Goal: Task Accomplishment & Management: Manage account settings

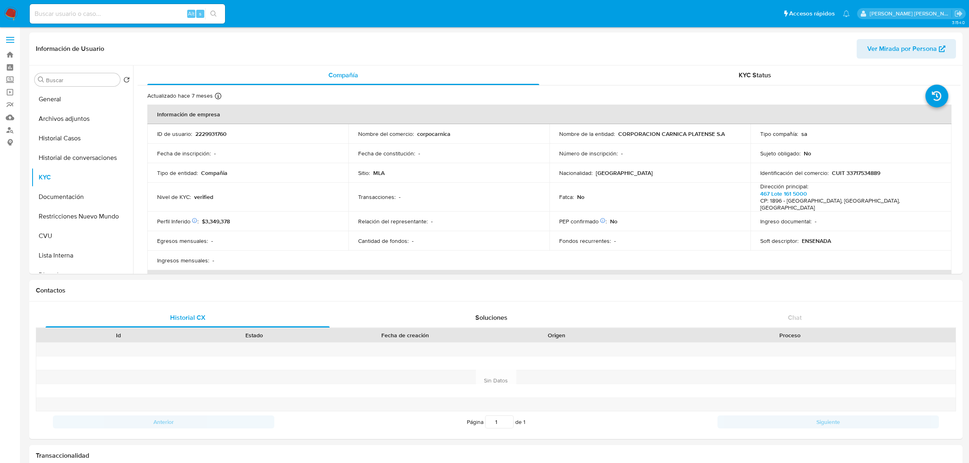
select select "10"
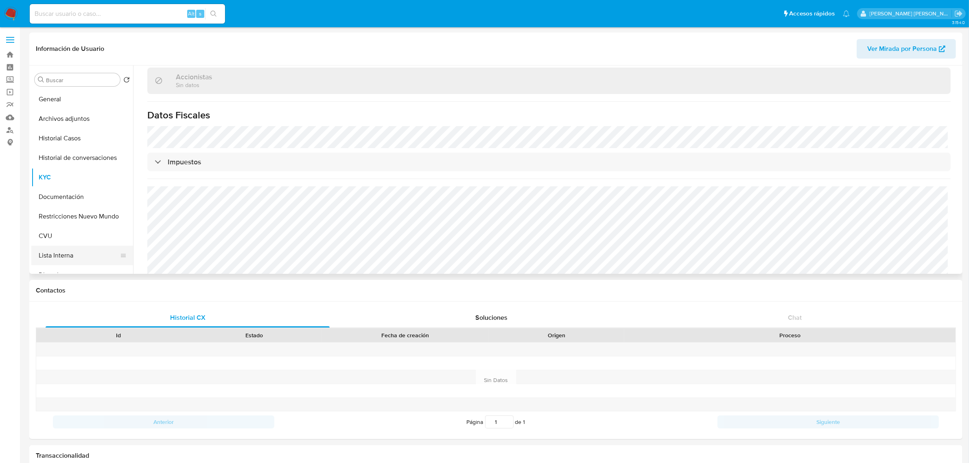
scroll to position [51, 0]
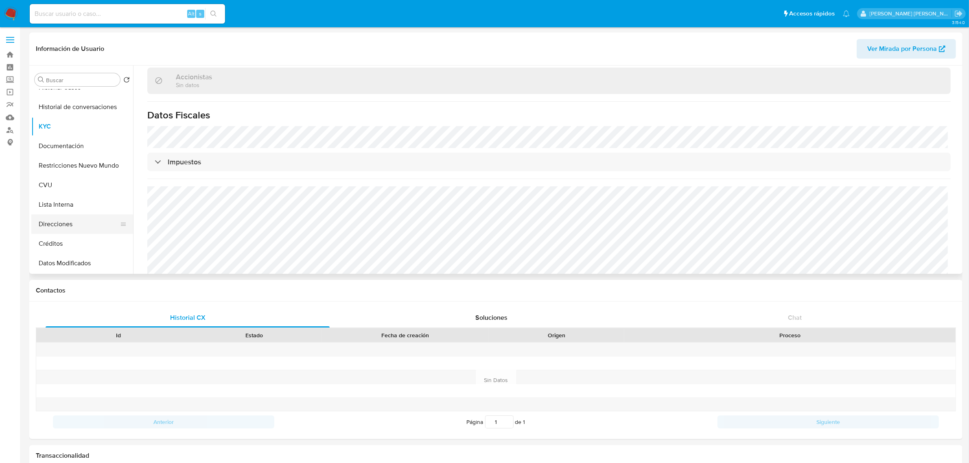
click at [75, 229] on button "Direcciones" at bounding box center [78, 225] width 95 height 20
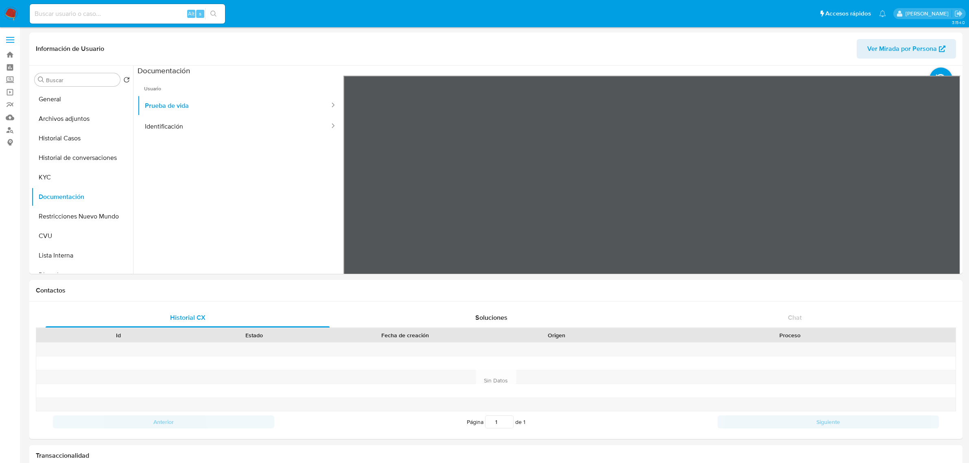
select select "10"
click at [80, 176] on button "KYC" at bounding box center [78, 178] width 95 height 20
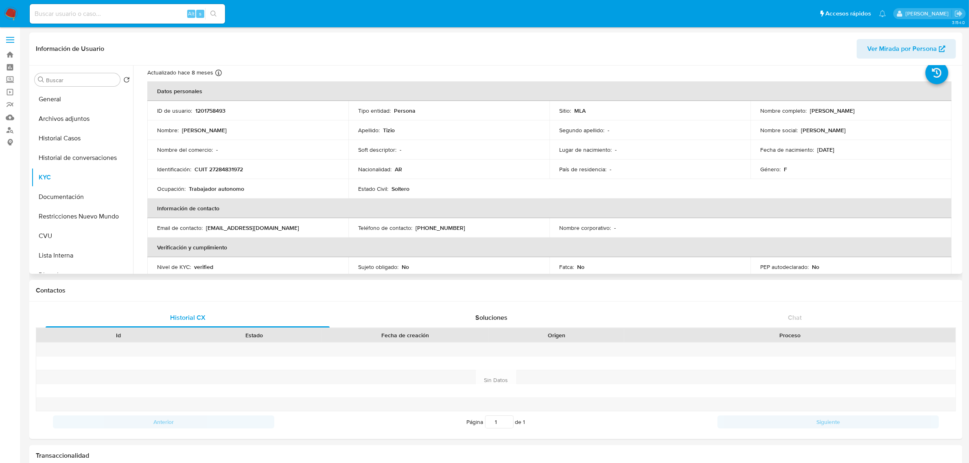
scroll to position [14, 0]
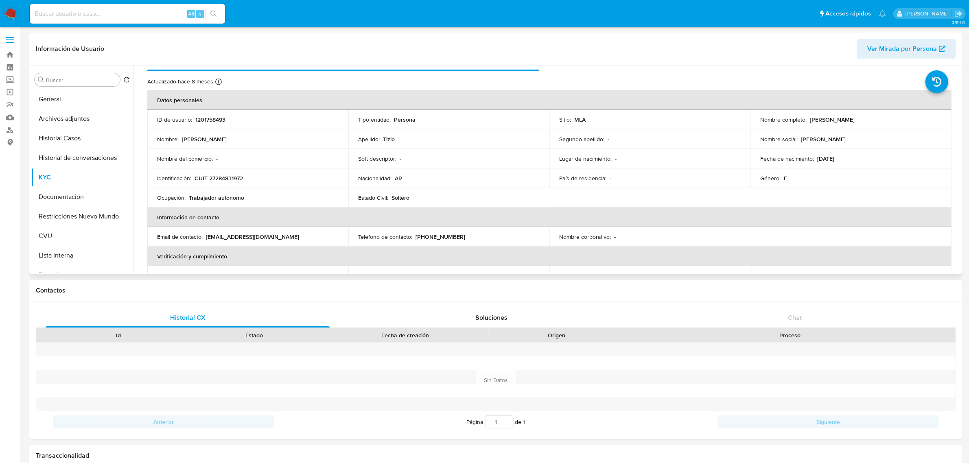
click at [218, 178] on p "CUIT 27284831972" at bounding box center [219, 178] width 48 height 7
copy p "27284831972"
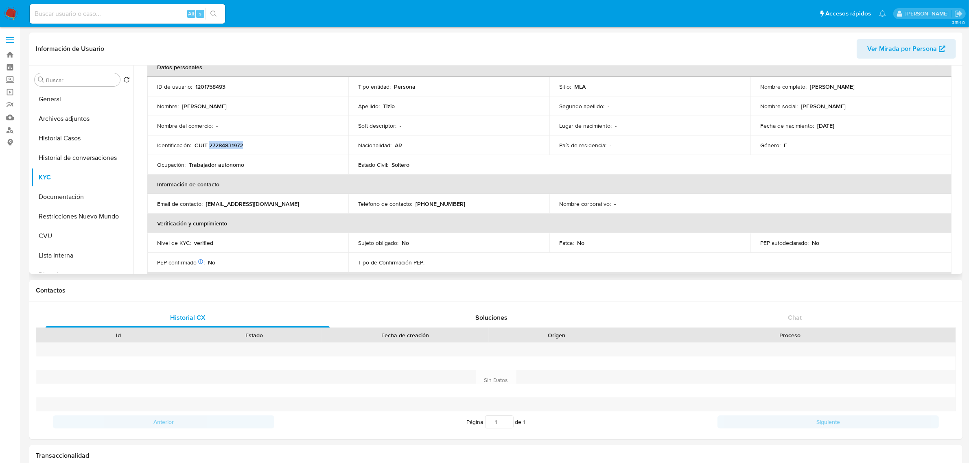
scroll to position [65, 0]
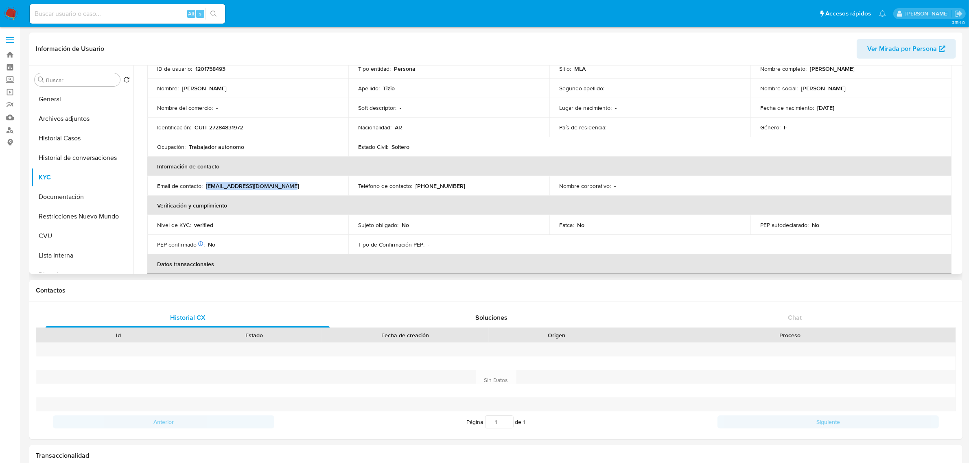
drag, startPoint x: 206, startPoint y: 186, endPoint x: 277, endPoint y: 187, distance: 71.2
click at [277, 187] on p "florenciatizio231@gmail.com" at bounding box center [252, 185] width 93 height 7
copy p "florenciatizio231@gmail.com"
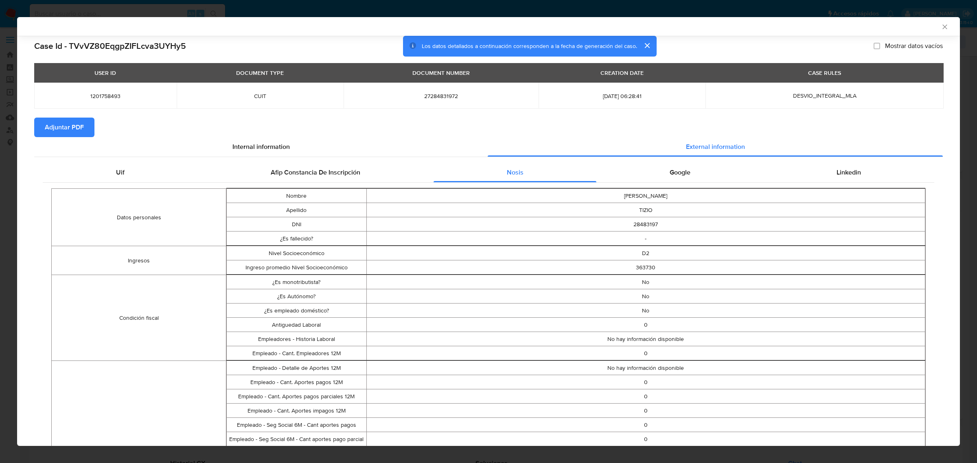
select select "10"
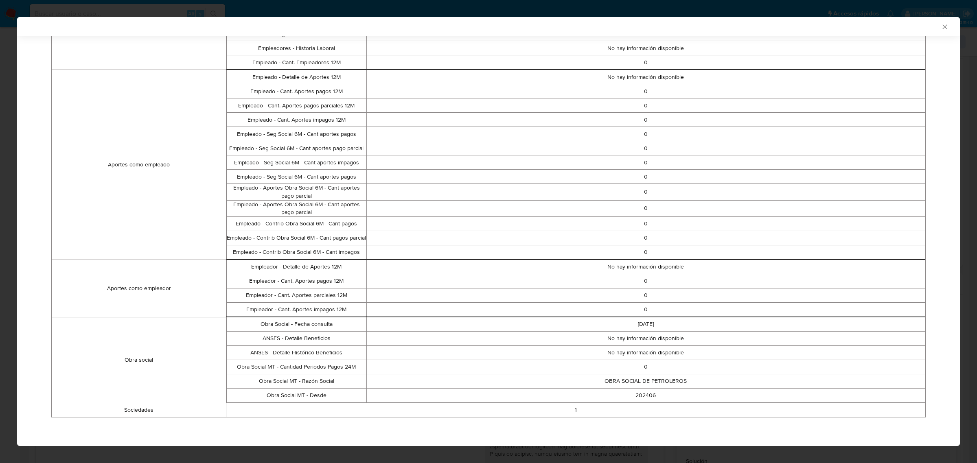
click at [941, 28] on icon "Cerrar ventana" at bounding box center [945, 27] width 8 height 8
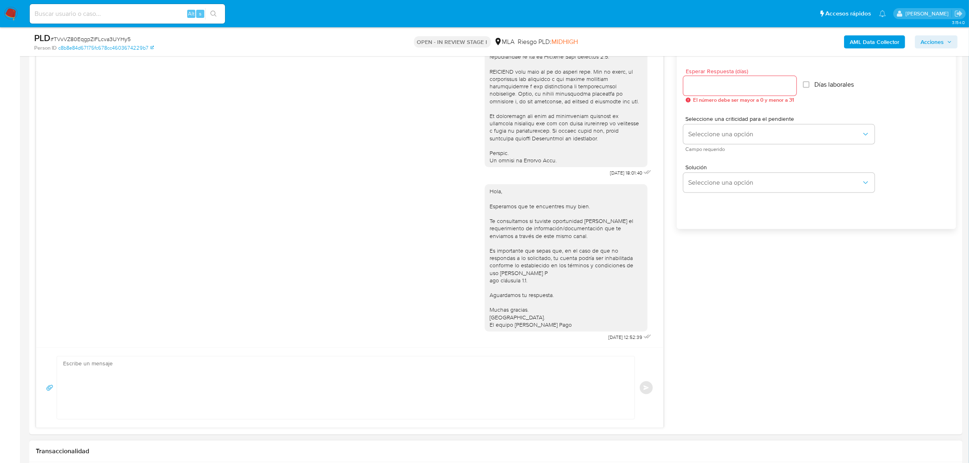
scroll to position [560, 0]
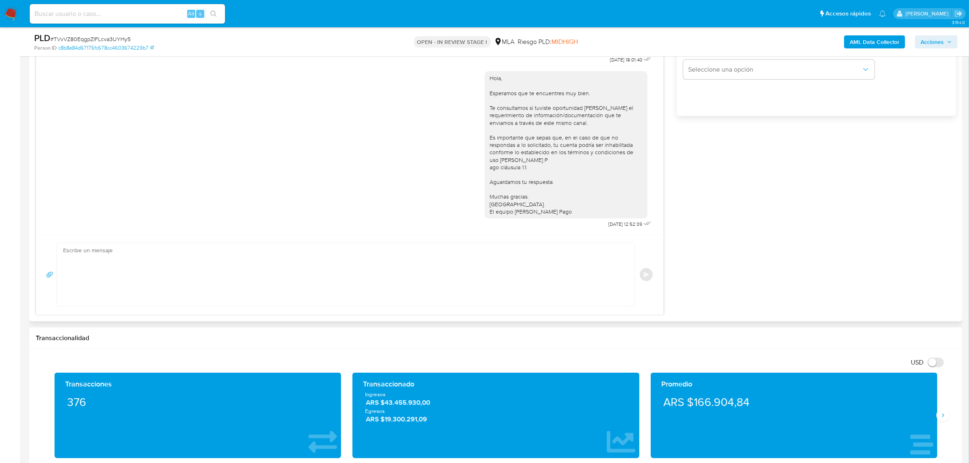
click at [242, 284] on textarea at bounding box center [343, 274] width 561 height 63
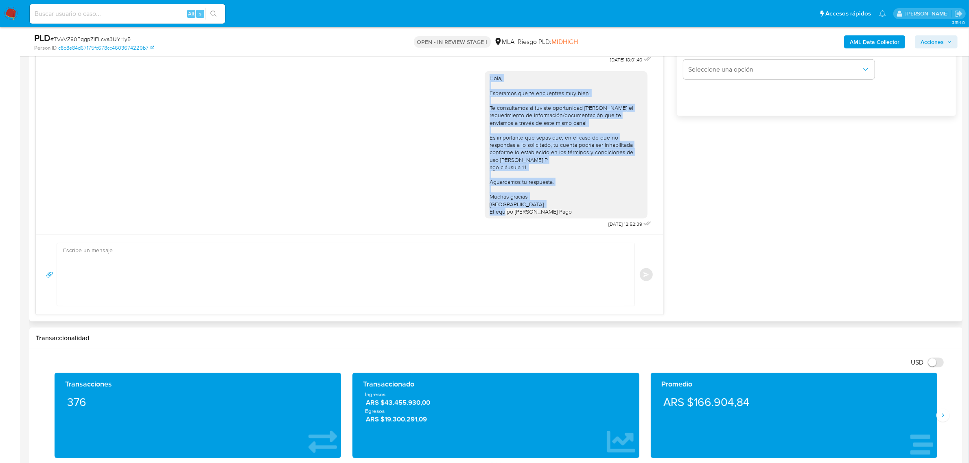
drag, startPoint x: 562, startPoint y: 205, endPoint x: 479, endPoint y: 70, distance: 157.9
click at [485, 71] on div "Hola, Esperamos que te encuentres muy bien. Te consultamos si tuviste oportunid…" at bounding box center [566, 144] width 163 height 147
copy div "Hola, Esperamos que te encuentres muy bien. Te consultamos si tuviste oportunid…"
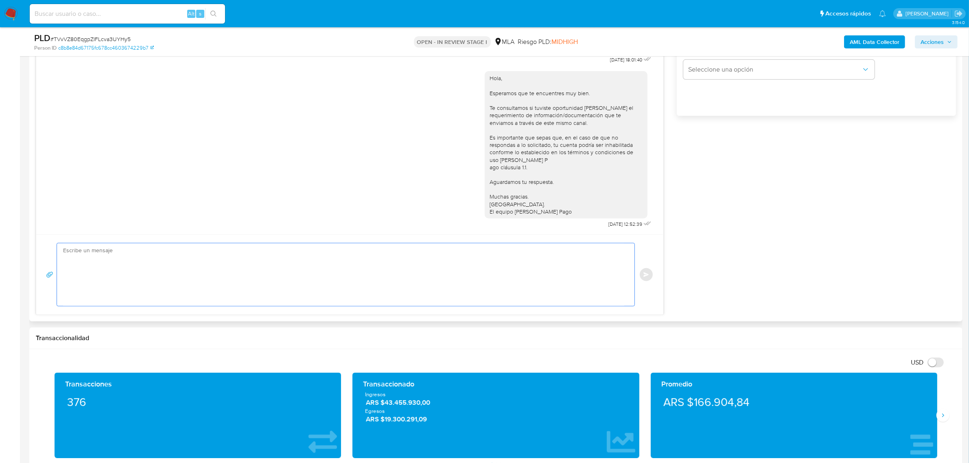
click at [153, 272] on textarea at bounding box center [343, 274] width 561 height 63
paste textarea "Hola, Esperamos que te encuentres muy bien. Te consultamos si tuviste oportunid…"
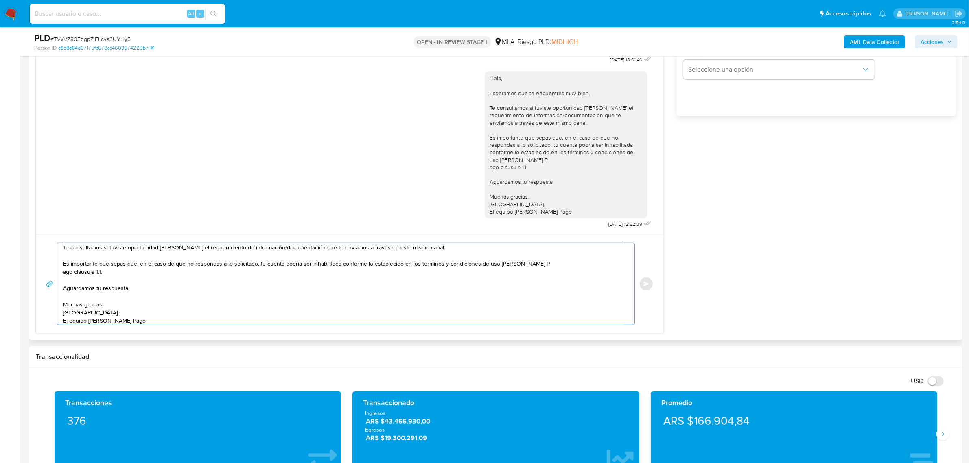
scroll to position [0, 0]
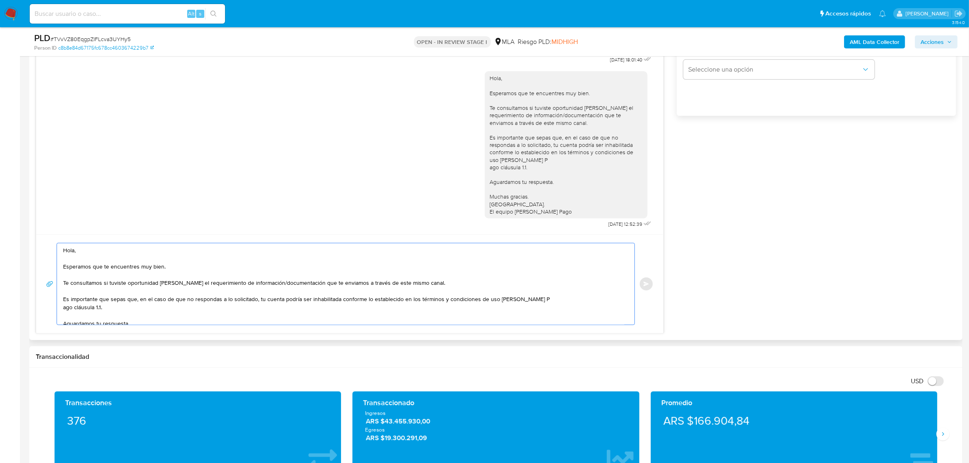
click at [92, 257] on textarea "Hola, Esperamos que te encuentres muy bien. Te consultamos si tuviste oportunid…" at bounding box center [343, 283] width 561 height 81
click at [94, 248] on textarea "Hola, Esperamos que te encuentres muy bien. Te consultamos si tuviste oportunid…" at bounding box center [343, 283] width 561 height 81
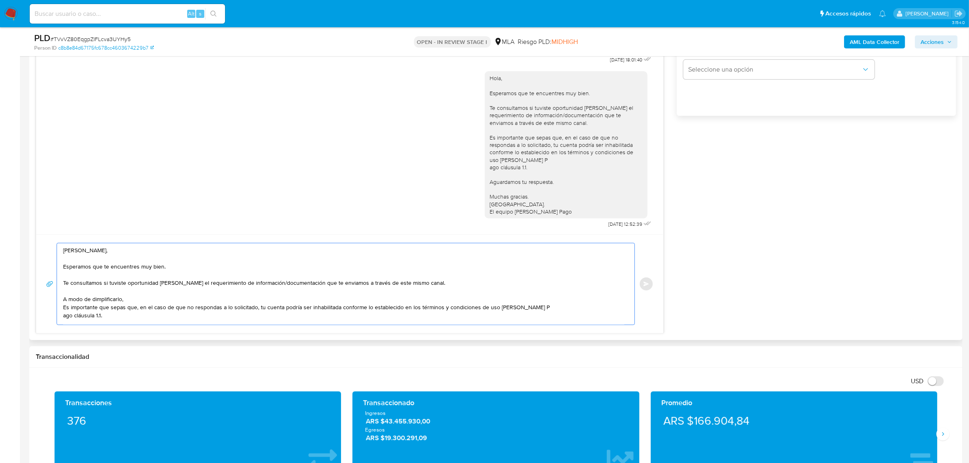
click at [98, 297] on textarea "Hola, Maria, Esperamos que te encuentres muy bien. Te consultamos si tuviste op…" at bounding box center [343, 283] width 561 height 81
click at [94, 298] on textarea "Hola, Maria, Esperamos que te encuentres muy bien. Te consultamos si tuviste op…" at bounding box center [343, 283] width 561 height 81
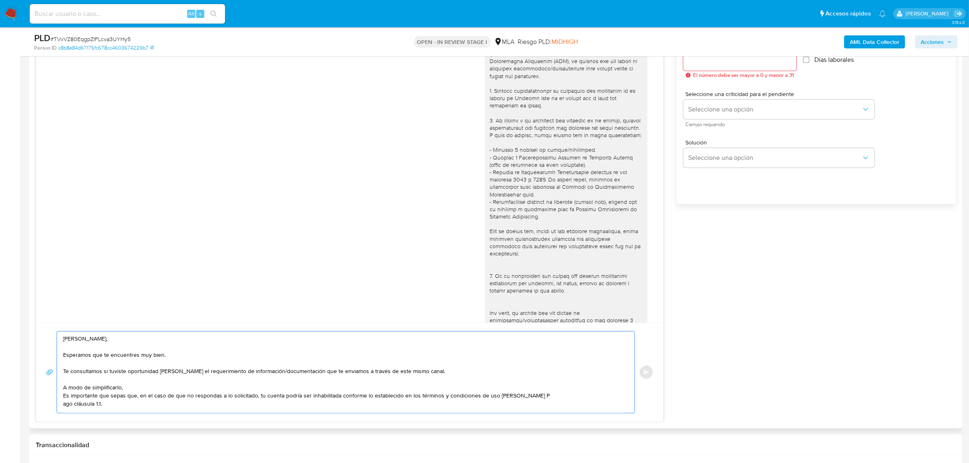
scroll to position [407, 0]
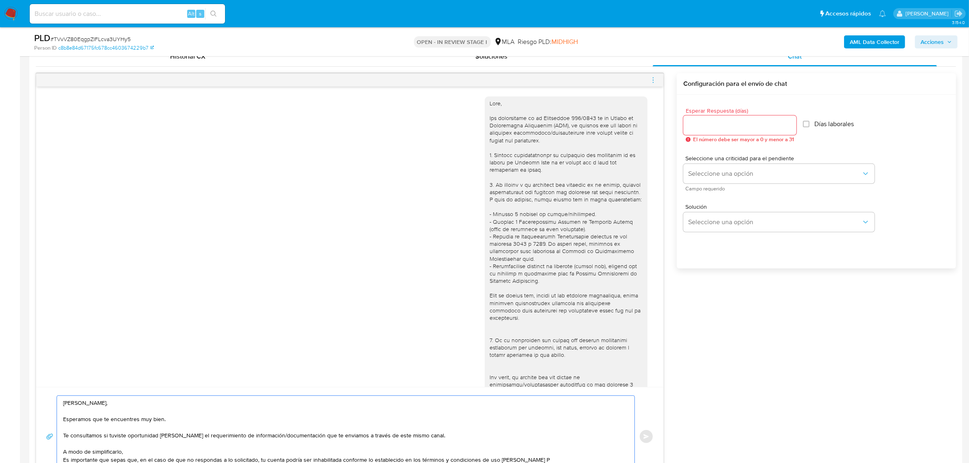
click at [511, 155] on div at bounding box center [566, 311] width 153 height 422
drag, startPoint x: 551, startPoint y: 126, endPoint x: 578, endPoint y: 136, distance: 29.2
click at [578, 136] on div at bounding box center [566, 311] width 153 height 422
click at [562, 151] on div at bounding box center [566, 311] width 153 height 422
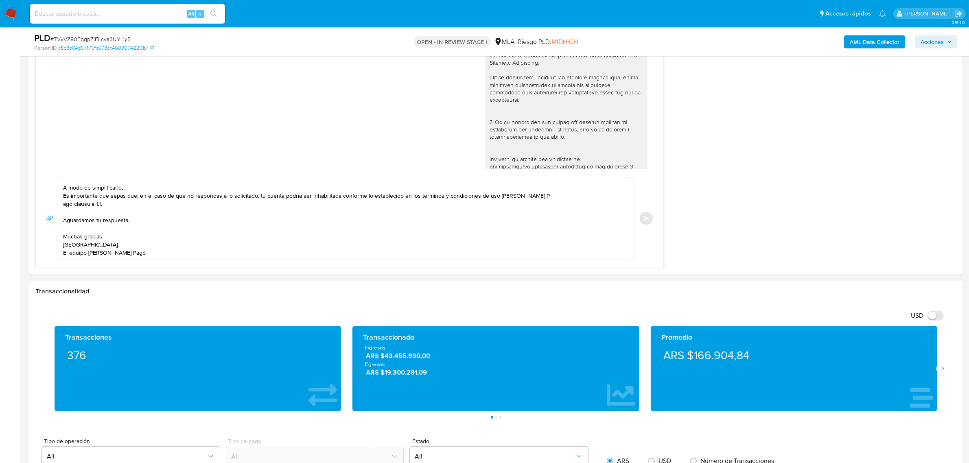
scroll to position [662, 0]
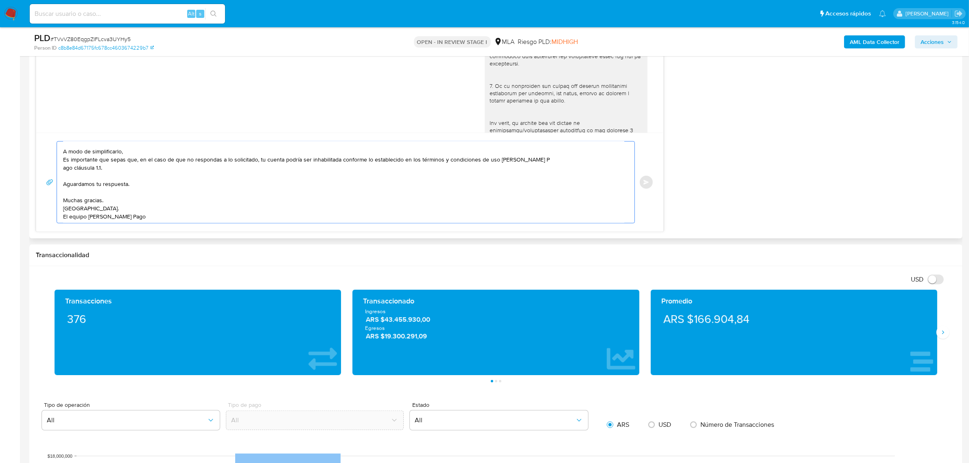
drag, startPoint x: 149, startPoint y: 216, endPoint x: 58, endPoint y: 159, distance: 107.5
click at [58, 159] on div "Hola, Maria, Esperamos que te encuentres muy bien. Te consultamos si tuviste op…" at bounding box center [344, 182] width 574 height 81
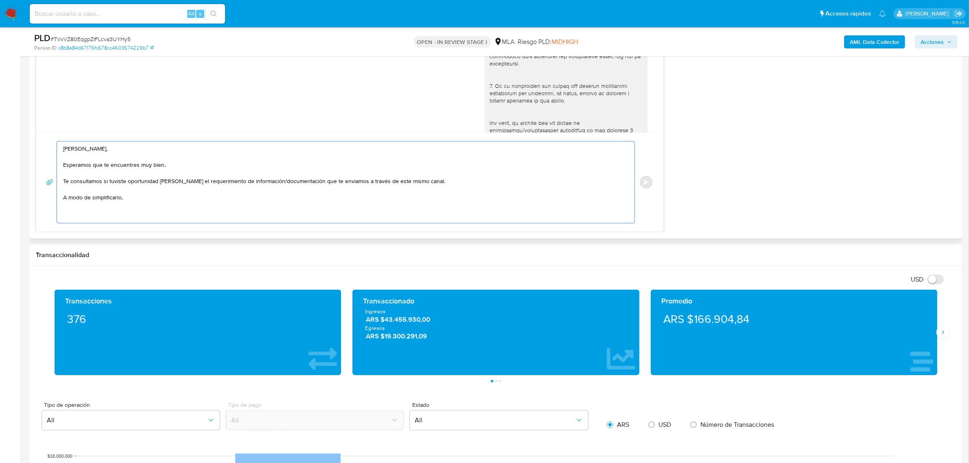
scroll to position [0, 0]
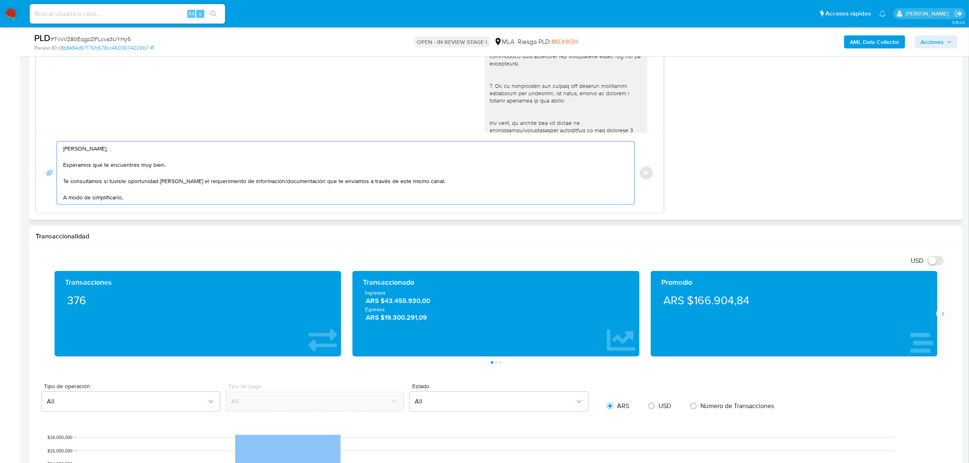
paste textarea "Hola , En función de las operaciones registradas en tu cuenta de Mercado Pago, …"
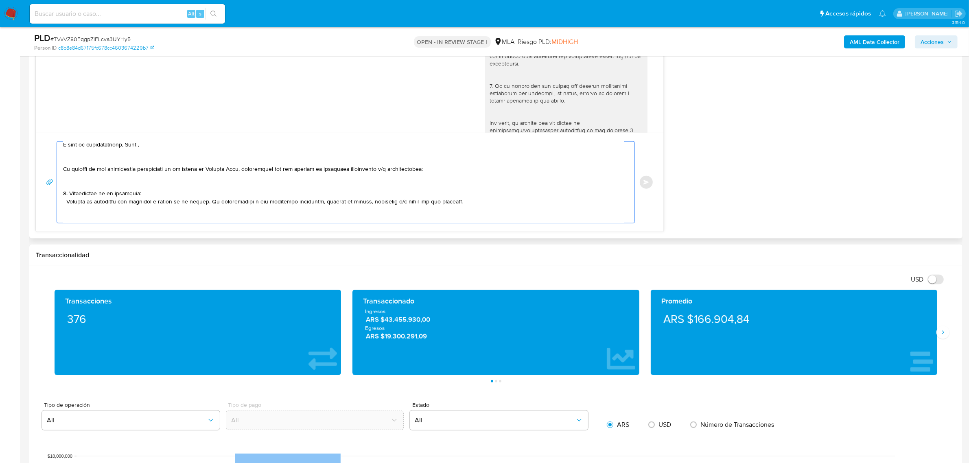
scroll to position [30, 0]
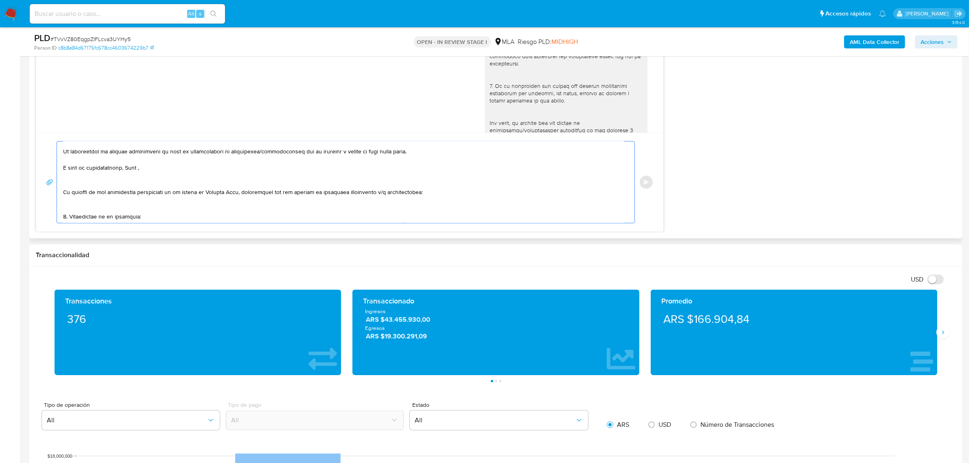
click at [158, 170] on textarea at bounding box center [343, 182] width 561 height 81
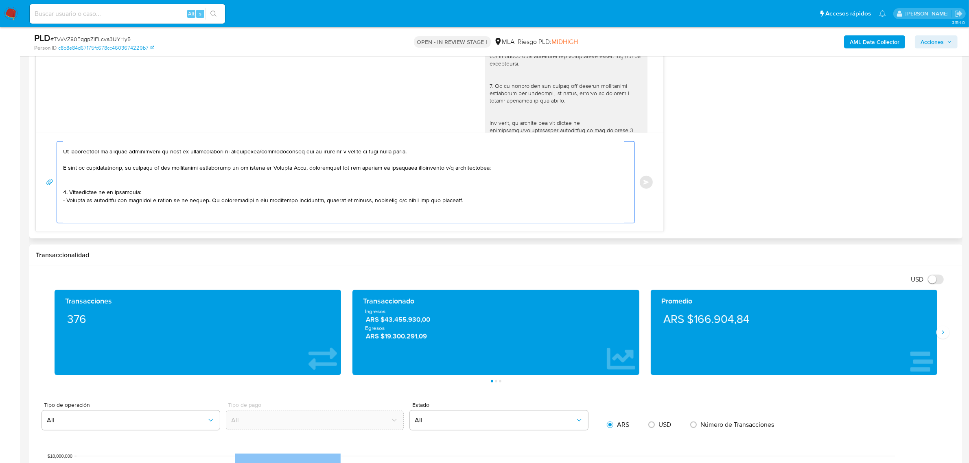
click at [88, 179] on textarea at bounding box center [343, 182] width 561 height 81
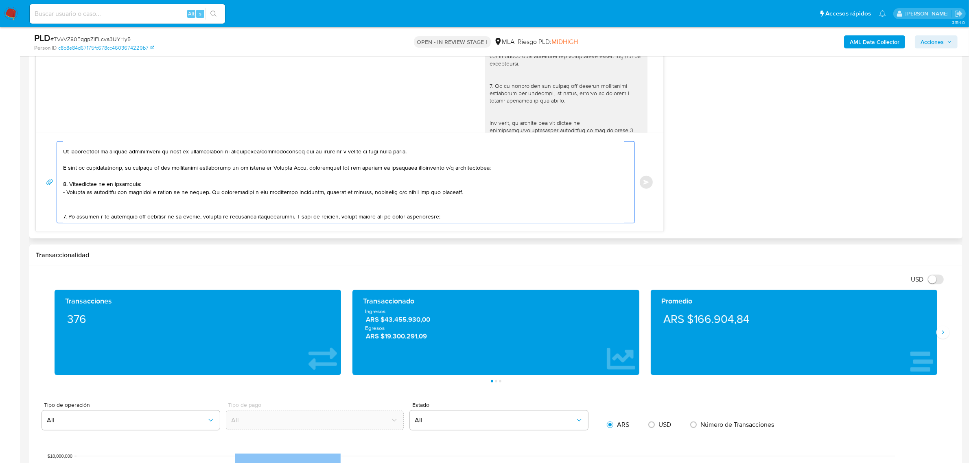
drag, startPoint x: 94, startPoint y: 186, endPoint x: 159, endPoint y: 186, distance: 64.7
click at [159, 186] on textarea at bounding box center [343, 182] width 561 height 81
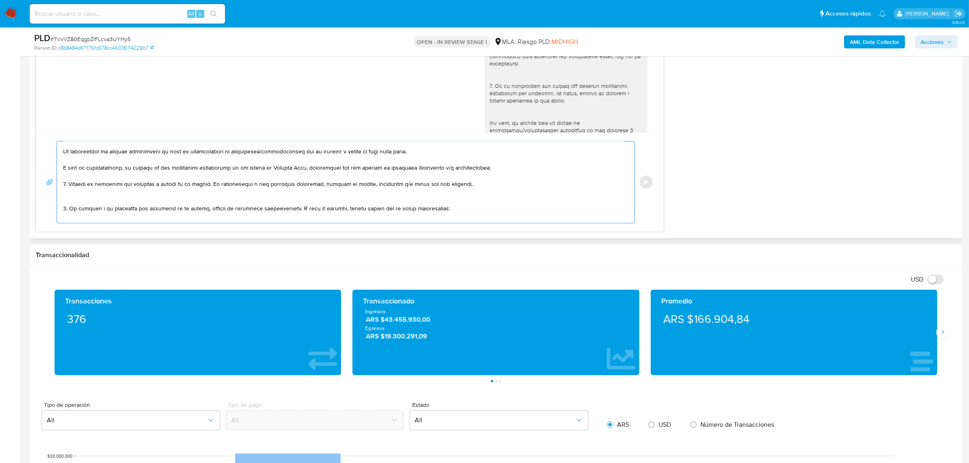
click at [103, 199] on textarea at bounding box center [343, 182] width 561 height 81
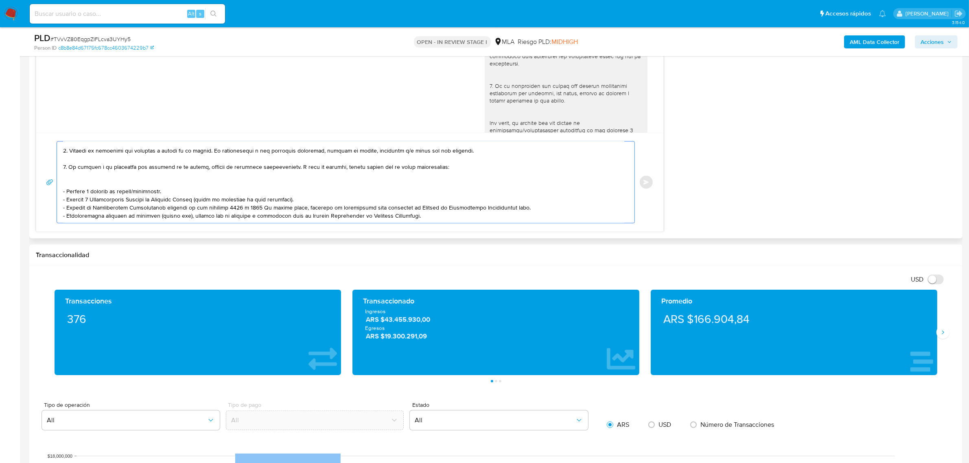
scroll to position [81, 0]
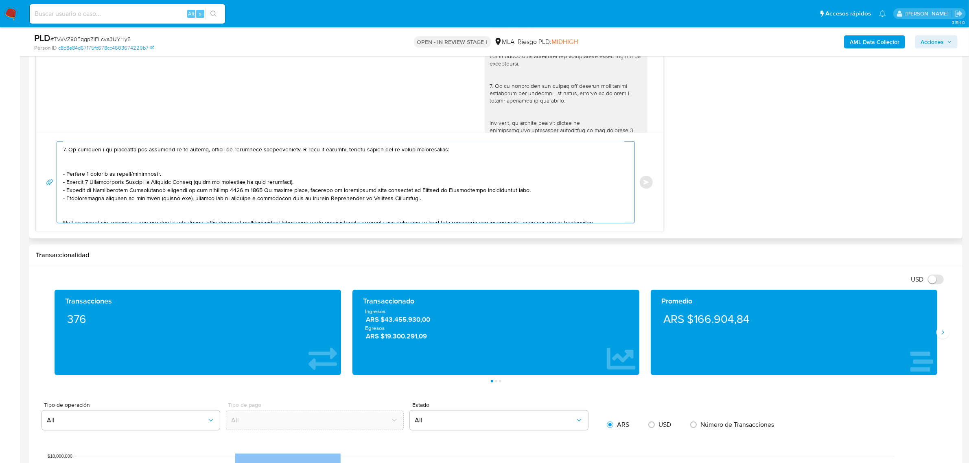
click at [140, 162] on textarea at bounding box center [343, 182] width 561 height 81
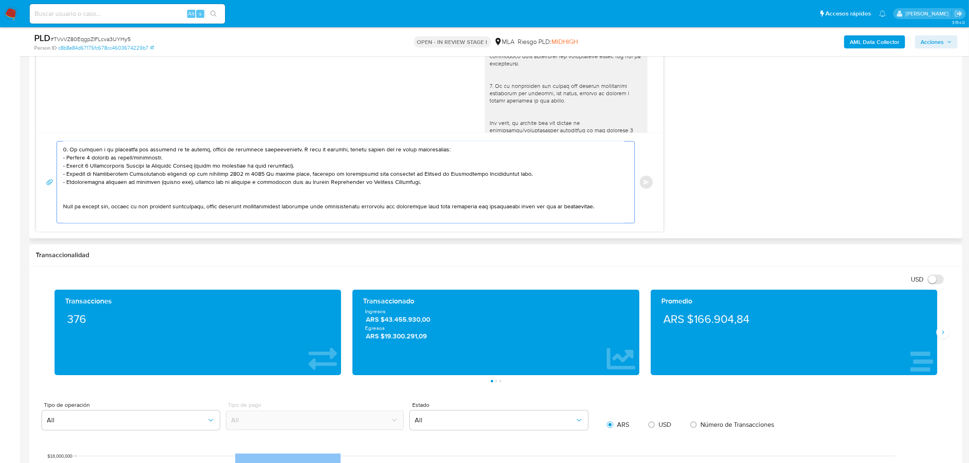
click at [120, 190] on textarea at bounding box center [343, 182] width 561 height 81
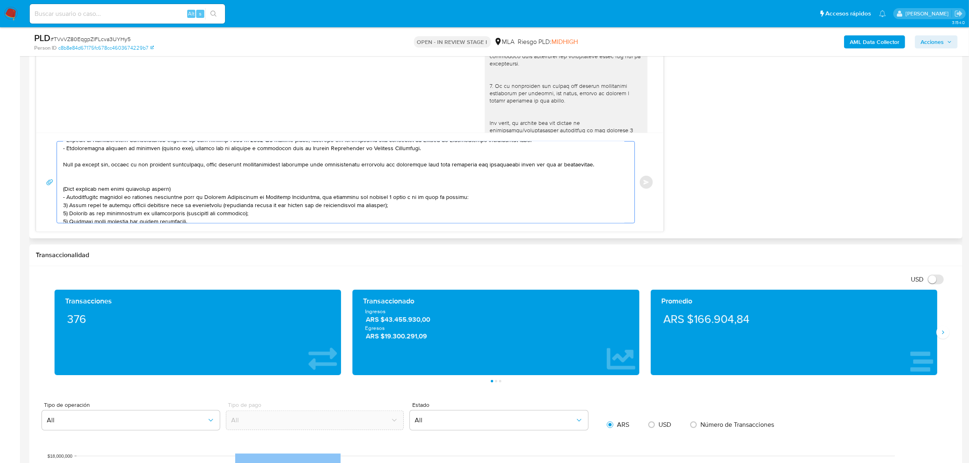
scroll to position [131, 0]
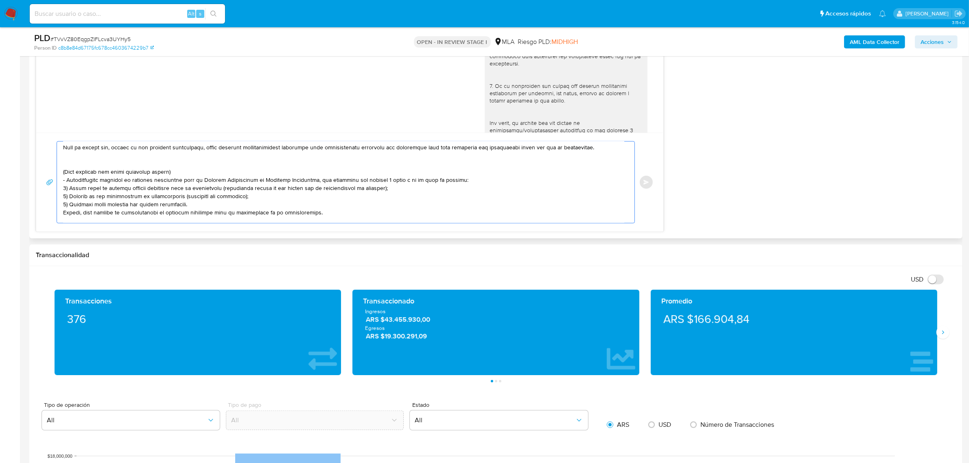
drag, startPoint x: 138, startPoint y: 165, endPoint x: 320, endPoint y: 212, distance: 188.4
click at [320, 212] on textarea at bounding box center [343, 182] width 561 height 81
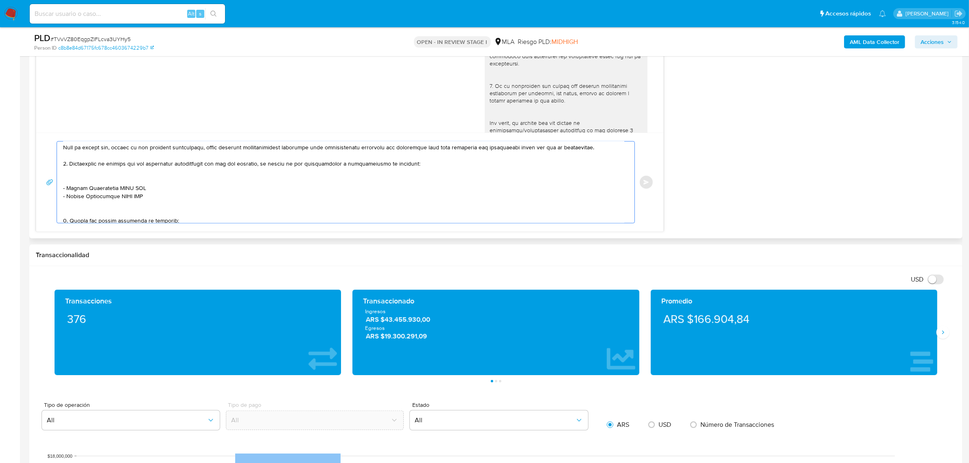
click at [106, 173] on textarea at bounding box center [343, 182] width 561 height 81
click at [163, 187] on textarea at bounding box center [343, 182] width 561 height 81
click at [441, 164] on textarea at bounding box center [343, 182] width 561 height 81
drag, startPoint x: 168, startPoint y: 192, endPoint x: 62, endPoint y: 174, distance: 107.4
click at [62, 174] on div at bounding box center [344, 182] width 574 height 81
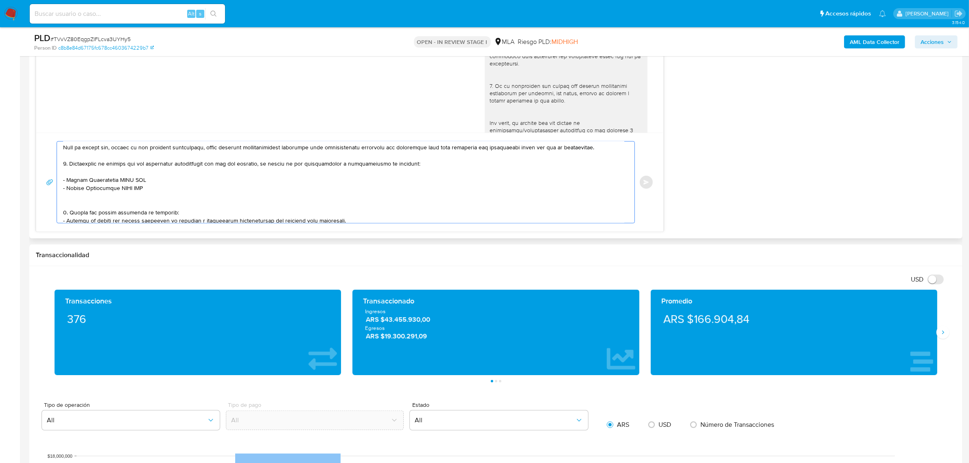
paste textarea "33717534889 name: CORPORACION CARNICA PLATENSE SA || alias:"
click at [90, 176] on textarea at bounding box center [343, 182] width 561 height 81
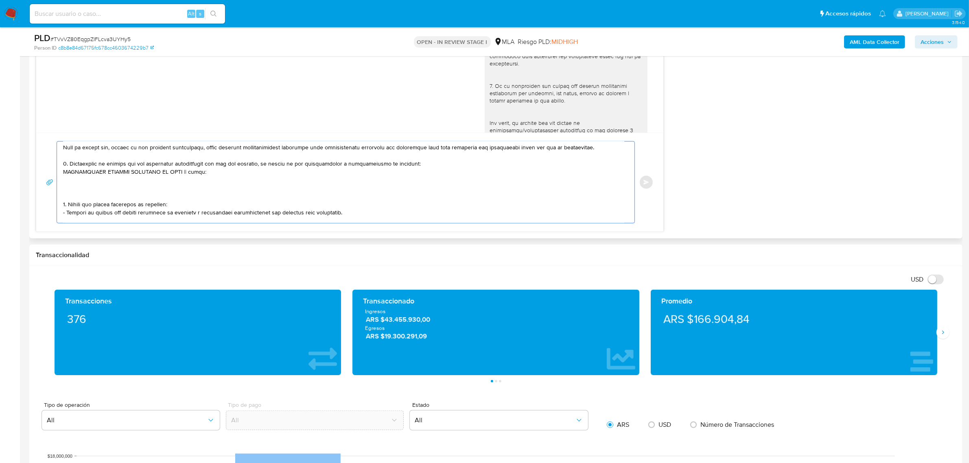
paste textarea "33717534889"
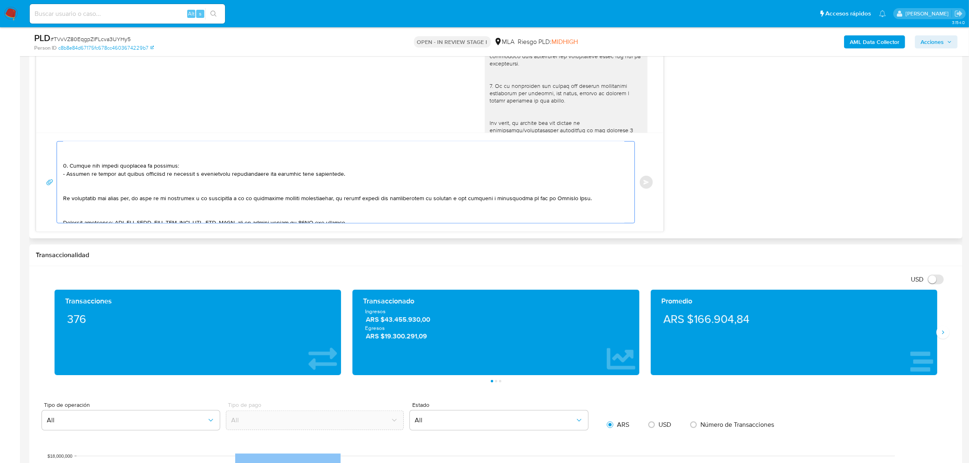
scroll to position [153, 0]
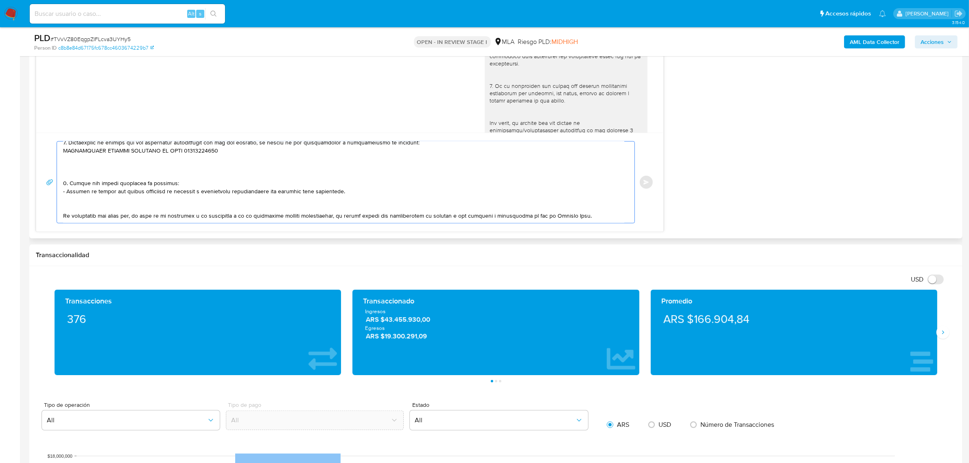
drag, startPoint x: 81, startPoint y: 159, endPoint x: 356, endPoint y: 195, distance: 277.1
click at [356, 195] on textarea at bounding box center [343, 182] width 561 height 81
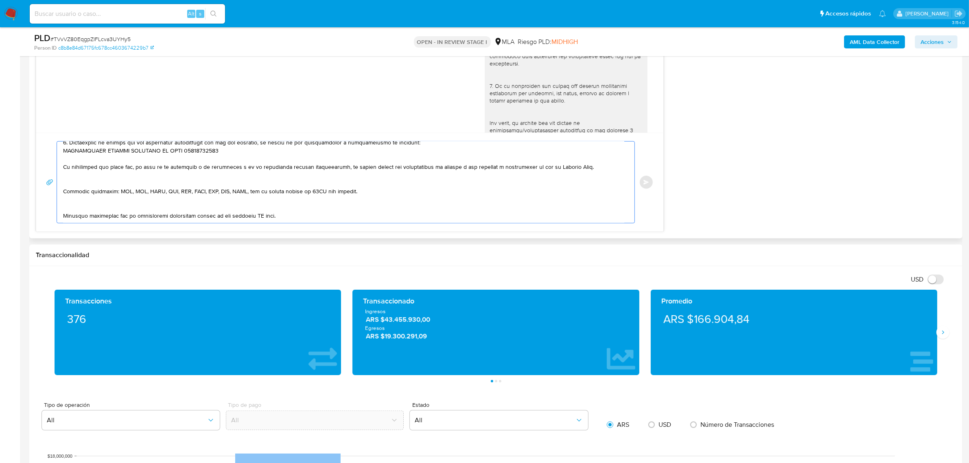
click at [129, 176] on textarea at bounding box center [343, 182] width 561 height 81
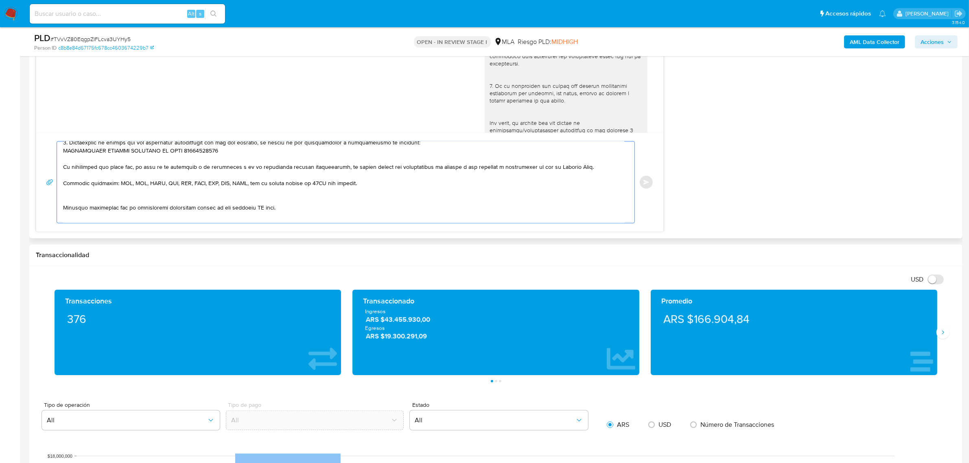
click at [110, 195] on textarea at bounding box center [343, 182] width 561 height 81
drag, startPoint x: 219, startPoint y: 200, endPoint x: 354, endPoint y: 200, distance: 135.6
click at [354, 200] on textarea at bounding box center [343, 182] width 561 height 81
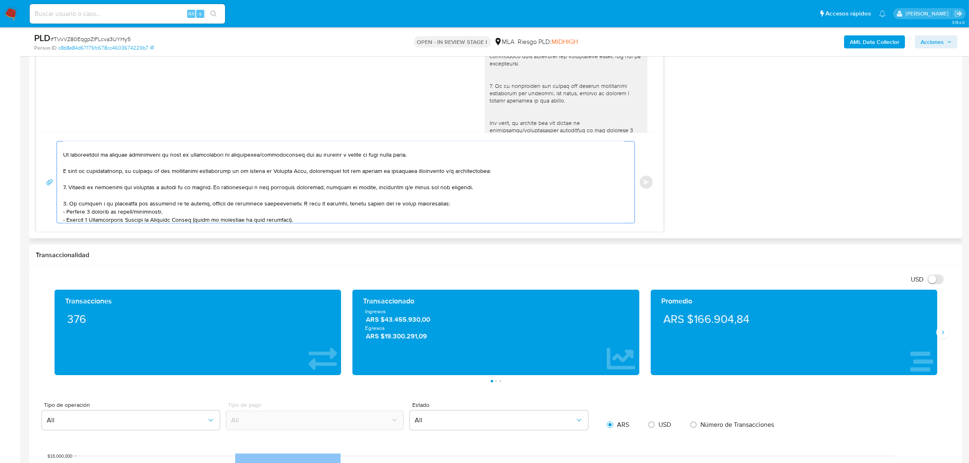
scroll to position [0, 0]
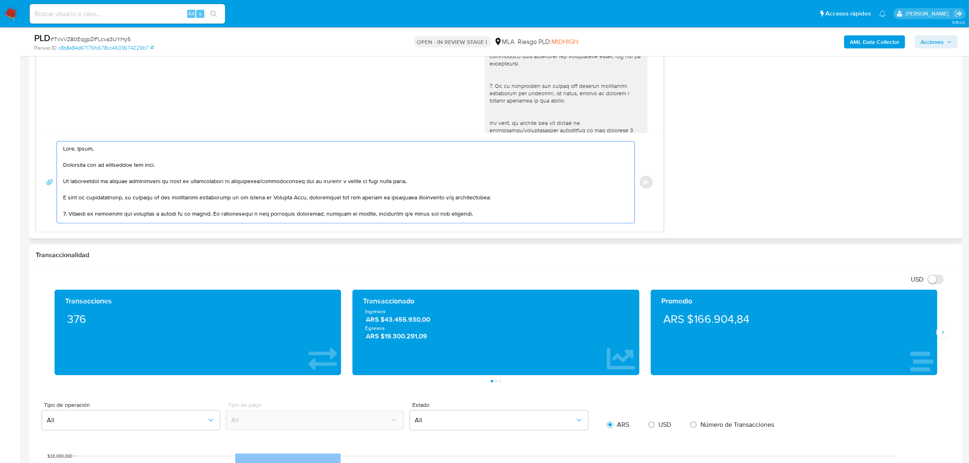
drag, startPoint x: 103, startPoint y: 209, endPoint x: 33, endPoint y: 101, distance: 128.2
click at [33, 101] on div "Historial CX Soluciones Chat Id Estado Fecha de creación Origen Proceso Anterio…" at bounding box center [495, 12] width 933 height 453
type textarea "Hola, Maria, Esperamos que te encuentres muy bien. Te consultamos si tuviste op…"
click at [719, 202] on div "18/06/2025 18:01:40 Hola, Esperamos que te encuentres muy bien. Te consultamos …" at bounding box center [496, 25] width 920 height 413
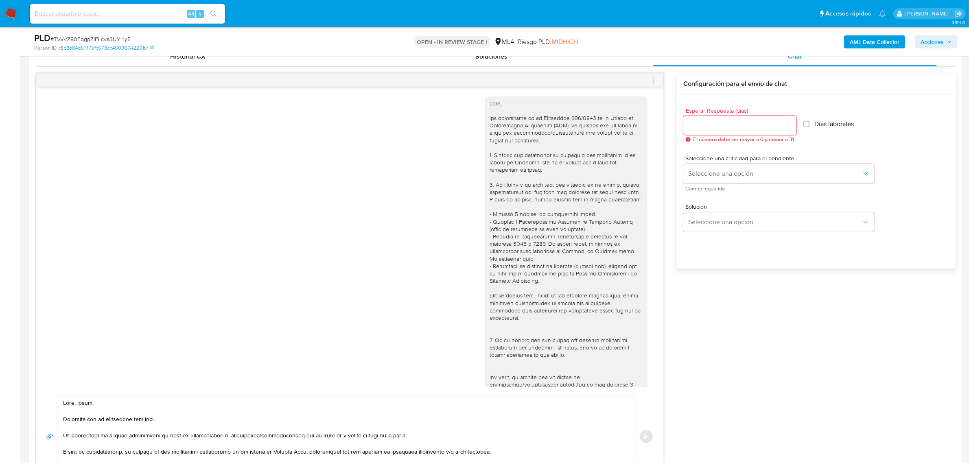
click at [739, 132] on div at bounding box center [740, 126] width 113 height 20
click at [740, 130] on input "Esperar Respuesta (días)" at bounding box center [740, 125] width 113 height 11
type input "2"
click at [715, 171] on span "Seleccione una opción" at bounding box center [774, 174] width 173 height 8
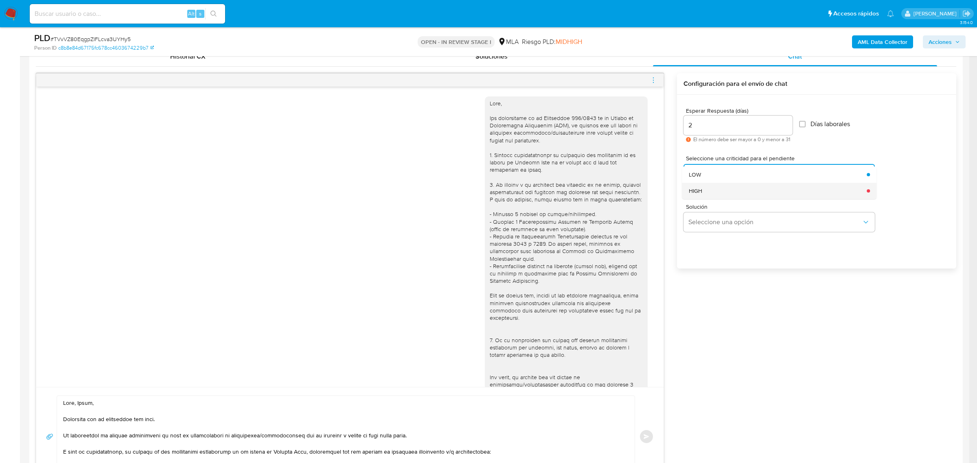
click at [719, 191] on div "HIGH" at bounding box center [775, 191] width 173 height 16
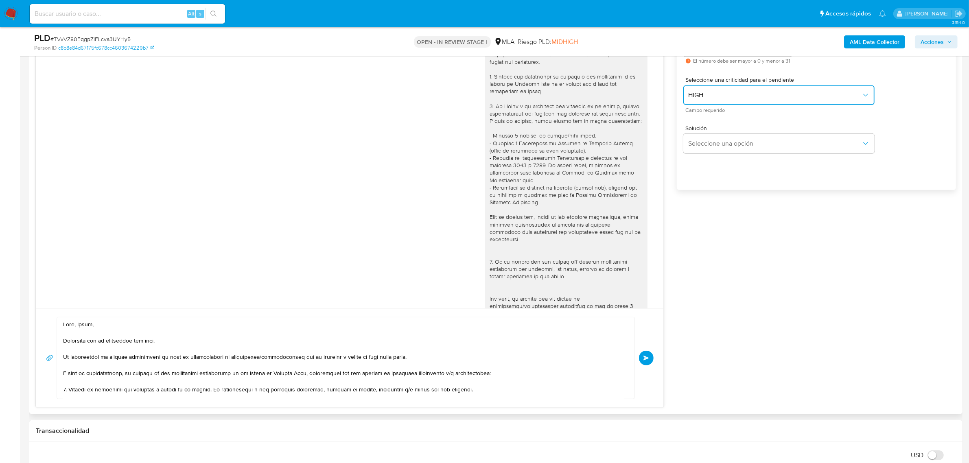
scroll to position [560, 0]
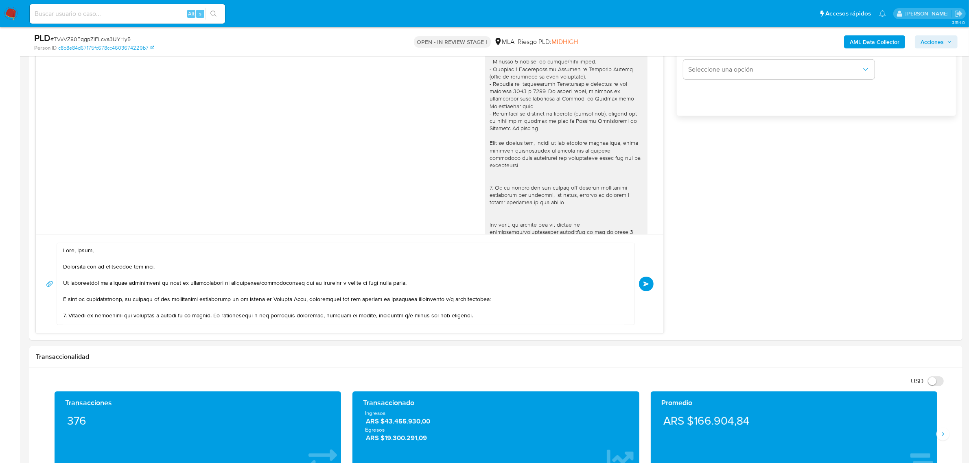
click at [644, 291] on button "Enviar" at bounding box center [646, 284] width 15 height 15
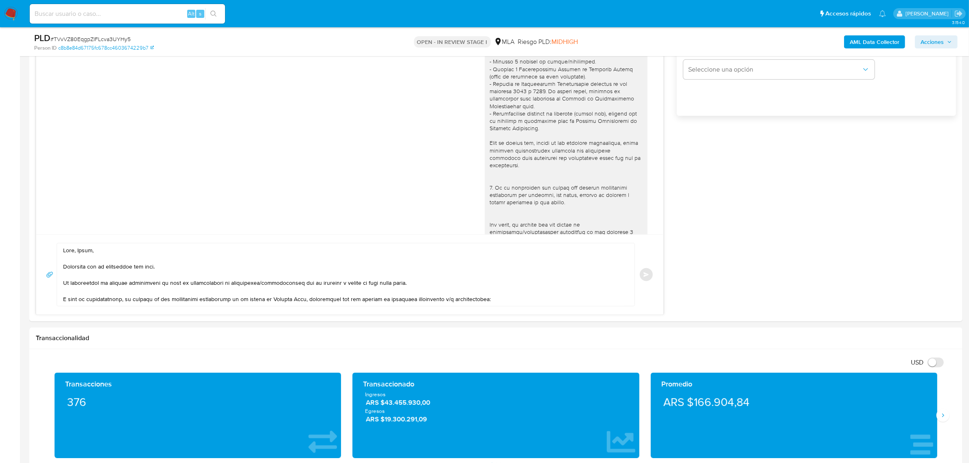
scroll to position [765, 0]
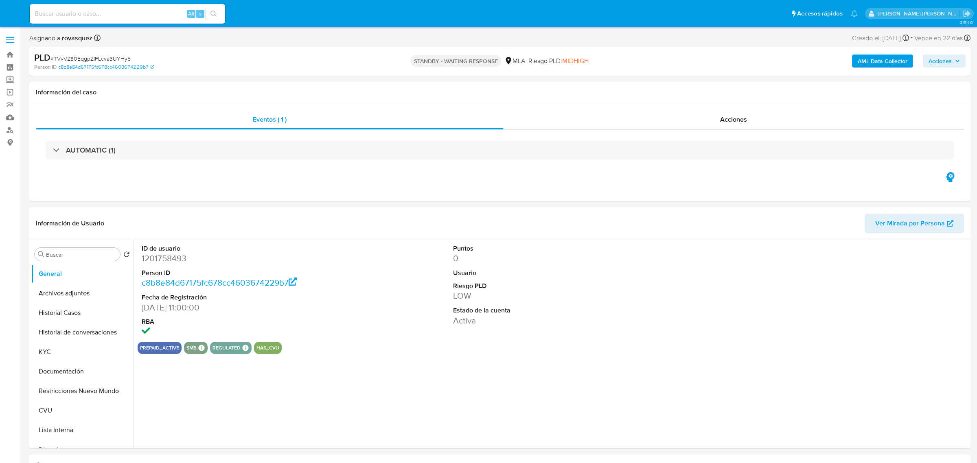
select select "10"
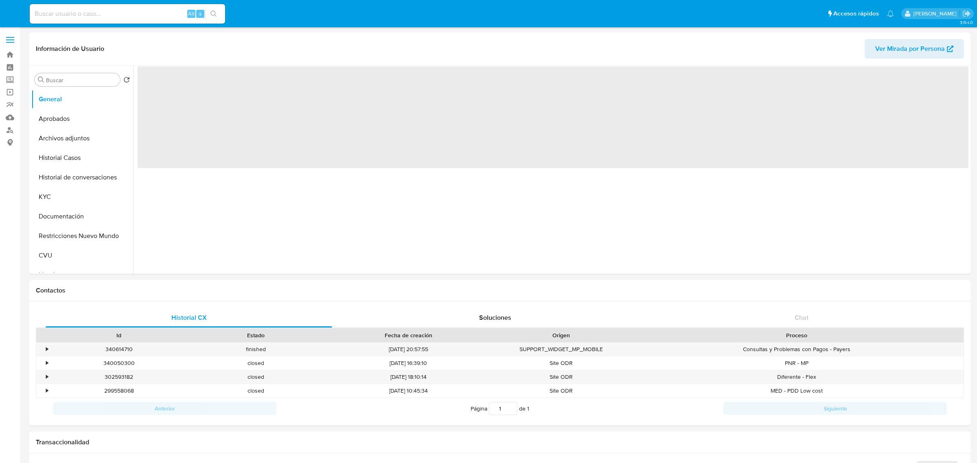
select select "10"
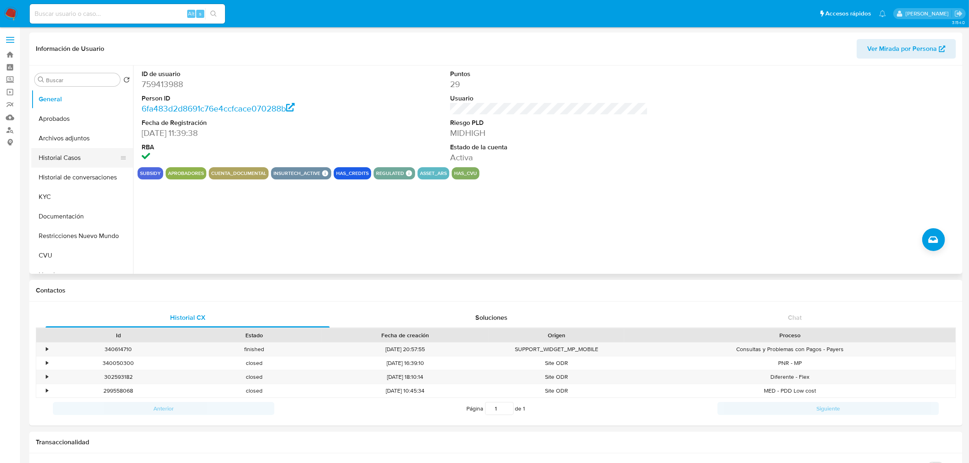
click at [60, 164] on button "Historial Casos" at bounding box center [78, 158] width 95 height 20
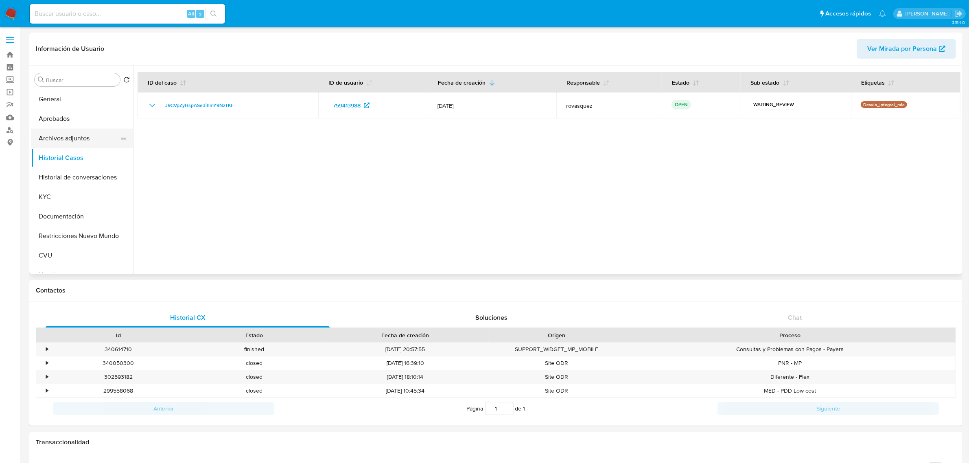
click at [65, 145] on button "Archivos adjuntos" at bounding box center [78, 139] width 95 height 20
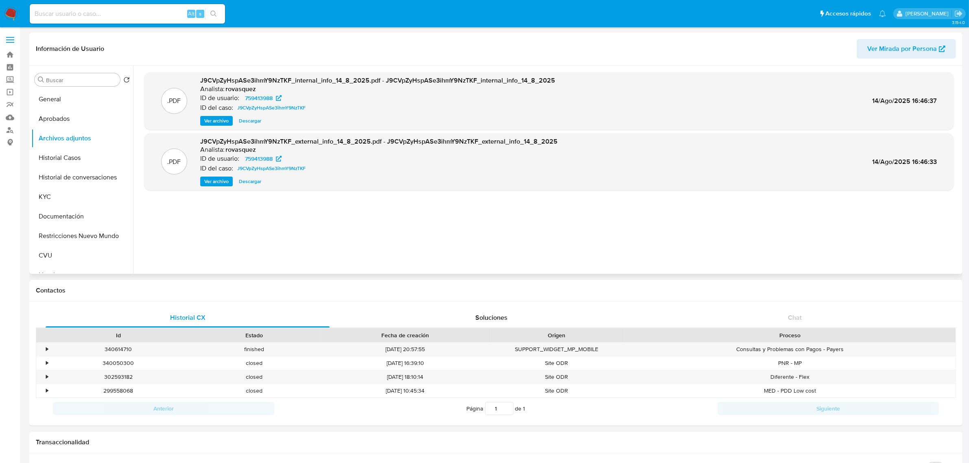
click at [216, 181] on span "Ver archivo" at bounding box center [216, 181] width 24 height 8
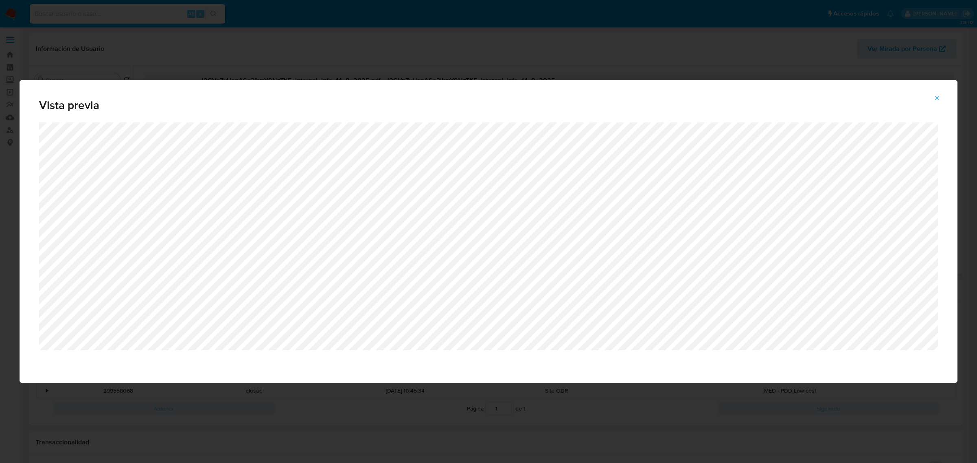
click at [941, 93] on button "Attachment preview" at bounding box center [937, 98] width 18 height 13
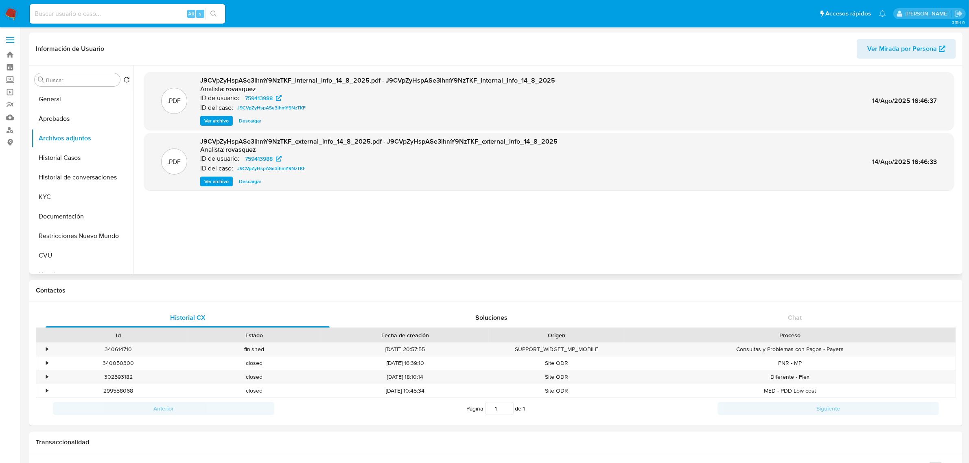
click at [347, 237] on div ".PDF J9CVpZyHspASe3ihmY9NzTKF_internal_info_14_8_2025.pdf - J9CVpZyHspASe3ihmY9…" at bounding box center [549, 169] width 810 height 195
click at [58, 197] on button "KYC" at bounding box center [78, 197] width 95 height 20
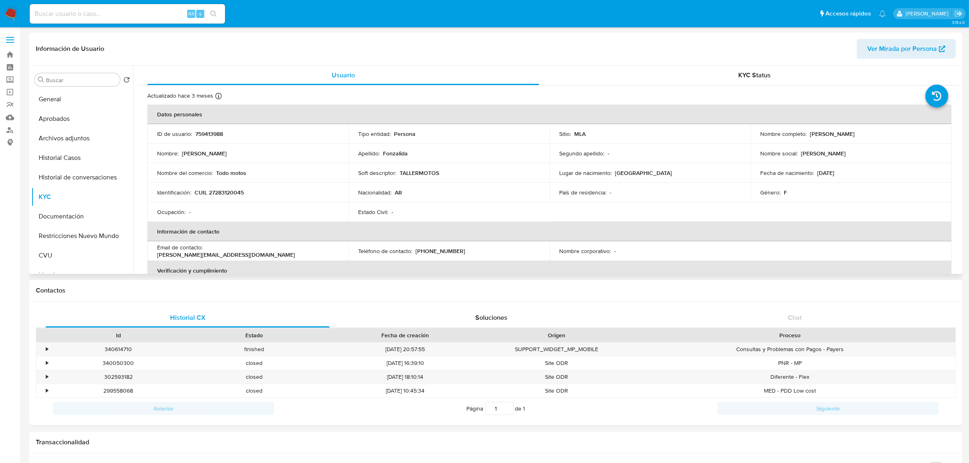
click at [234, 191] on p "CUIL 27283120045" at bounding box center [219, 192] width 49 height 7
copy p "27283120045"
drag, startPoint x: 401, startPoint y: 0, endPoint x: 222, endPoint y: 219, distance: 283.2
click at [222, 219] on td "Ocupación : -" at bounding box center [247, 212] width 201 height 20
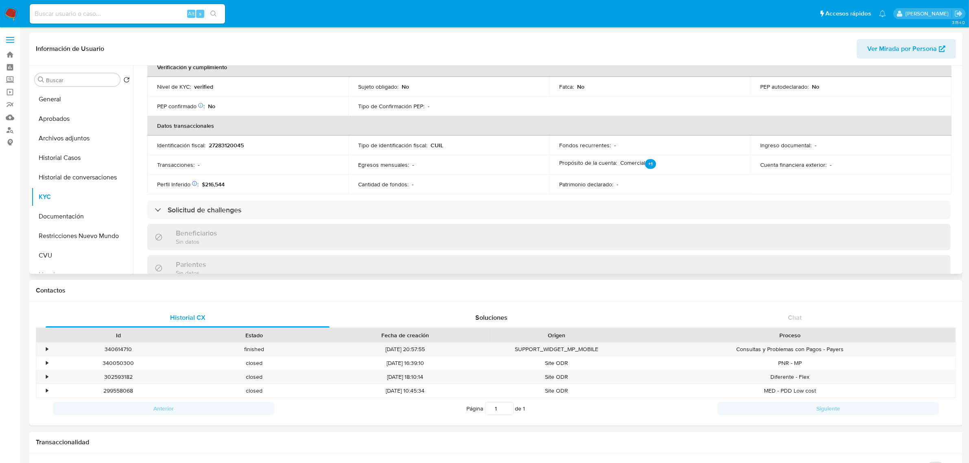
scroll to position [102, 0]
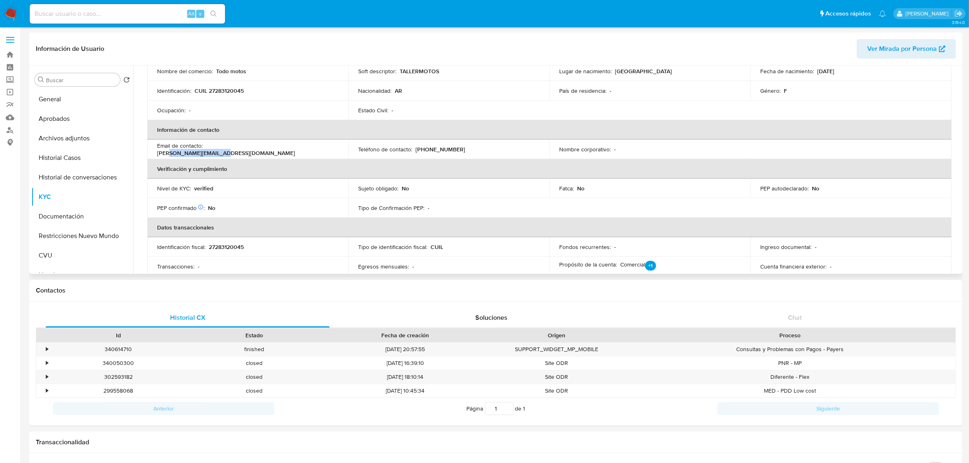
drag, startPoint x: 216, startPoint y: 148, endPoint x: 287, endPoint y: 149, distance: 71.3
click at [287, 149] on div "Email de contacto : ivan.y.fer@hotmail.com" at bounding box center [248, 149] width 182 height 15
click at [291, 151] on div "Email de contacto : ivan.y.fer@hotmail.com" at bounding box center [248, 149] width 182 height 15
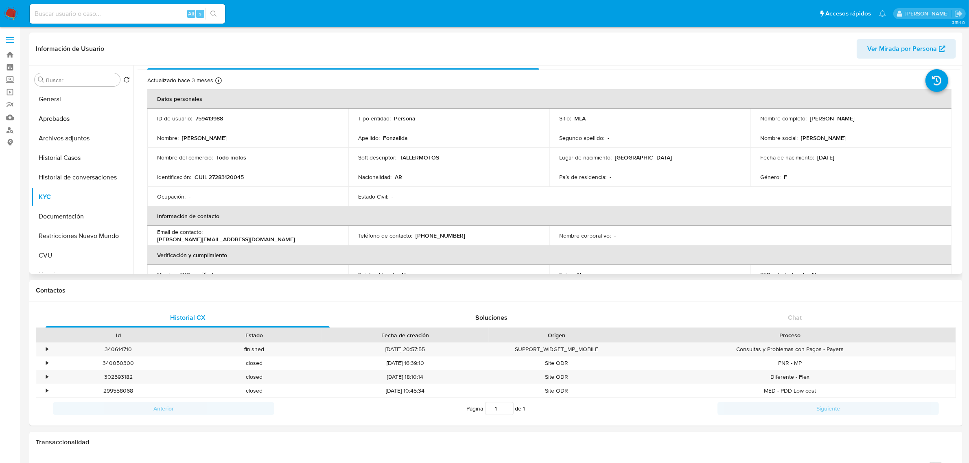
scroll to position [0, 0]
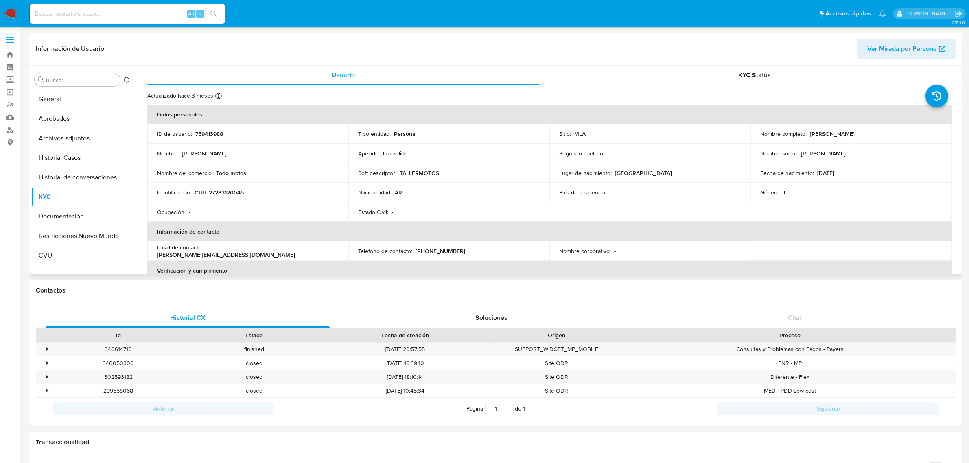
drag, startPoint x: 809, startPoint y: 136, endPoint x: 911, endPoint y: 136, distance: 102.2
click at [911, 136] on div "Nombre completo : Fernanda Maria Fonzalida" at bounding box center [851, 133] width 182 height 7
copy p "Fernanda Maria Fonzalida"
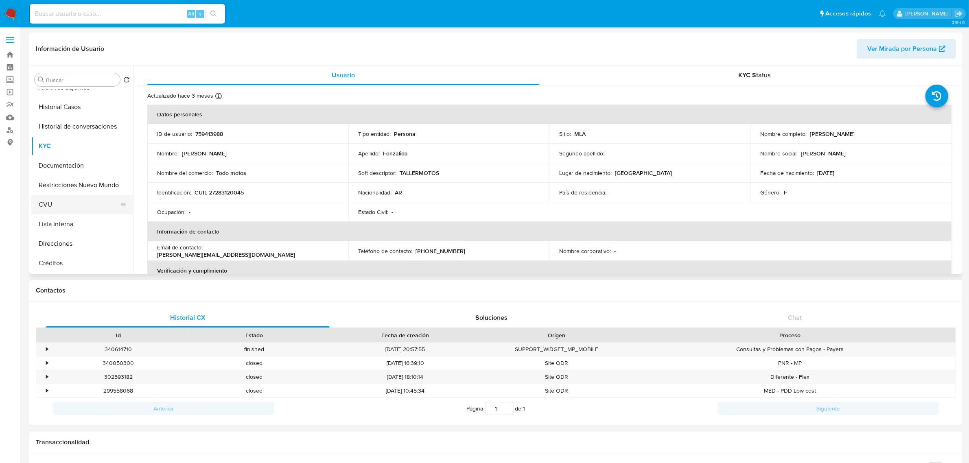
click at [71, 204] on button "CVU" at bounding box center [78, 205] width 95 height 20
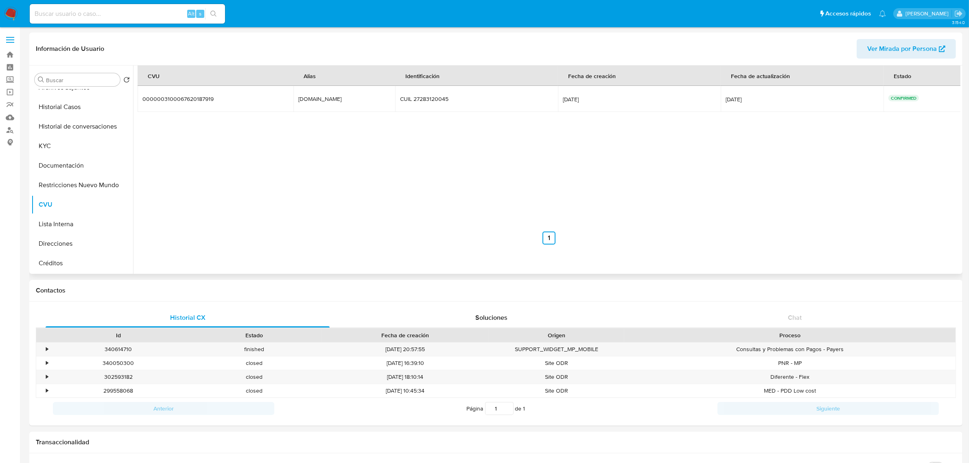
click at [314, 99] on div "coco.inca.castor.mp" at bounding box center [324, 98] width 52 height 7
click at [69, 241] on button "Direcciones" at bounding box center [78, 244] width 95 height 20
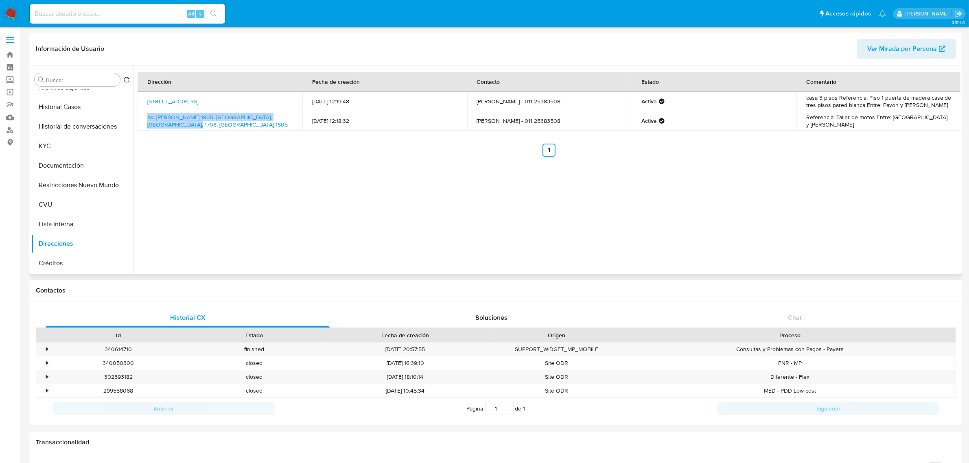
drag, startPoint x: 170, startPoint y: 127, endPoint x: 140, endPoint y: 118, distance: 31.8
click at [140, 118] on td "Av. Eva Peron 1805, Morón, Buenos Aires, 1708, Argentina 1805" at bounding box center [220, 121] width 165 height 20
copy link "Av. Eva Peron 1805, Morón, Buenos Aires, 1708, Argentina 1805"
drag, startPoint x: 166, startPoint y: 106, endPoint x: 145, endPoint y: 96, distance: 23.7
click at [145, 96] on td "Hortiguera 3899, Castelar, Buenos Aires, 1712, Argentina 3899" at bounding box center [220, 102] width 165 height 20
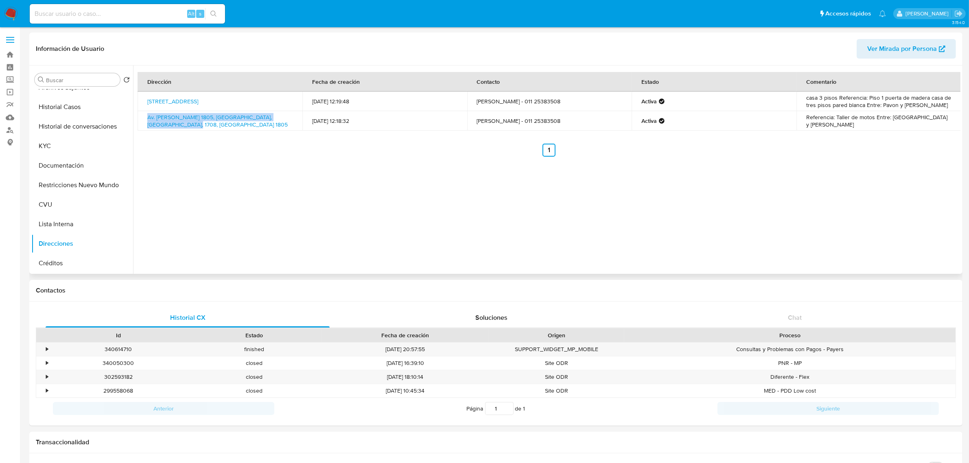
copy link "Hortiguera 3899, Castelar, Buenos Aires, 1712, Argentina 3899"
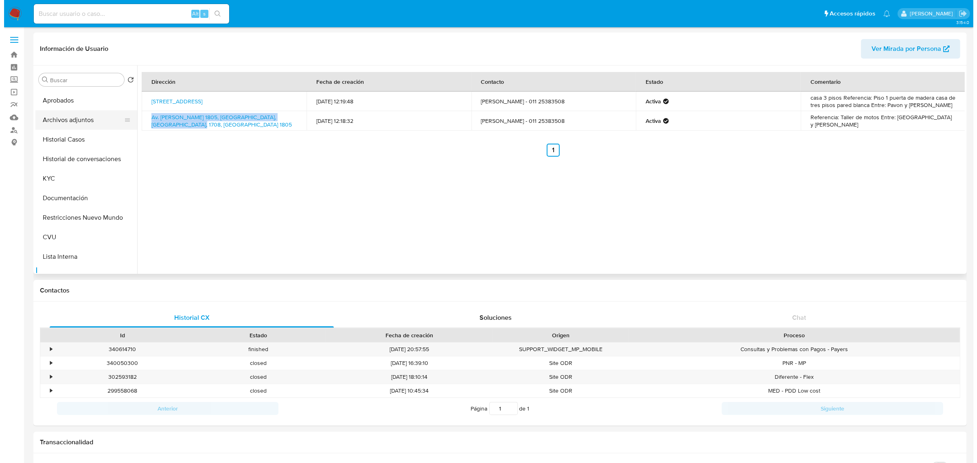
scroll to position [0, 0]
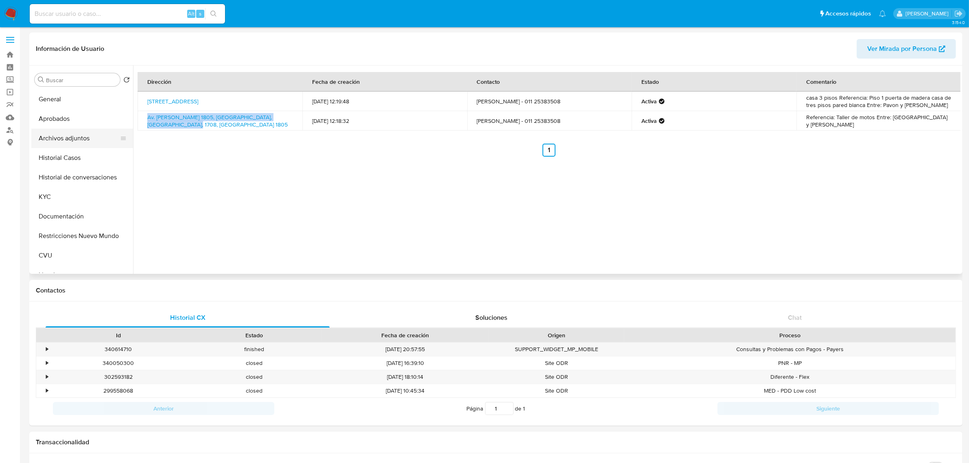
click at [66, 138] on button "Archivos adjuntos" at bounding box center [78, 139] width 95 height 20
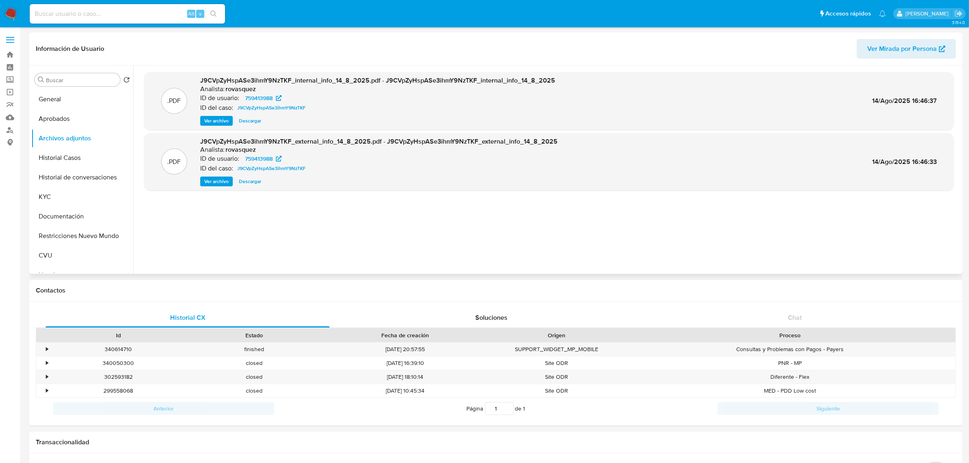
click at [209, 186] on span "Ver archivo" at bounding box center [216, 181] width 24 height 8
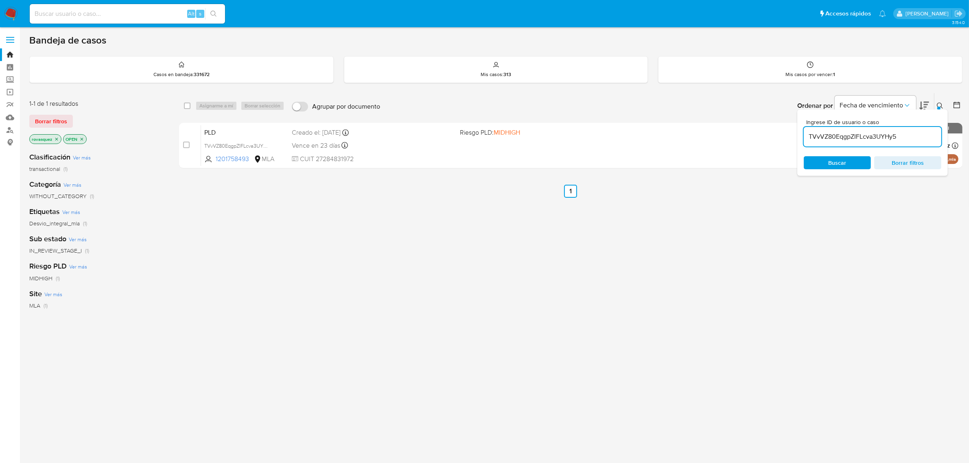
click at [830, 132] on input "TVvVZ80EqgpZIFLcva3UYHy5" at bounding box center [873, 136] width 138 height 11
paste input "J9CVpZyHspASe3ihmY9NzTKF"
type input "J9CVpZyHspASe3ihmY9NzTKF"
click at [837, 165] on span "Buscar" at bounding box center [838, 162] width 18 height 13
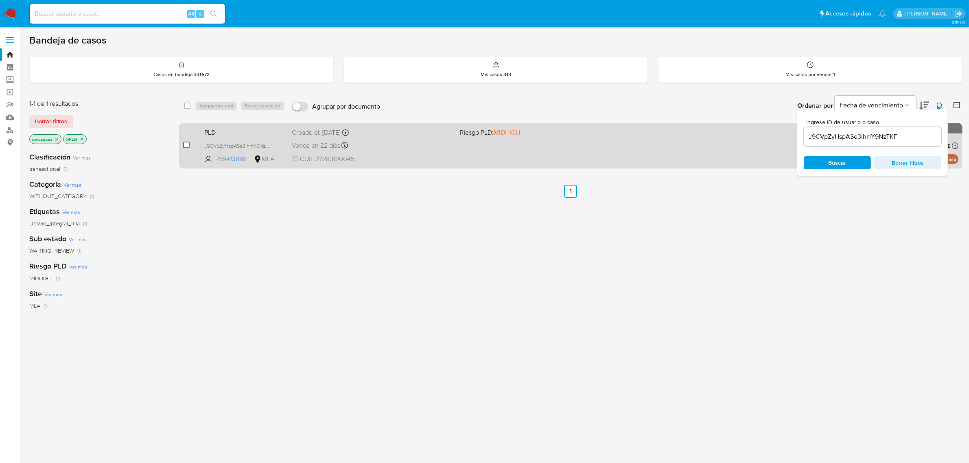
click at [186, 143] on input "checkbox" at bounding box center [186, 145] width 7 height 7
checkbox input "true"
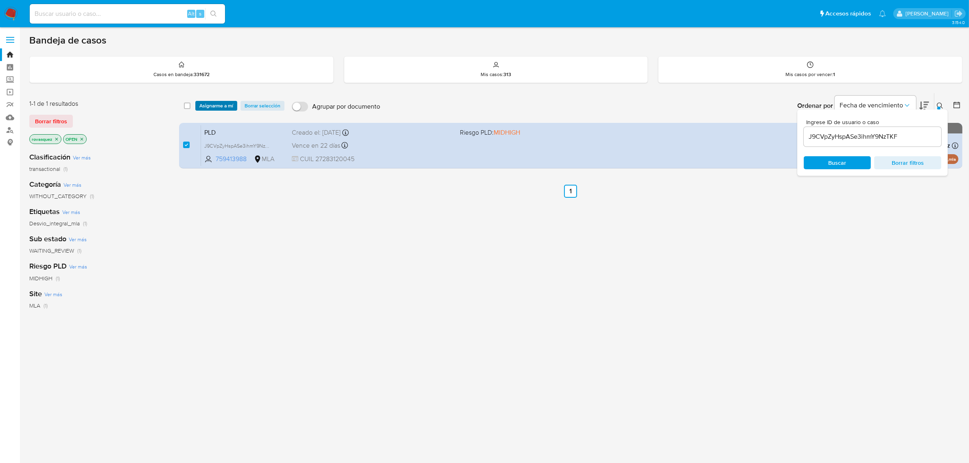
click at [212, 107] on span "Asignarme a mí" at bounding box center [216, 106] width 34 height 8
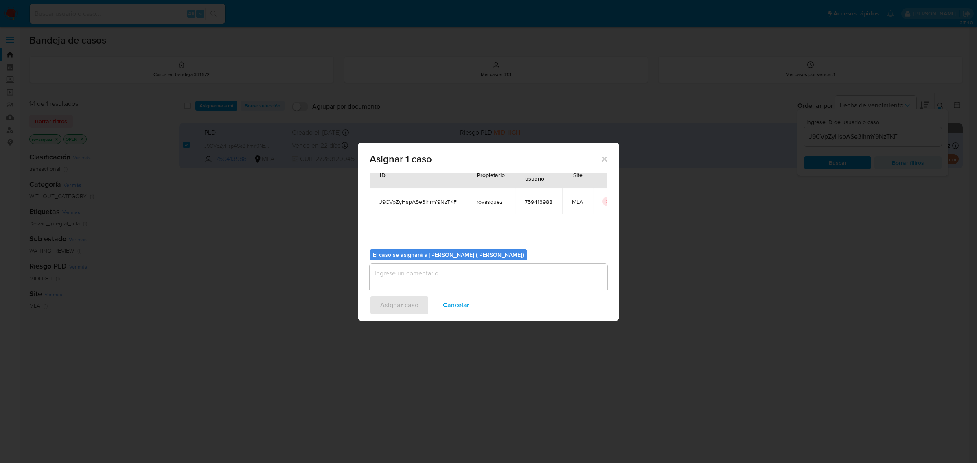
scroll to position [42, 0]
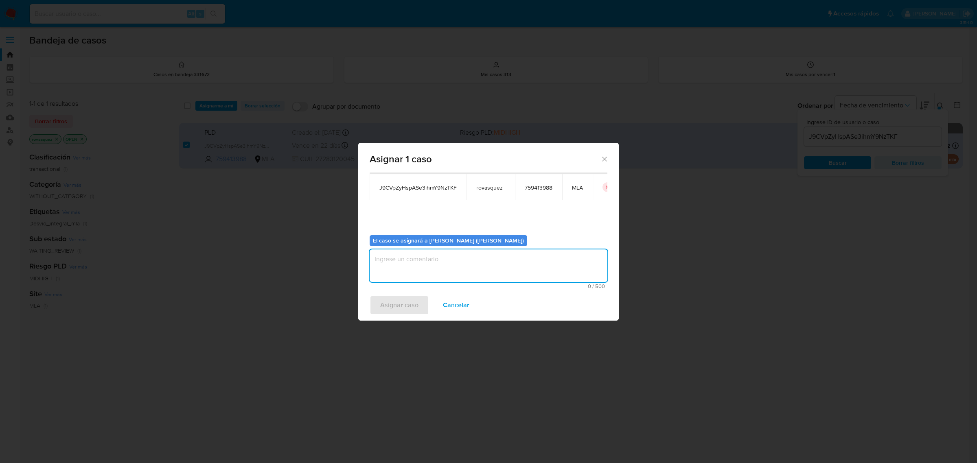
click at [434, 271] on textarea "assign-modal" at bounding box center [489, 266] width 238 height 33
type textarea "."
click at [404, 328] on div "Asignar 1 caso Casos a asignar: ID Propietario ID de usuario Site J9CVpZyHspASe…" at bounding box center [488, 231] width 977 height 463
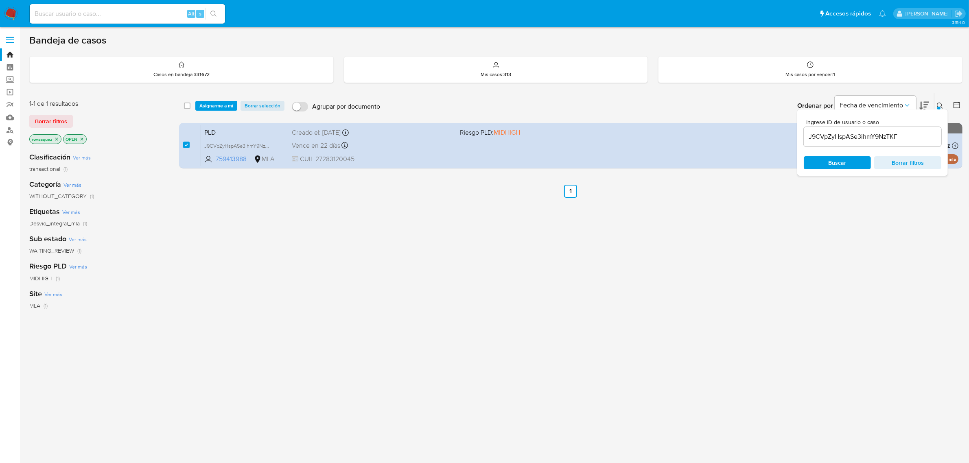
click at [405, 309] on div "select-all-cases-checkbox Asignarme a mí Borrar selección Agrupar por documento…" at bounding box center [571, 277] width 784 height 369
click at [830, 166] on span "Buscar" at bounding box center [838, 162] width 18 height 13
click at [208, 106] on span "Asignarme a mí" at bounding box center [216, 106] width 34 height 8
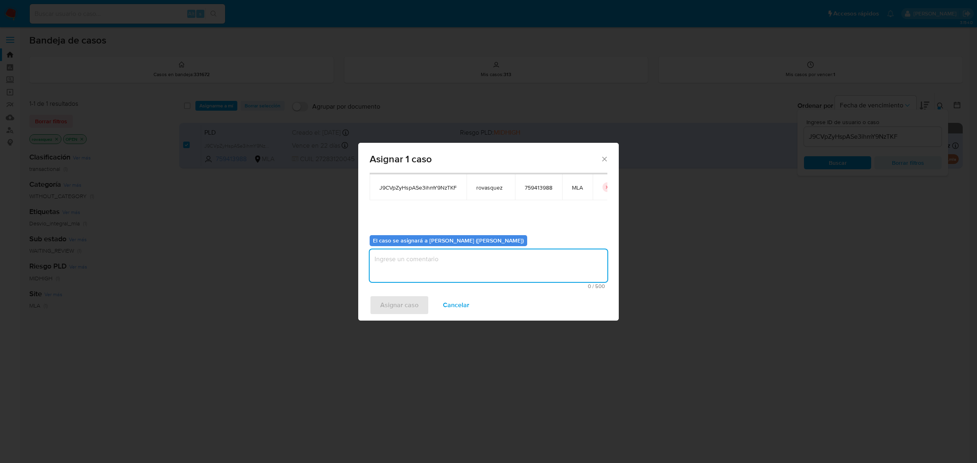
click at [404, 269] on textarea "assign-modal" at bounding box center [489, 266] width 238 height 33
type textarea ","
click at [398, 308] on span "Asignar caso" at bounding box center [399, 305] width 38 height 18
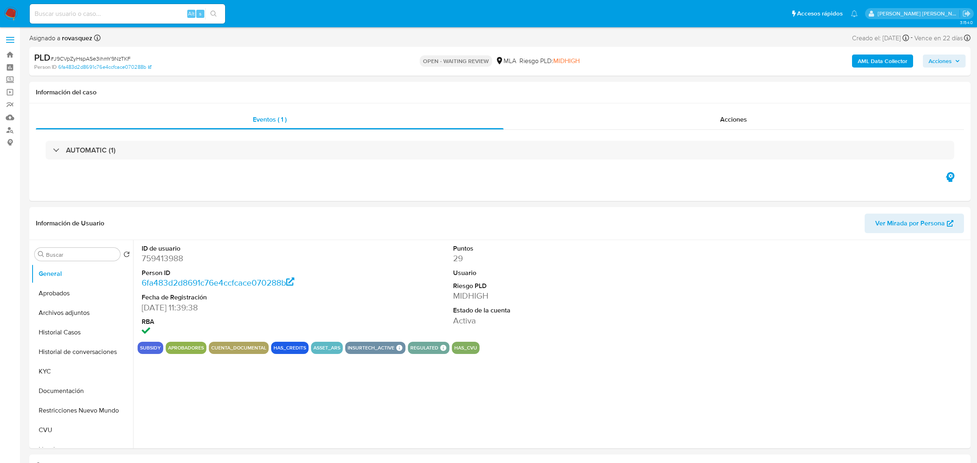
select select "10"
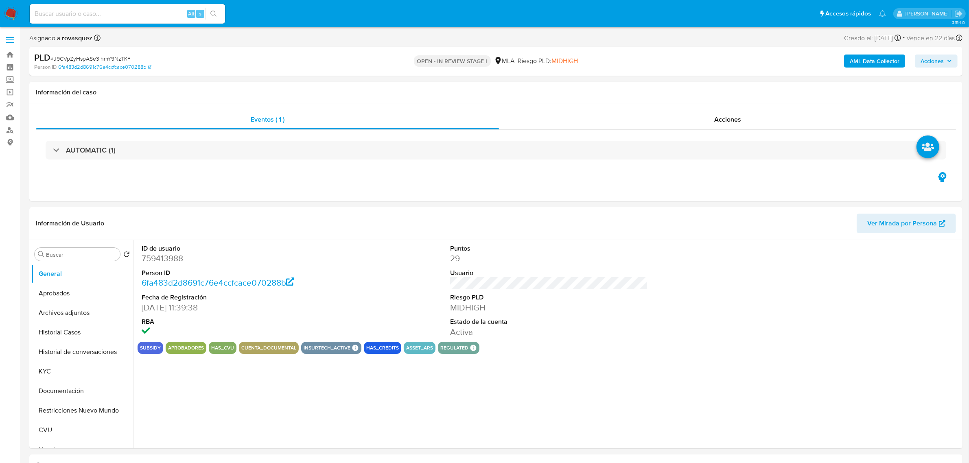
select select "10"
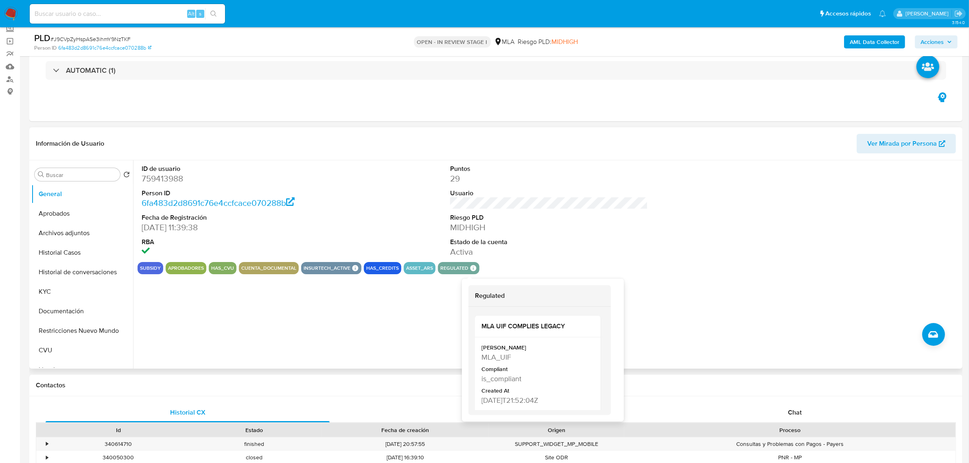
click at [729, 265] on div "subsidy Aprobadores has_cvu cuenta_documental insurtech_active Insurtech Active…" at bounding box center [549, 268] width 823 height 12
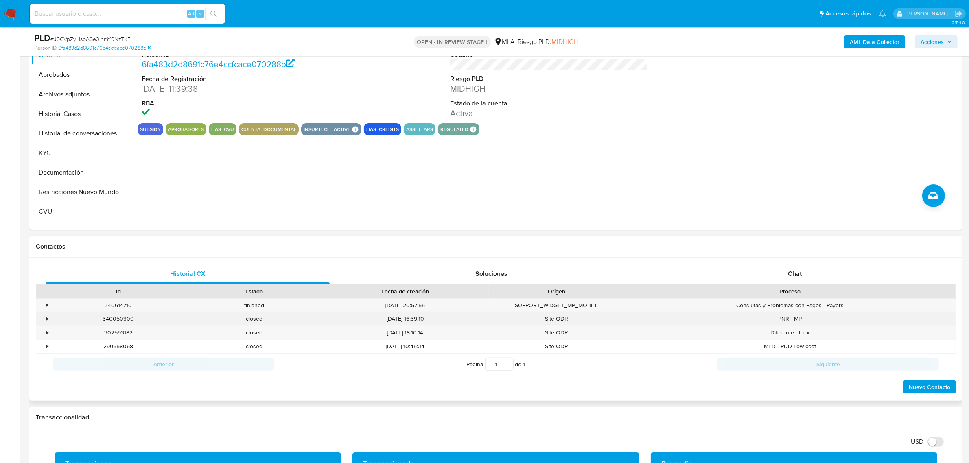
scroll to position [204, 0]
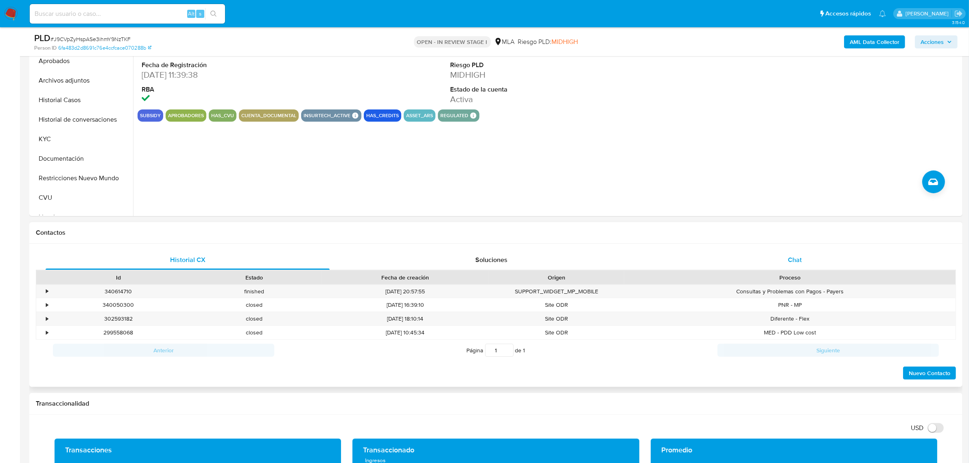
click at [786, 261] on div "Chat" at bounding box center [795, 260] width 284 height 20
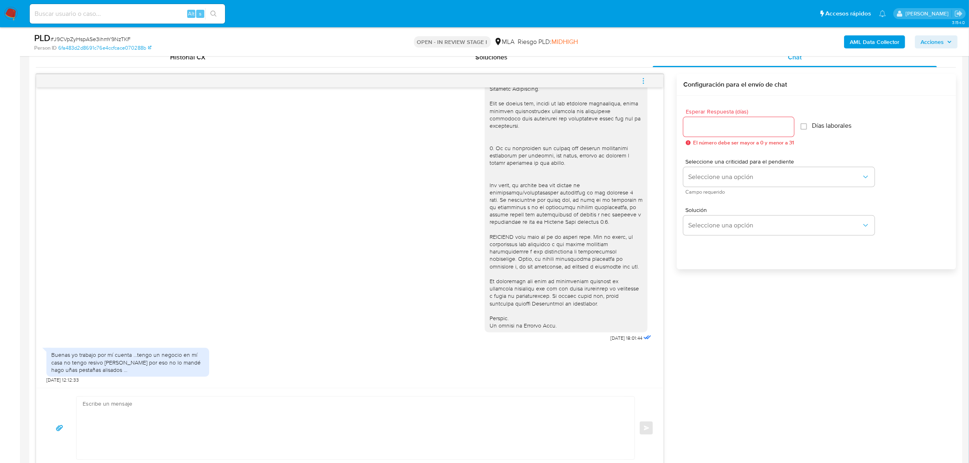
scroll to position [407, 0]
drag, startPoint x: 69, startPoint y: 351, endPoint x: 208, endPoint y: 357, distance: 138.6
click at [208, 357] on div "Buenas yo trabajo por mí cuenta ...tengo un negocio en mí casa no tengo resivo …" at bounding box center [127, 361] width 163 height 29
click at [103, 364] on div "Buenas yo trabajo por mí cuenta ...tengo un negocio en mí casa no tengo resivo …" at bounding box center [127, 362] width 153 height 22
drag, startPoint x: 58, startPoint y: 364, endPoint x: 218, endPoint y: 370, distance: 160.1
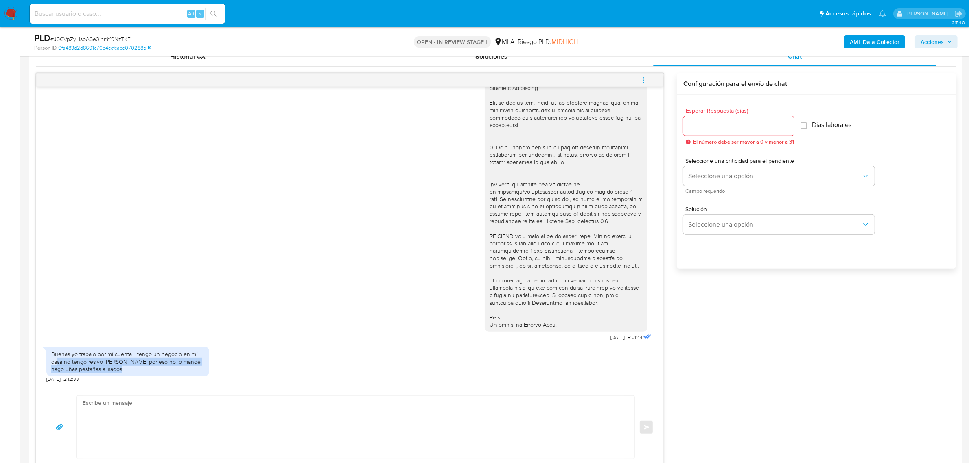
click at [218, 370] on div "Buenas yo trabajo por mí cuenta ...tengo un negocio en mí casa no tengo resivo …" at bounding box center [349, 362] width 607 height 39
click at [287, 353] on div "Buenas yo trabajo por mí cuenta ...tengo un negocio en mí casa no tengo resivo …" at bounding box center [349, 362] width 607 height 39
click at [163, 410] on textarea at bounding box center [354, 427] width 542 height 63
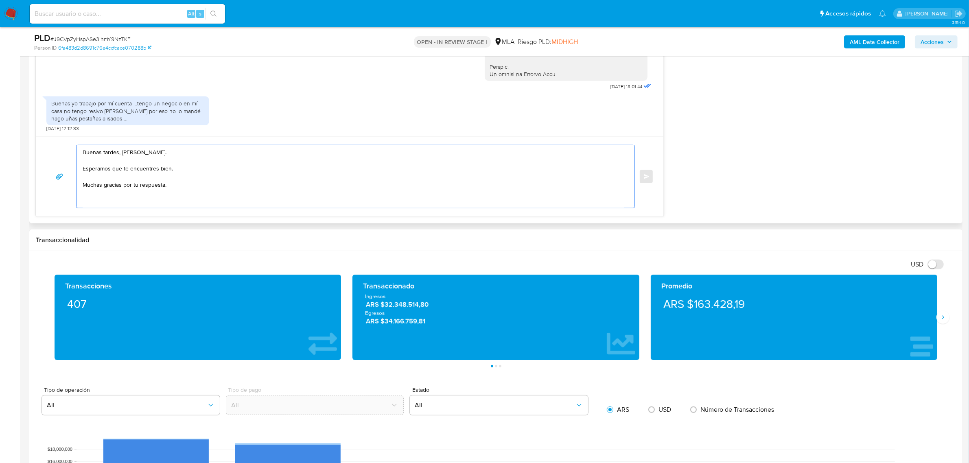
scroll to position [662, 0]
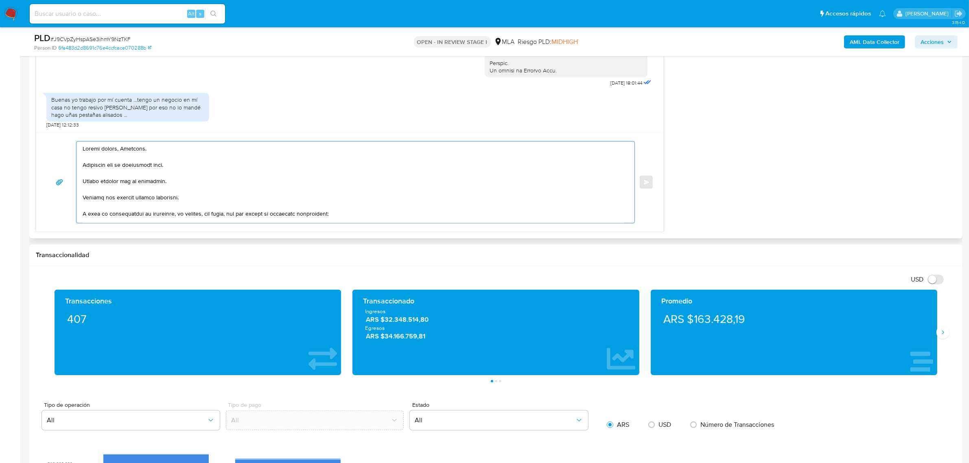
click at [152, 182] on textarea at bounding box center [354, 182] width 542 height 81
click at [145, 195] on textarea at bounding box center [354, 182] width 542 height 81
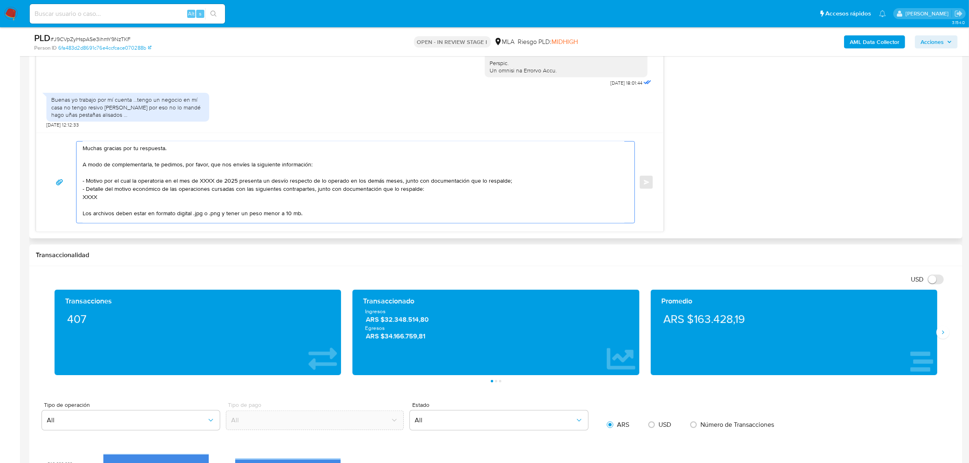
scroll to position [51, 0]
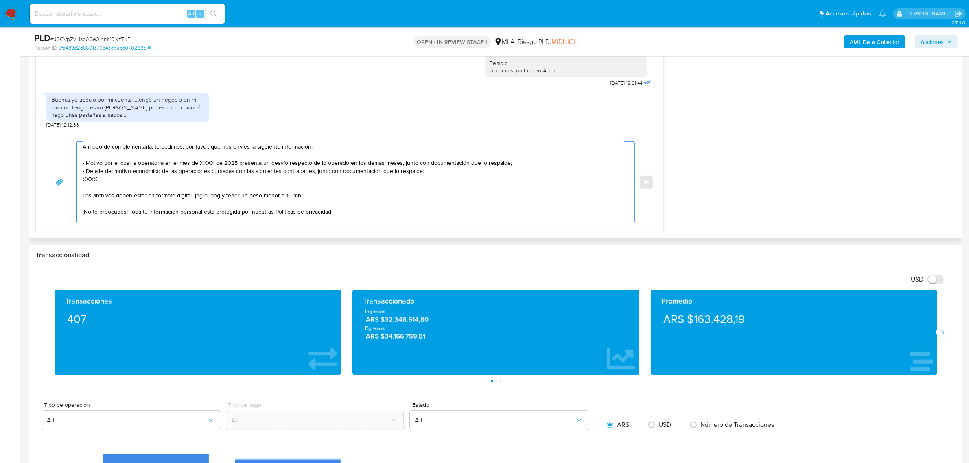
click at [140, 161] on textarea "Buenas tardes, Fernanda. Esperamos que te encuentres bien. Muchas gracias por t…" at bounding box center [354, 182] width 542 height 81
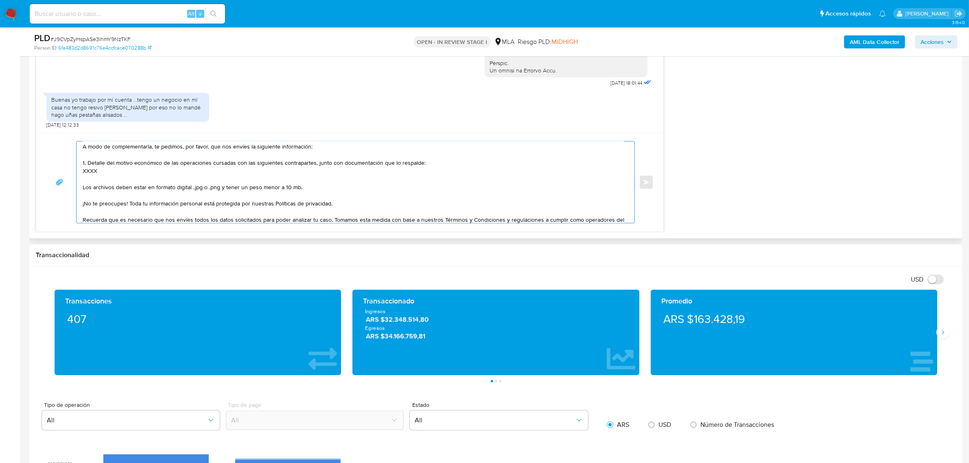
click at [88, 169] on textarea "Buenas tardes, Fernanda. Esperamos que te encuentres bien. Muchas gracias por t…" at bounding box center [354, 182] width 542 height 81
paste textarea "- Ivan Alejandro Mansilla - CUIT 20273027212 (ya mencionado), a quien le envía …"
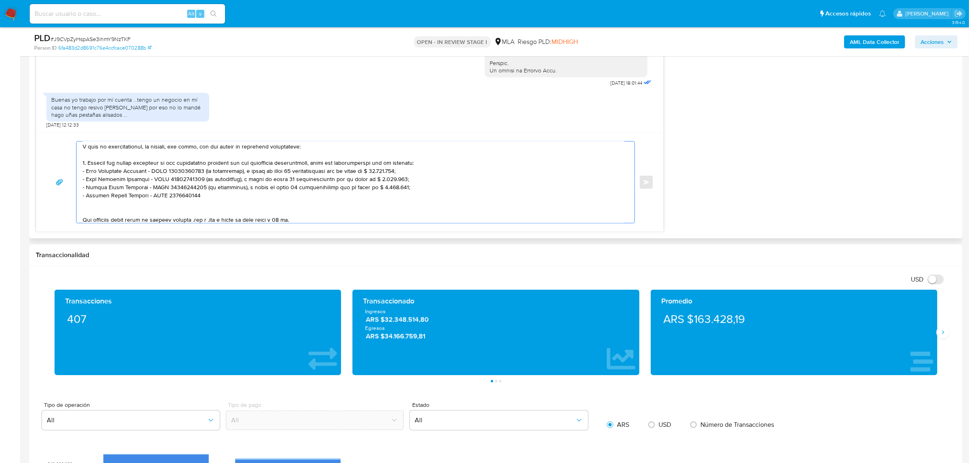
click at [198, 172] on textarea at bounding box center [354, 182] width 542 height 81
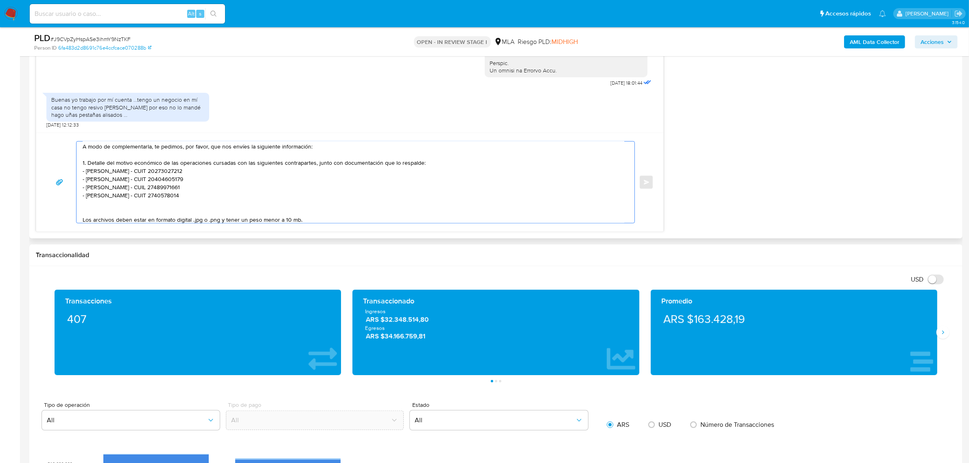
click at [105, 209] on textarea "Buenas tardes, Fernanda. Esperamos que te encuentres bien. Muchas gracias por t…" at bounding box center [354, 182] width 542 height 81
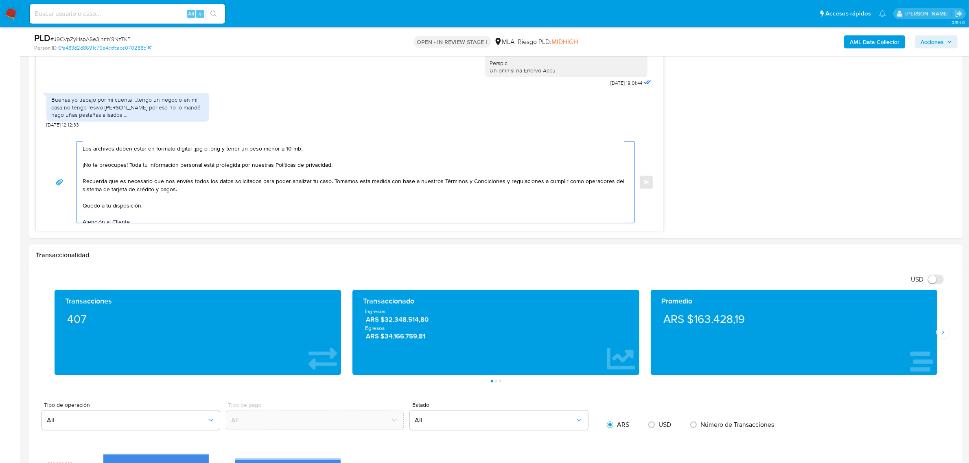
scroll to position [127, 0]
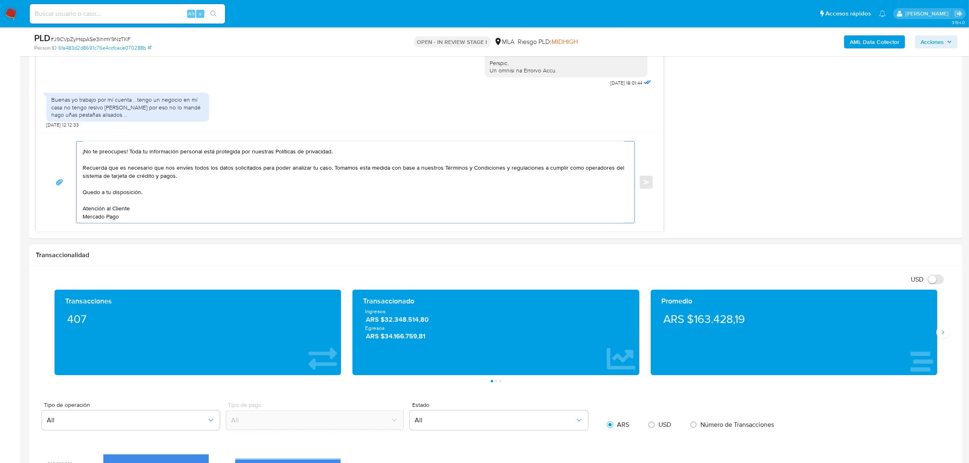
drag, startPoint x: 82, startPoint y: 186, endPoint x: 302, endPoint y: 265, distance: 234.1
click at [302, 265] on div "Información de Usuario Ver Mirada por Persona Buscar Volver al orden por defect…" at bounding box center [495, 379] width 933 height 1724
paste textarea "Es importante que sepas que, en caso de no responder a lo solicitado o si lo pr…"
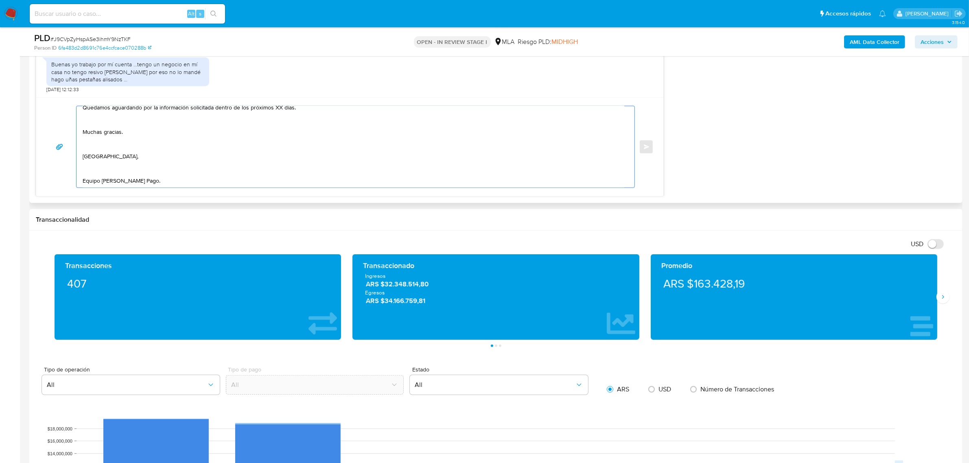
scroll to position [712, 0]
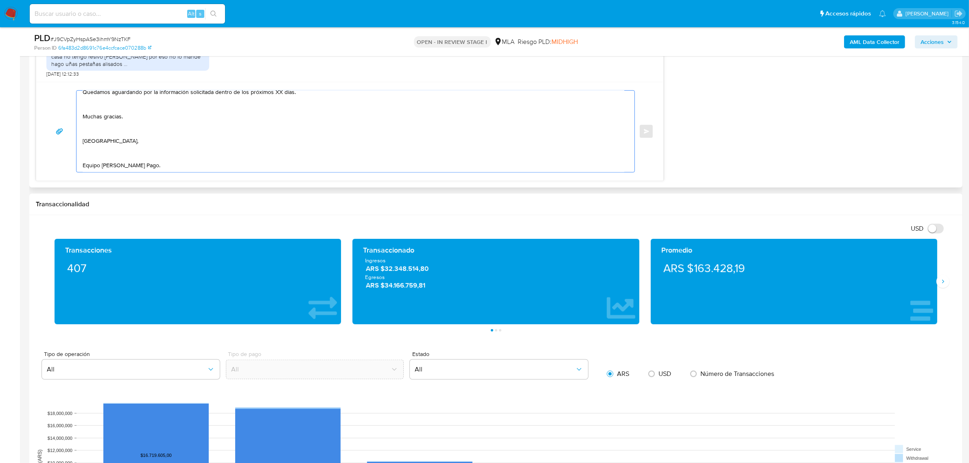
click at [124, 169] on textarea "Buenas tardes, Fernanda. Esperamos que te encuentres bien. Muchas gracias por t…" at bounding box center [354, 131] width 542 height 81
click at [83, 160] on textarea "Buenas tardes, Fernanda. Esperamos que te encuentres bien. Muchas gracias por t…" at bounding box center [354, 131] width 542 height 81
click at [92, 142] on textarea "Buenas tardes, Fernanda. Esperamos que te encuentres bien. Muchas gracias por t…" at bounding box center [354, 131] width 542 height 81
click at [96, 122] on textarea "Buenas tardes, Fernanda. Esperamos que te encuentres bien. Muchas gracias por t…" at bounding box center [354, 131] width 542 height 81
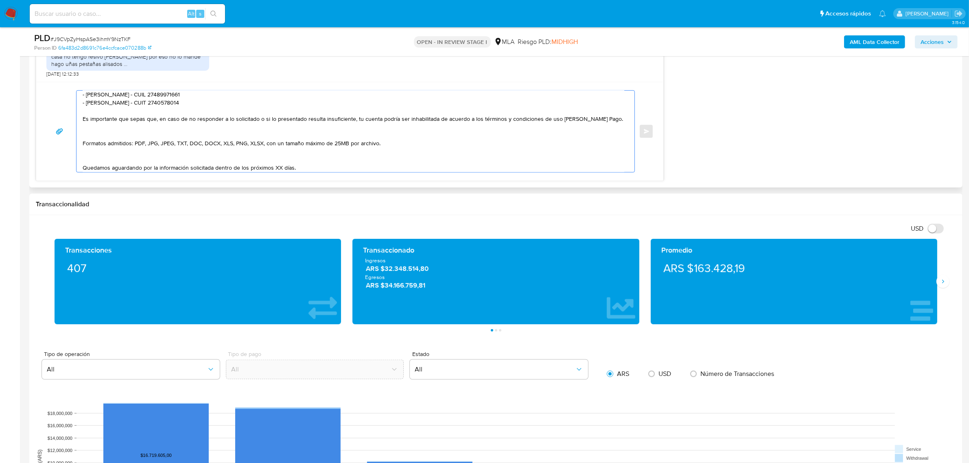
click at [92, 158] on textarea "Buenas tardes, Fernanda. Esperamos que te encuentres bien. Muchas gracias por t…" at bounding box center [354, 131] width 542 height 81
click at [93, 137] on textarea "Buenas tardes, Fernanda. Esperamos que te encuentres bien. Muchas gracias por t…" at bounding box center [354, 131] width 542 height 81
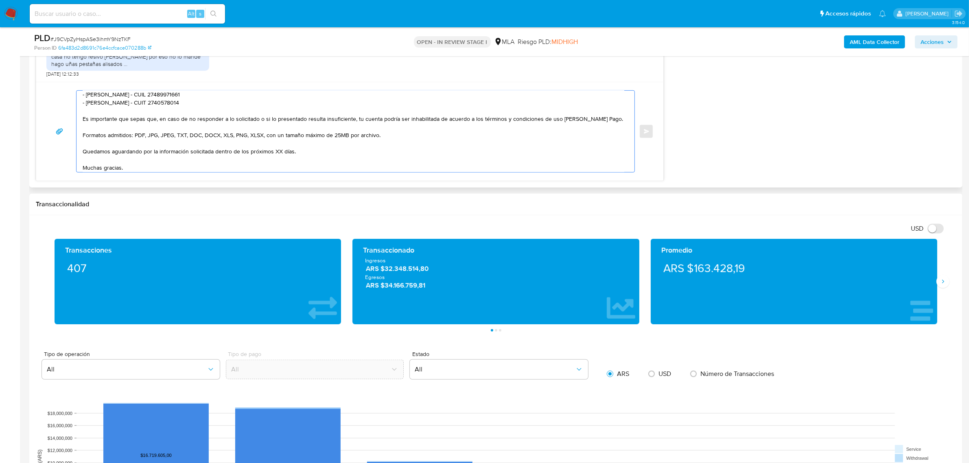
drag, startPoint x: 216, startPoint y: 153, endPoint x: 370, endPoint y: 151, distance: 154.7
click at [370, 151] on textarea "Buenas tardes, Fernanda. Esperamos que te encuentres bien. Muchas gracias por t…" at bounding box center [354, 131] width 542 height 81
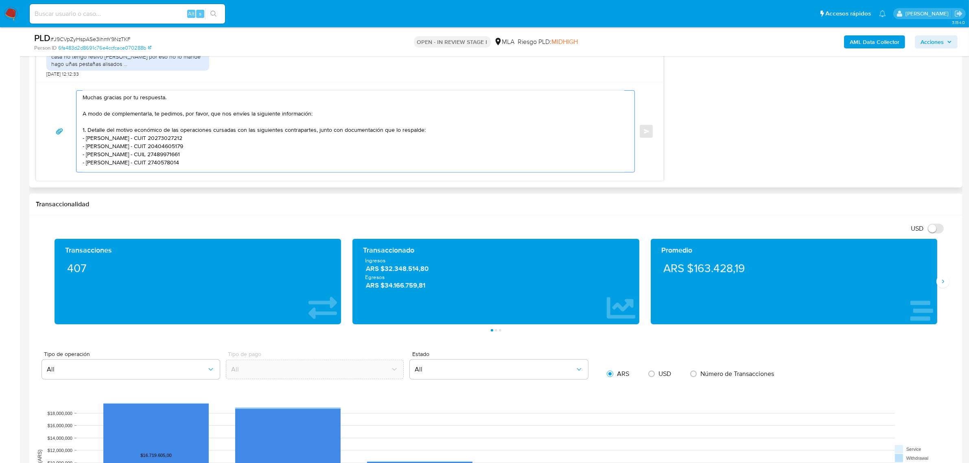
scroll to position [26, 0]
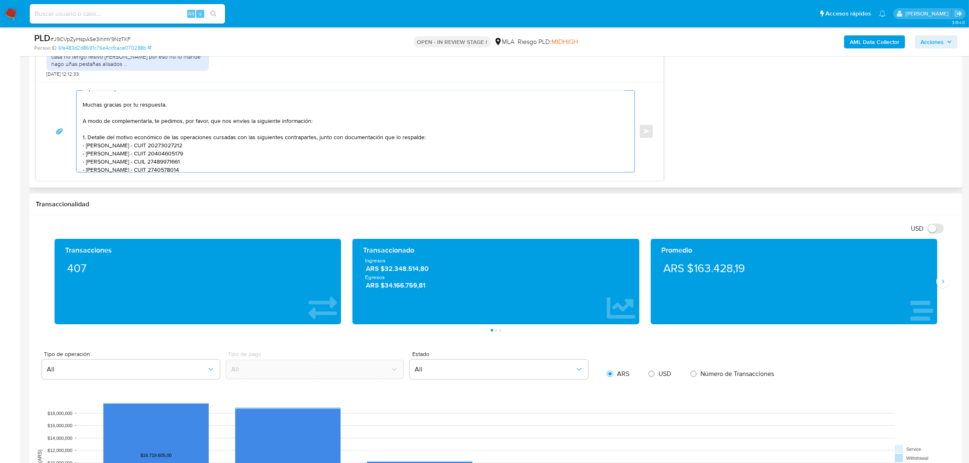
click at [88, 137] on textarea "Buenas tardes, Fernanda. Esperamos que te encuentres bien. Muchas gracias por t…" at bounding box center [354, 131] width 542 height 81
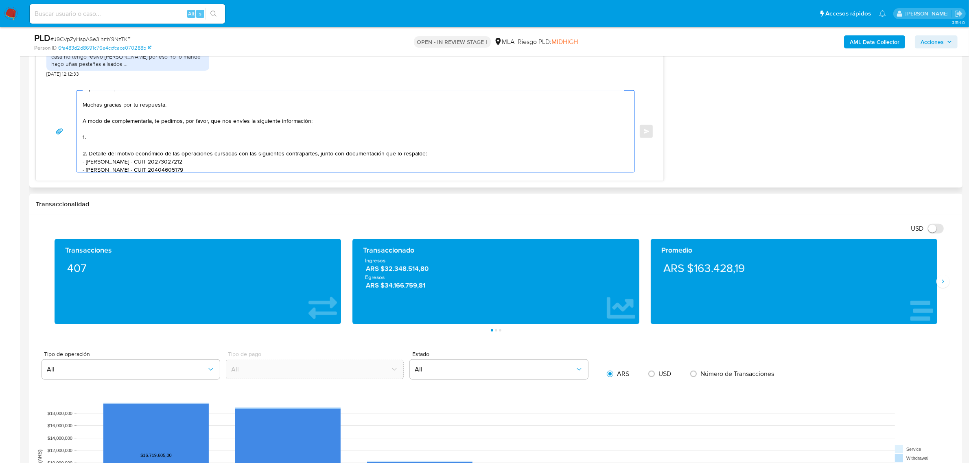
click at [117, 138] on textarea "Buenas tardes, Fernanda. Esperamos que te encuentres bien. Muchas gracias por t…" at bounding box center [354, 131] width 542 height 81
paste textarea "De acuerdo a la actividad que realices en tu cuenta, adjunta la siguiente docum…"
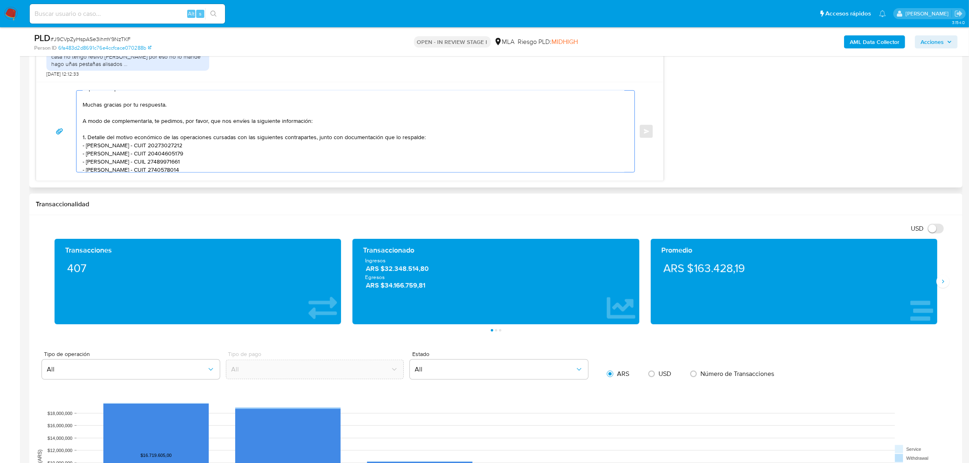
click at [219, 147] on textarea "Buenas tardes, Fernanda. Esperamos que te encuentres bien. Muchas gracias por t…" at bounding box center [354, 131] width 542 height 81
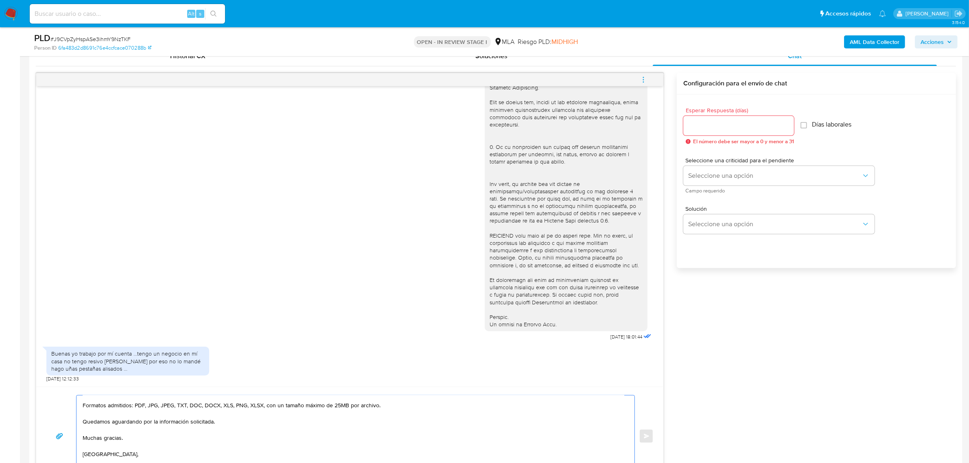
scroll to position [407, 0]
type textarea "Buenas tardes, Fernanda. Esperamos que te encuentres bien. Muchas gracias por t…"
click at [716, 129] on input "Esperar Respuesta (días)" at bounding box center [739, 126] width 111 height 11
type input "2"
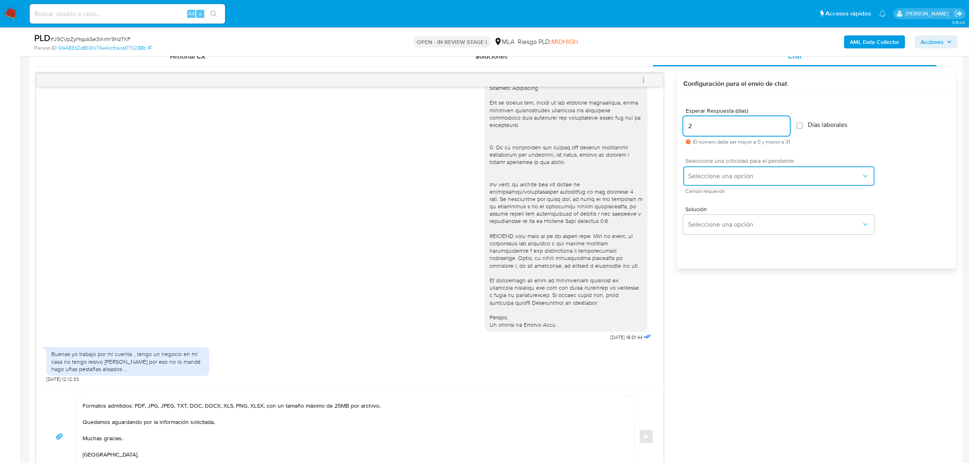
click at [708, 171] on button "Seleccione una opción" at bounding box center [779, 177] width 191 height 20
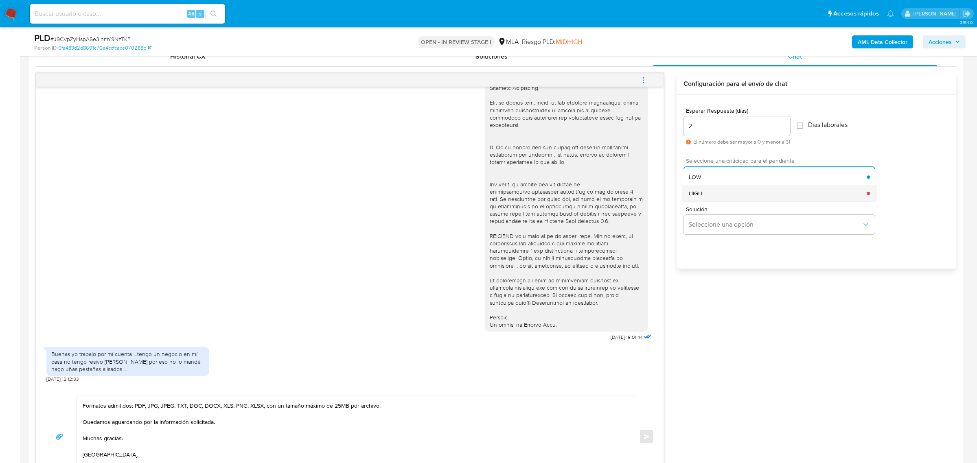
click at [707, 188] on div "HIGH" at bounding box center [778, 193] width 178 height 16
click at [646, 434] on button "Enviar" at bounding box center [646, 436] width 15 height 15
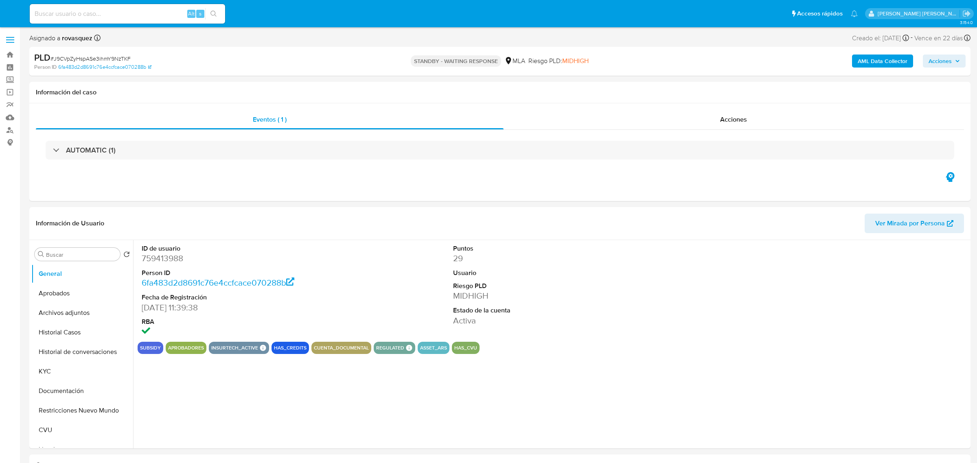
select select "10"
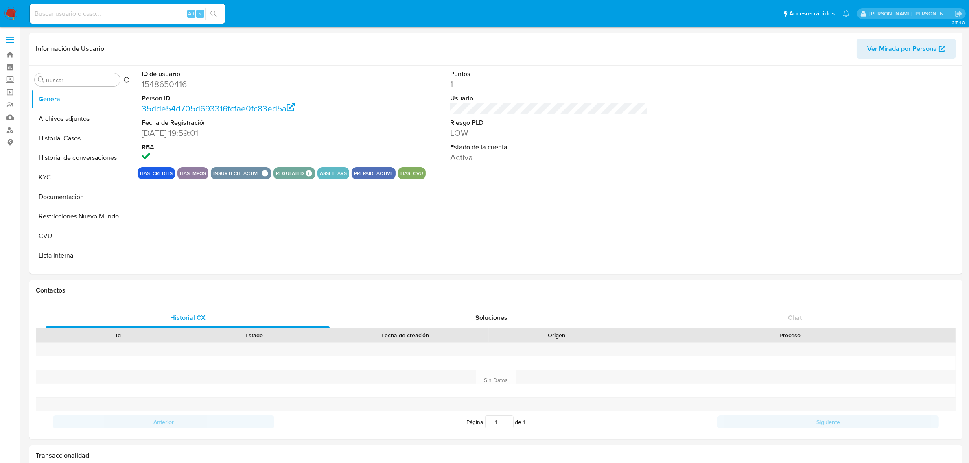
select select "10"
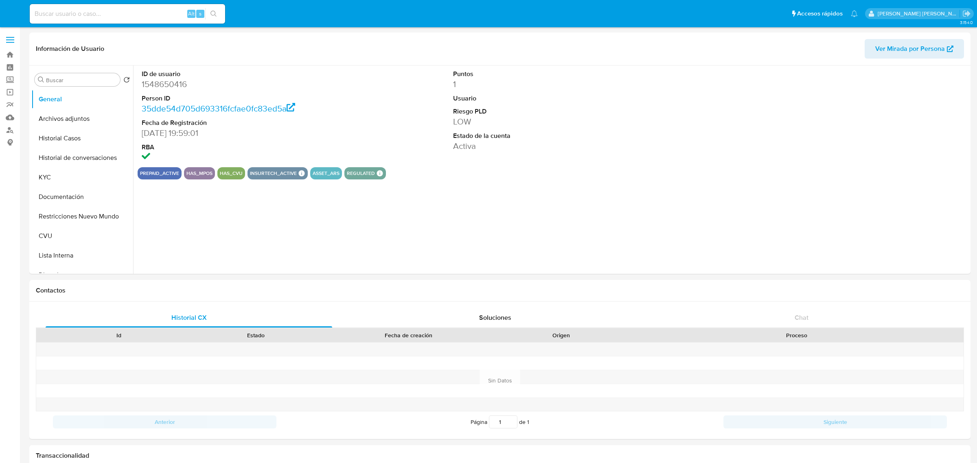
select select "10"
click at [267, 154] on dd at bounding box center [241, 157] width 198 height 11
drag, startPoint x: 79, startPoint y: 142, endPoint x: 116, endPoint y: 145, distance: 37.6
click at [79, 142] on button "Historial Casos" at bounding box center [78, 139] width 95 height 20
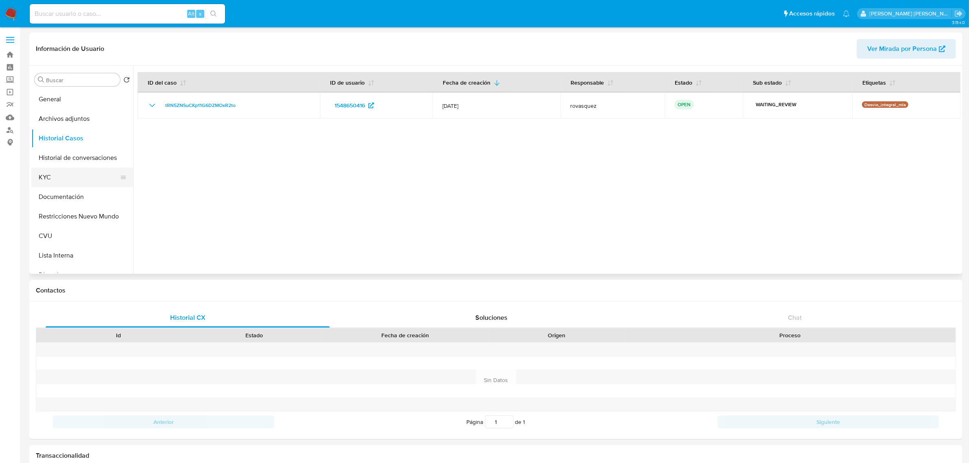
click at [75, 176] on button "KYC" at bounding box center [78, 178] width 95 height 20
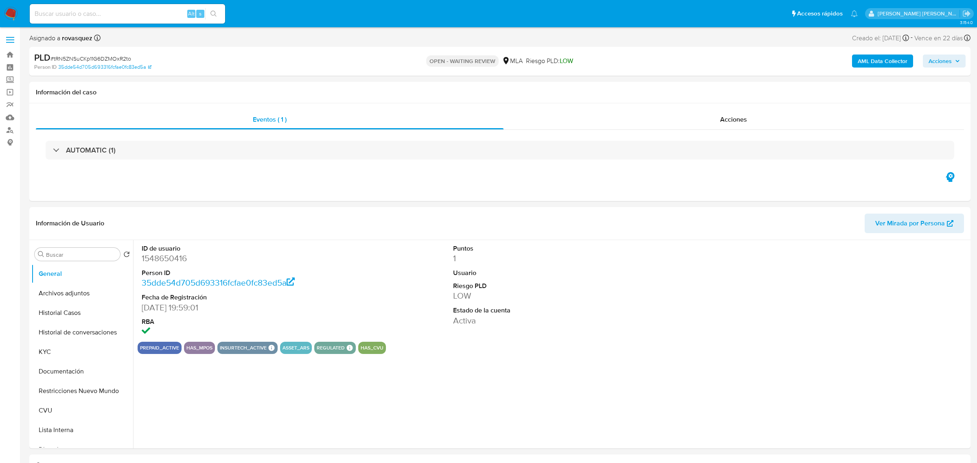
select select "10"
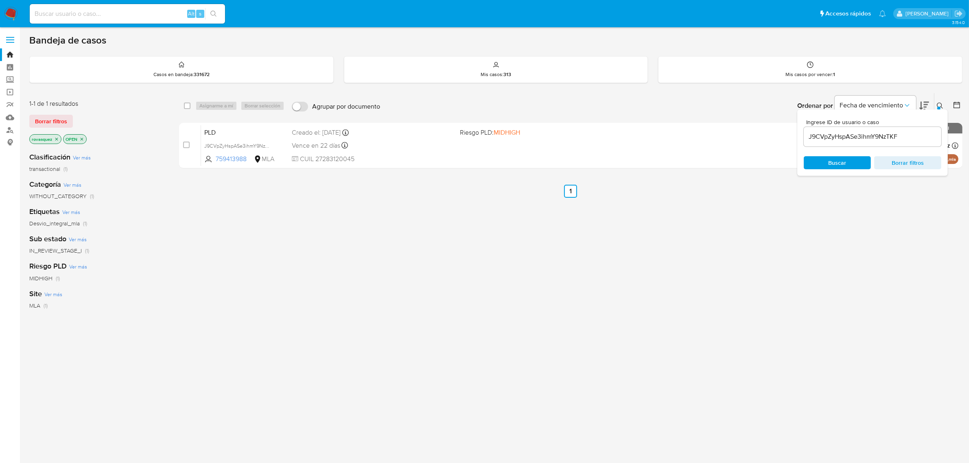
click at [821, 140] on input "J9CVpZyHspASe3ihmY9NzTKF" at bounding box center [873, 136] width 138 height 11
paste input "tRN5ZNSuCKp11G6DZMOxR2to"
type input "tRN5ZNSuCKp11G6DZMOxR2to"
click at [829, 163] on span "Buscar" at bounding box center [838, 162] width 18 height 13
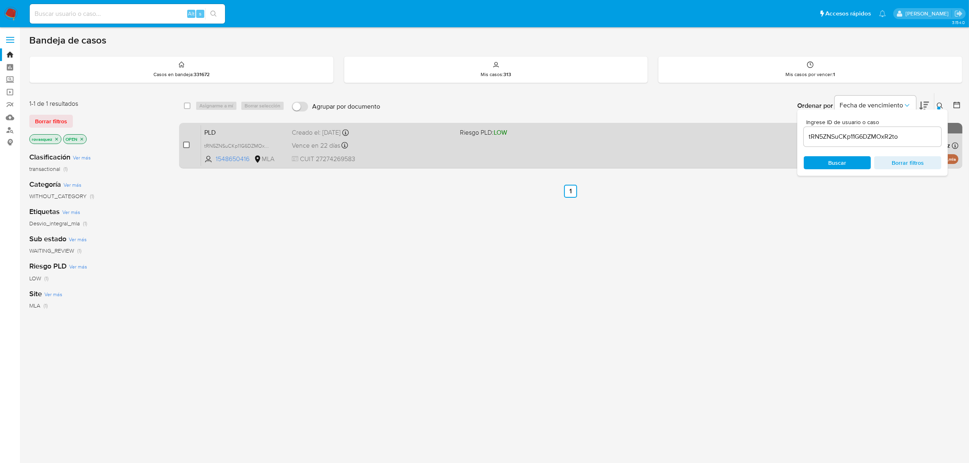
click at [188, 144] on input "checkbox" at bounding box center [186, 145] width 7 height 7
checkbox input "true"
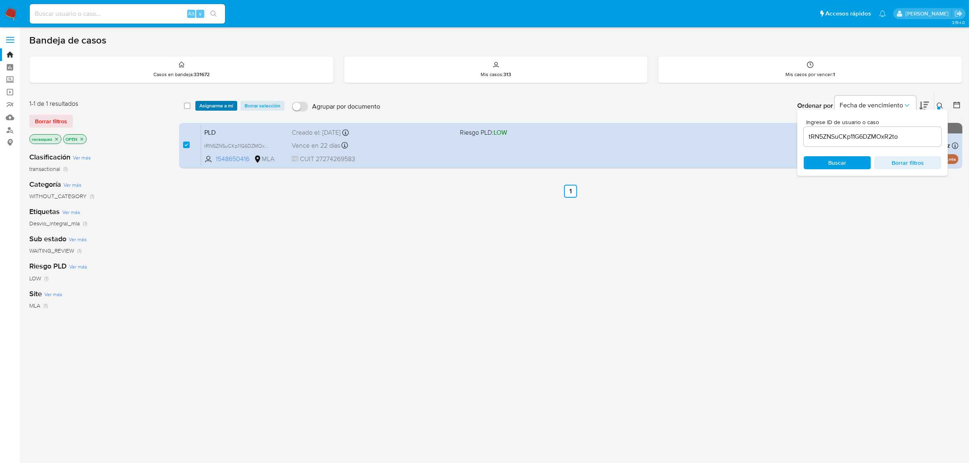
click at [212, 107] on span "Asignarme a mí" at bounding box center [216, 106] width 34 height 8
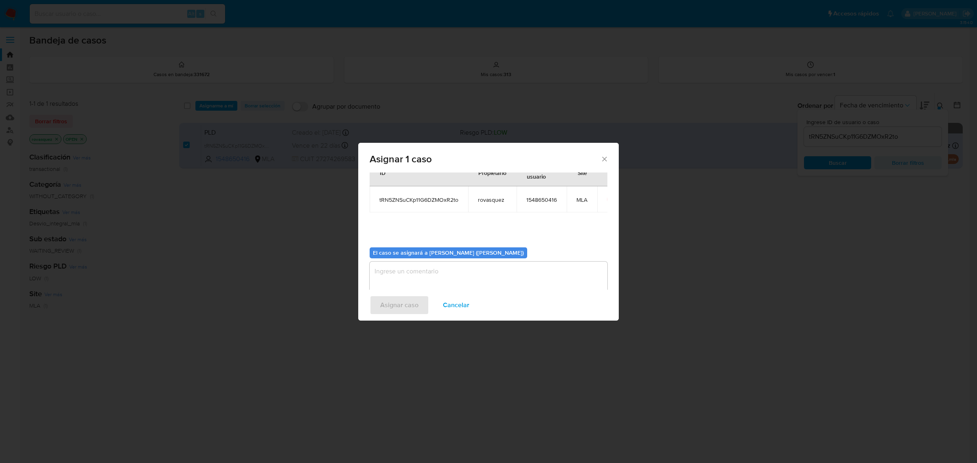
scroll to position [42, 0]
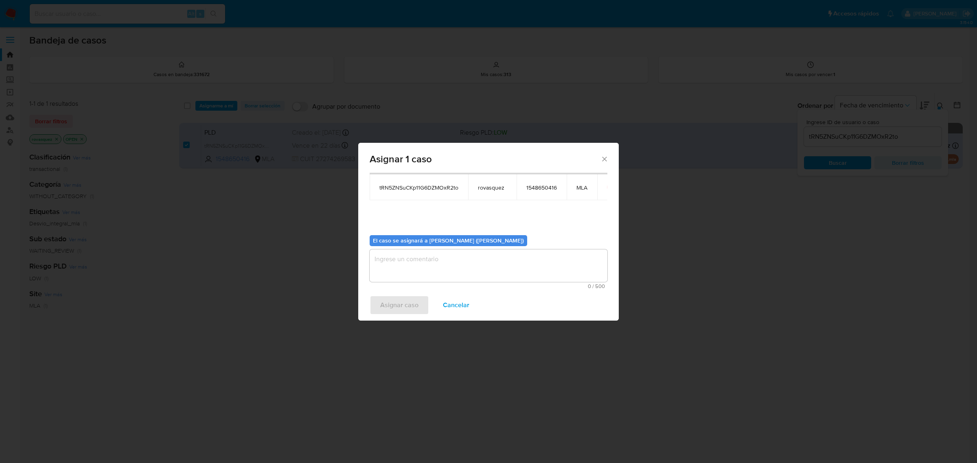
click at [414, 280] on textarea "assign-modal" at bounding box center [489, 266] width 238 height 33
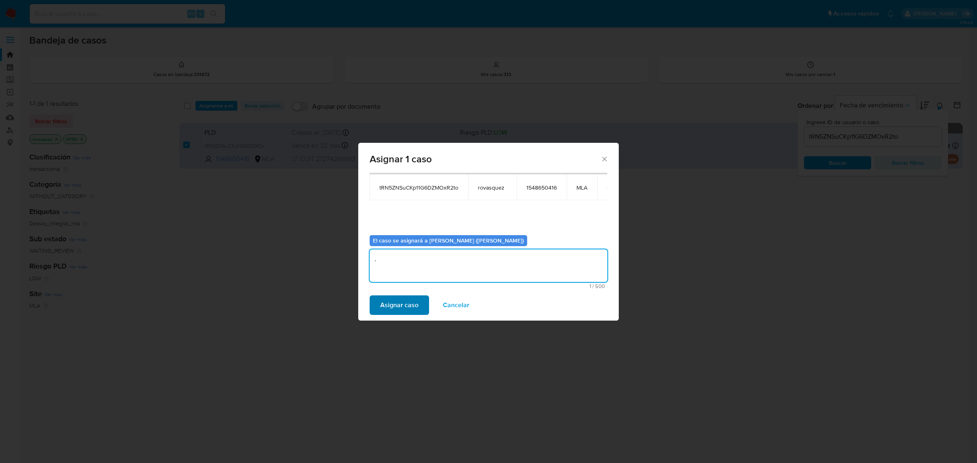
type textarea "."
click at [410, 305] on span "Asignar caso" at bounding box center [399, 305] width 38 height 18
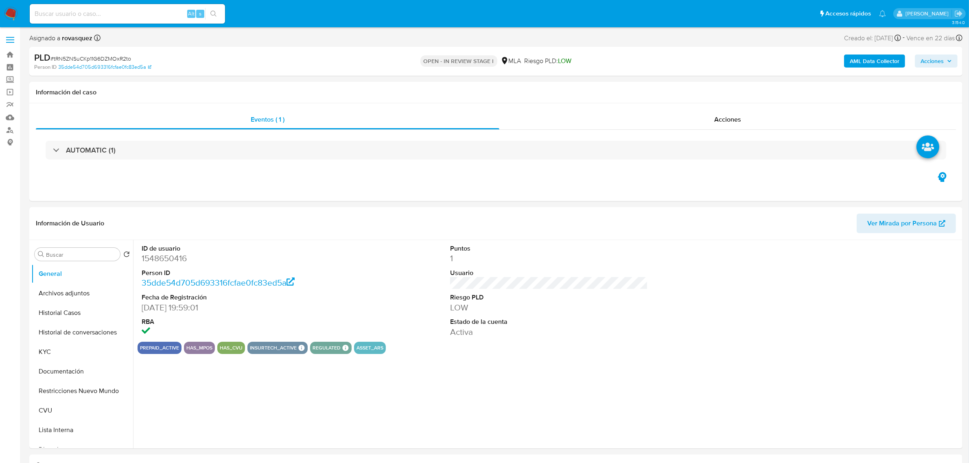
select select "10"
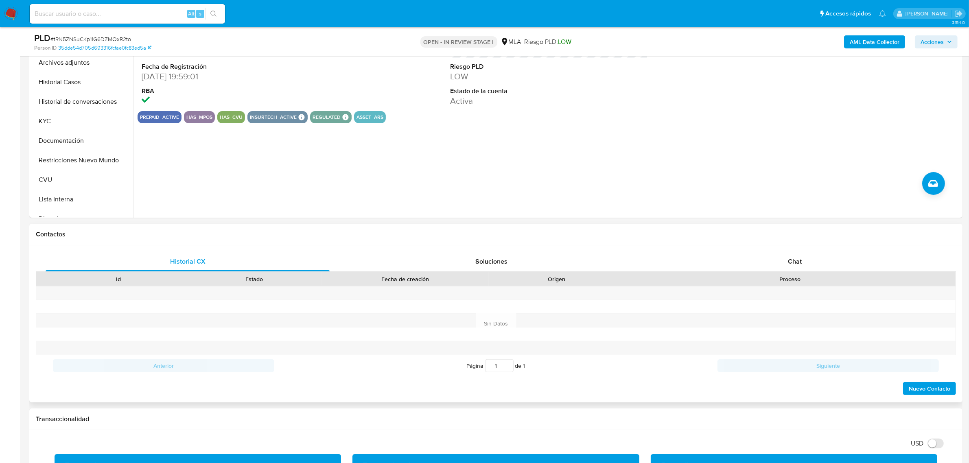
scroll to position [204, 0]
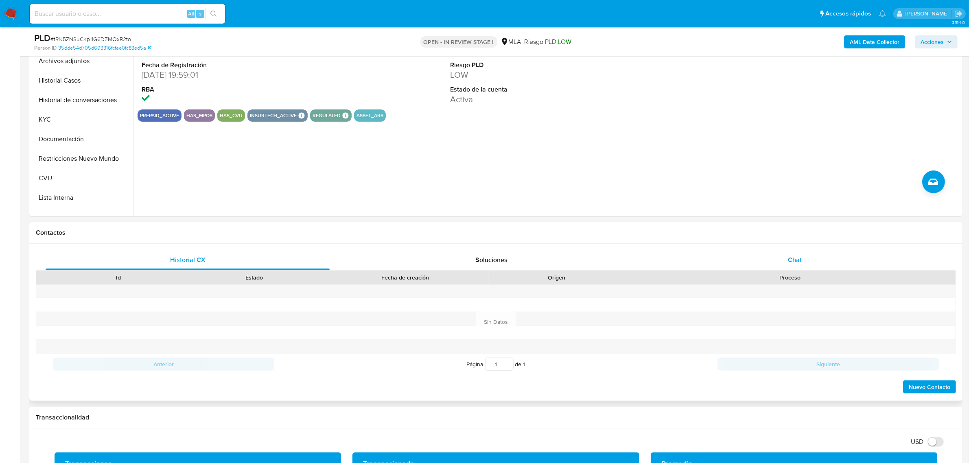
click at [804, 263] on div "Chat" at bounding box center [795, 260] width 284 height 20
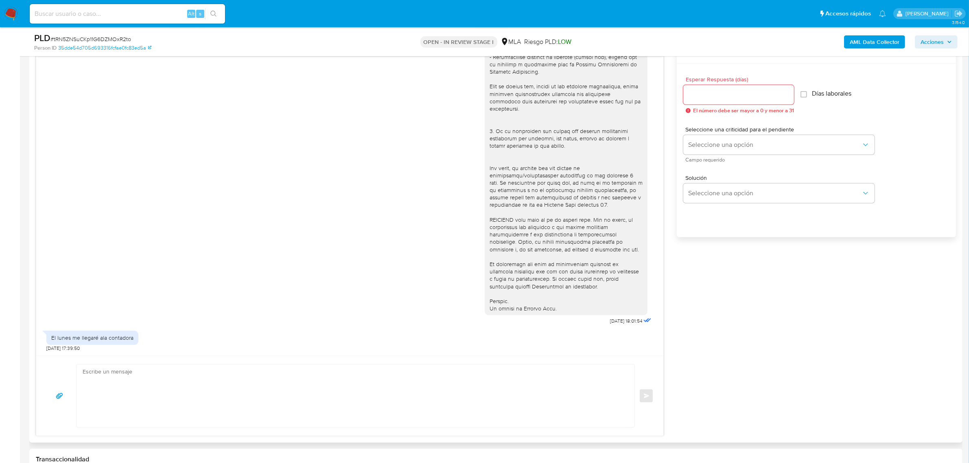
scroll to position [509, 0]
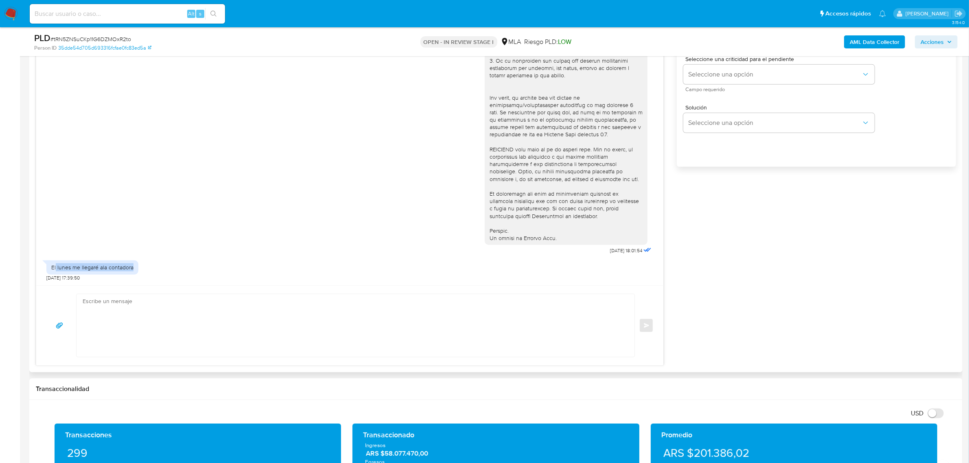
drag, startPoint x: 55, startPoint y: 263, endPoint x: 159, endPoint y: 263, distance: 103.8
click at [159, 263] on div "El [DATE] me llegaré ala contadora [DATE] 17:39:50" at bounding box center [349, 268] width 607 height 24
click at [159, 336] on textarea at bounding box center [354, 325] width 542 height 63
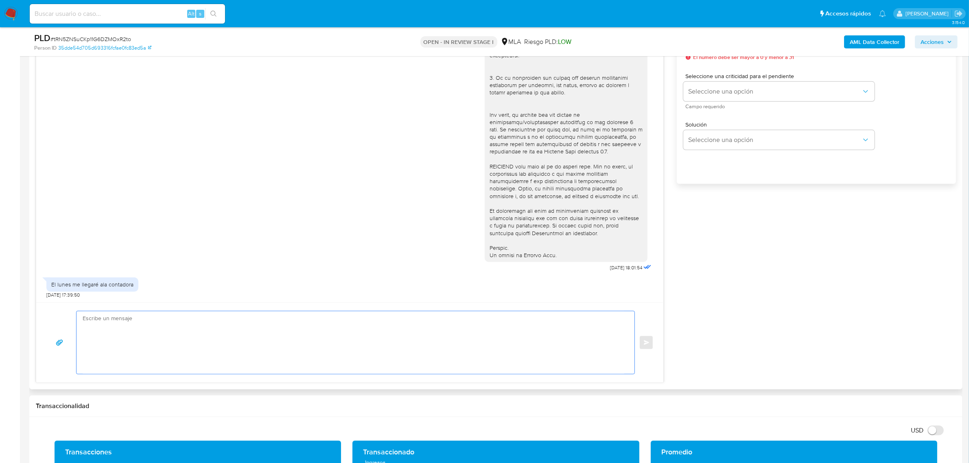
scroll to position [560, 0]
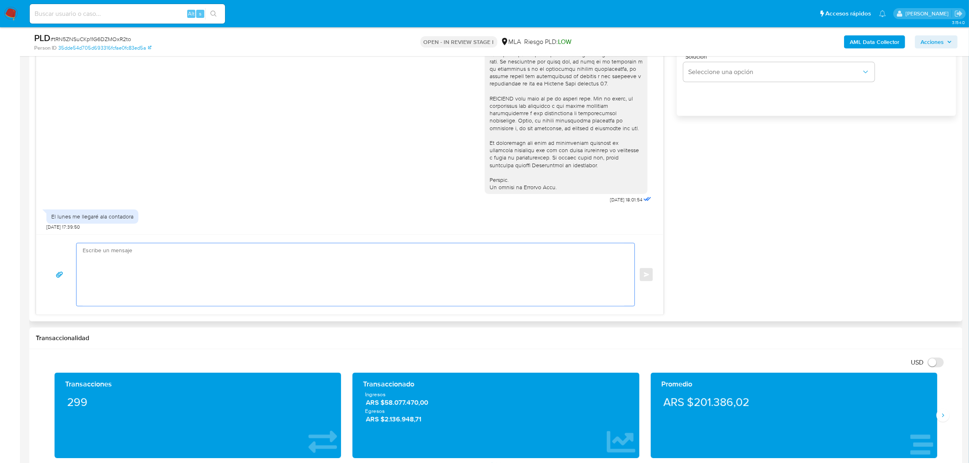
click at [131, 274] on textarea at bounding box center [354, 274] width 542 height 63
click at [145, 264] on textarea at bounding box center [354, 274] width 542 height 63
drag, startPoint x: 163, startPoint y: 283, endPoint x: 313, endPoint y: 291, distance: 150.5
click at [313, 291] on textarea "Buenas tardes, Blanca. Muchas gracias por tu respuesta. Estamos a la espera de …" at bounding box center [354, 274] width 542 height 63
paste textarea "necesitamos que nos brindes la siguiente información y/o documentación: 1. Desc…"
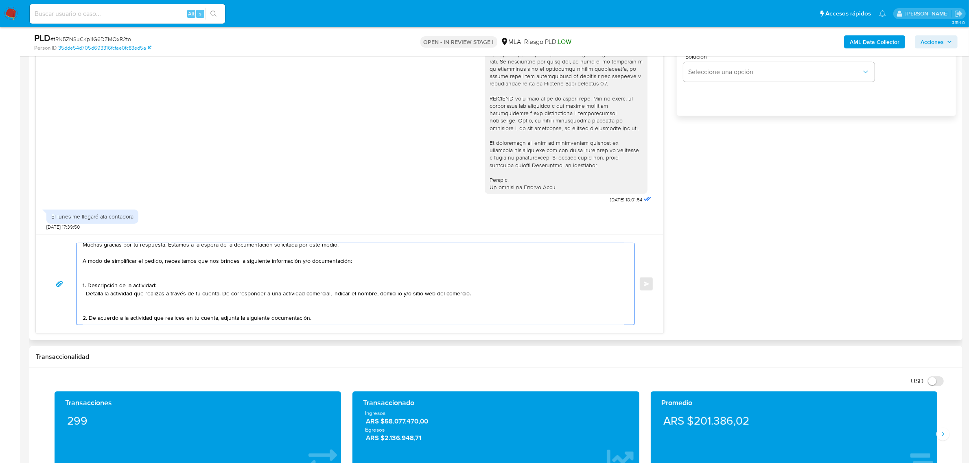
scroll to position [0, 0]
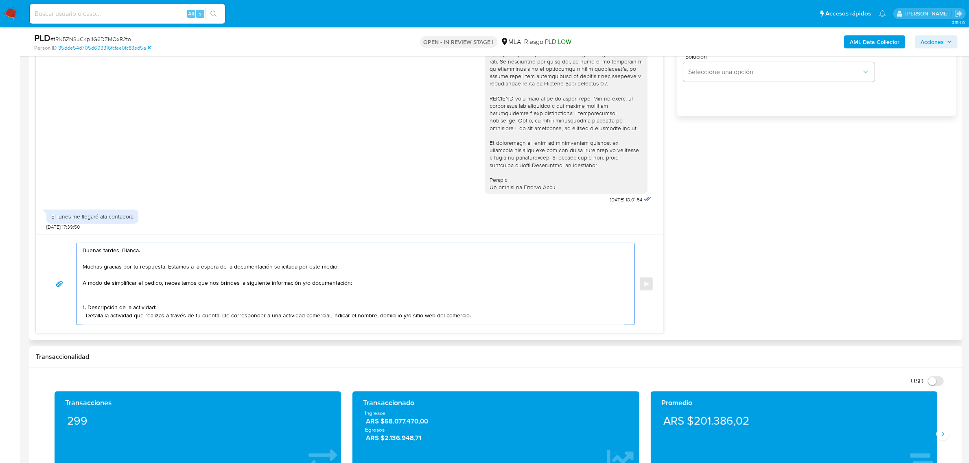
click at [190, 294] on textarea "Buenas tardes, Blanca. Muchas gracias por tu respuesta. Estamos a la espera de …" at bounding box center [354, 283] width 542 height 81
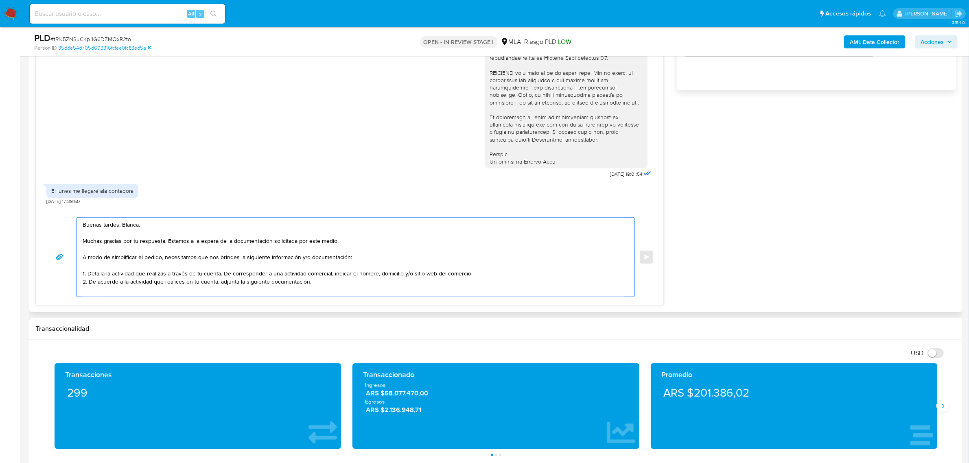
scroll to position [611, 0]
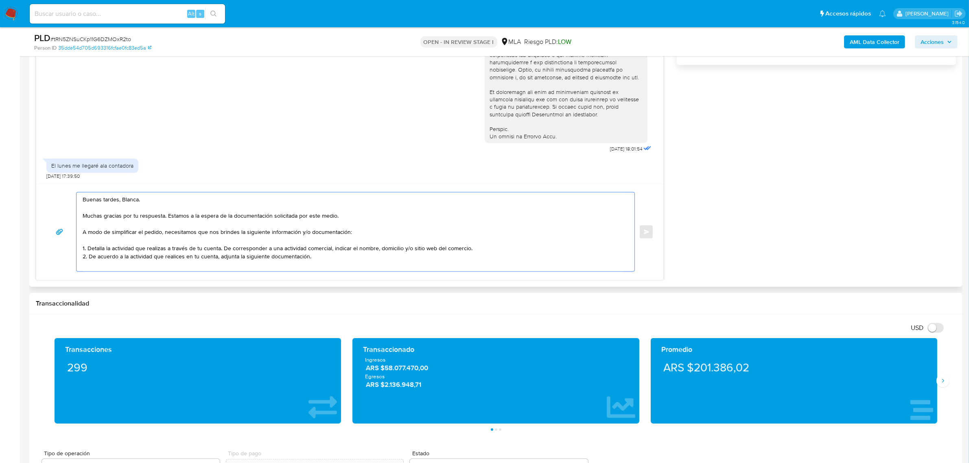
click at [222, 261] on textarea "Buenas tardes, Blanca. Muchas gracias por tu respuesta. Estamos a la espera de …" at bounding box center [354, 232] width 542 height 79
click at [253, 259] on textarea "Buenas tardes, Blanca. Muchas gracias por tu respuesta. Estamos a la espera de …" at bounding box center [354, 232] width 542 height 79
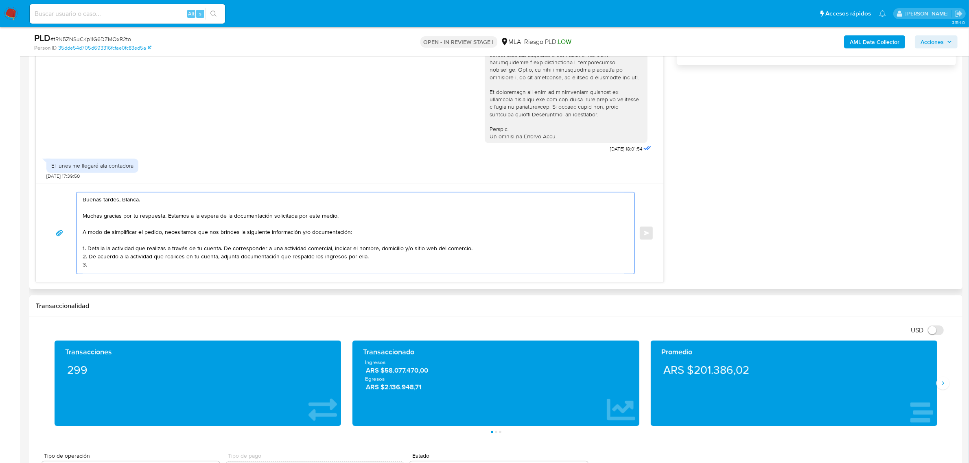
click at [108, 270] on textarea "Buenas tardes, Blanca. Muchas gracias por tu respuesta. Estamos a la espera de …" at bounding box center [354, 233] width 542 height 81
click at [107, 265] on textarea "Buenas tardes, Blanca. Muchas gracias por tu respuesta. Estamos a la espera de …" at bounding box center [354, 233] width 542 height 81
paste textarea "Detalle del motivo económico de las operaciones cursadas con las siguientes con…"
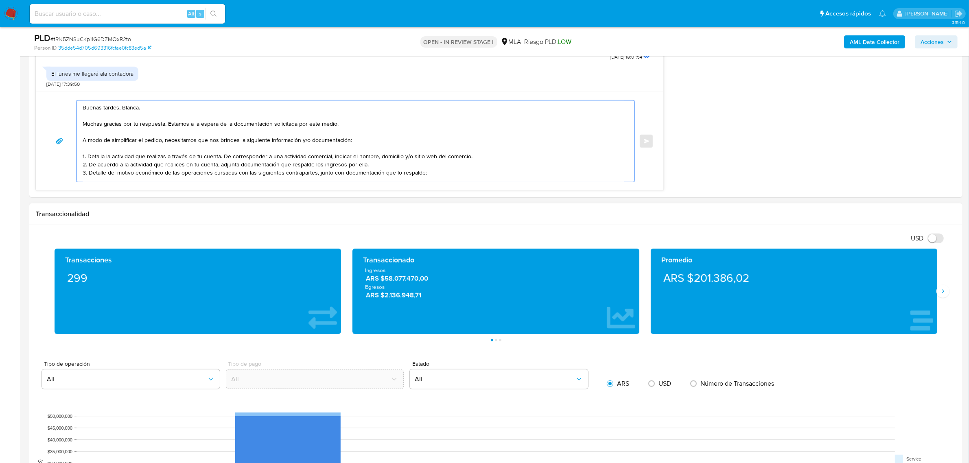
scroll to position [712, 0]
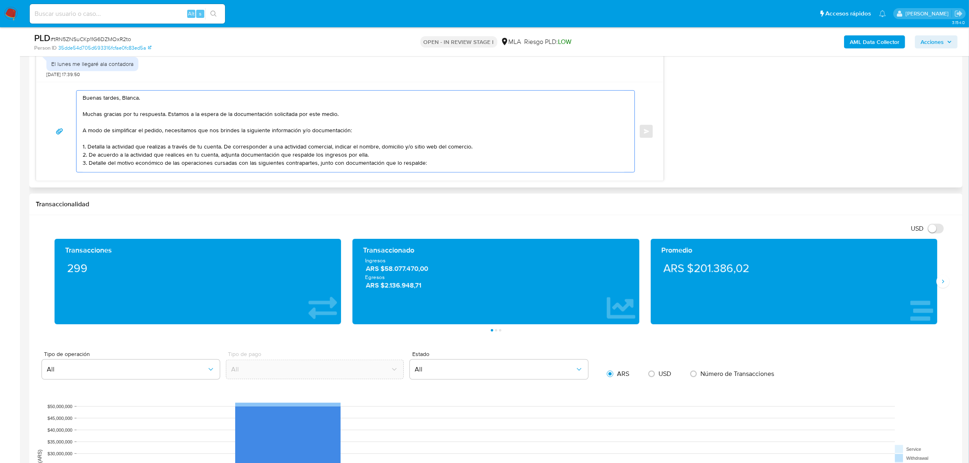
click at [103, 165] on textarea "Buenas tardes, Blanca. Muchas gracias por tu respuesta. Estamos a la espera de …" at bounding box center [354, 131] width 542 height 81
paste textarea "[PERSON_NAME] - CUIT 20409648771 (SIN ACTIVIDAD), de quien recibe 65 transferen…"
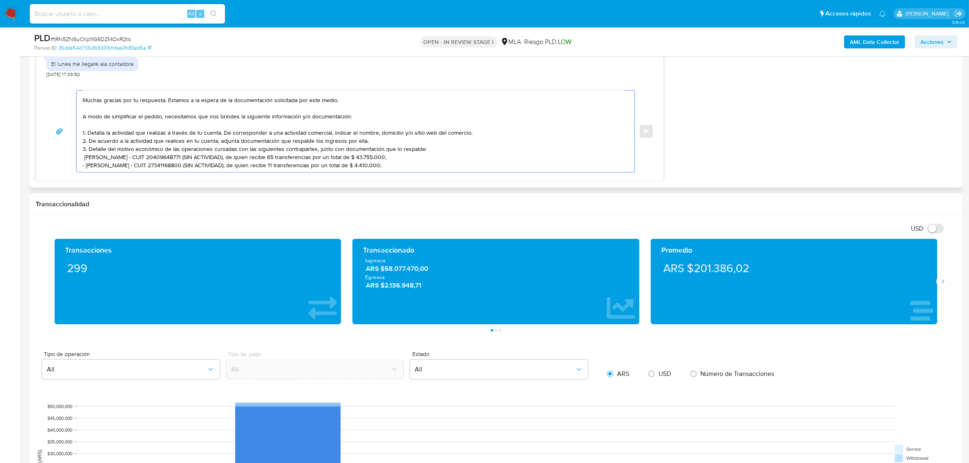
click at [84, 153] on textarea "Buenas tardes, Blanca. Muchas gracias por tu respuesta. Estamos a la espera de …" at bounding box center [354, 131] width 542 height 81
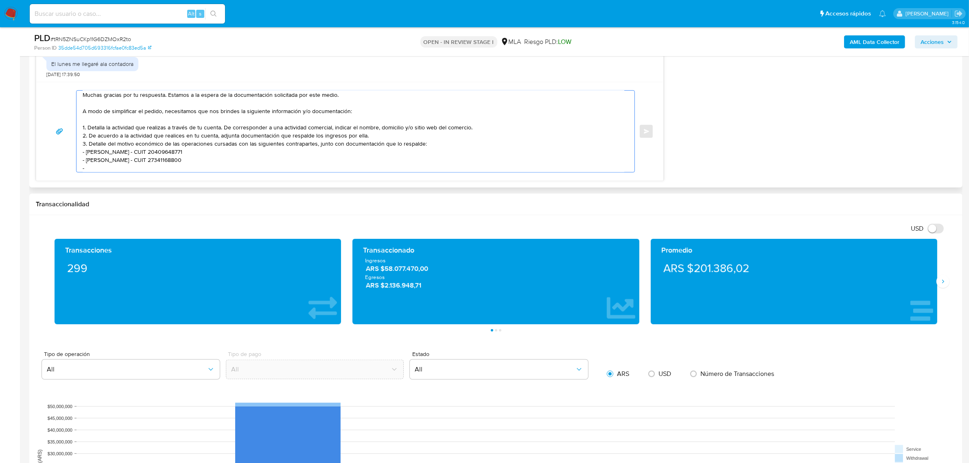
paste textarea "27400271920 name: [PERSON_NAME] || alias: name: [PERSON_NAME] || alias: 2024579…"
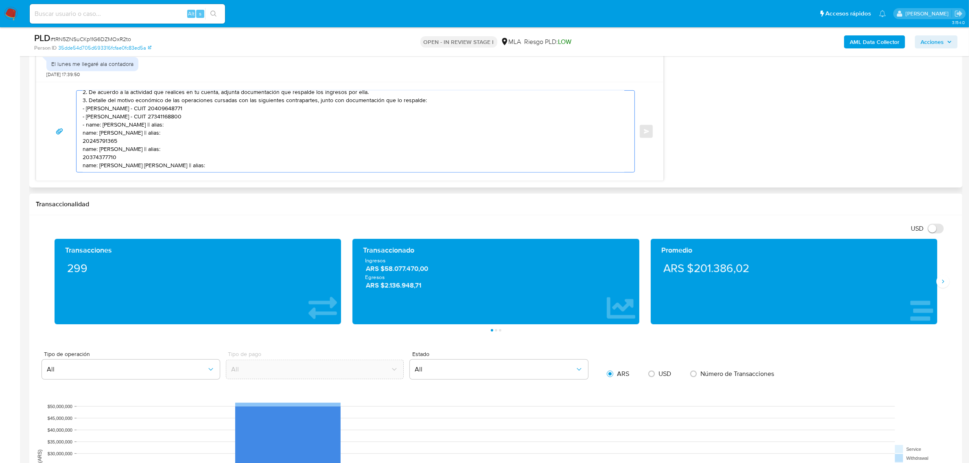
scroll to position [70, 0]
paste textarea "27400271920"
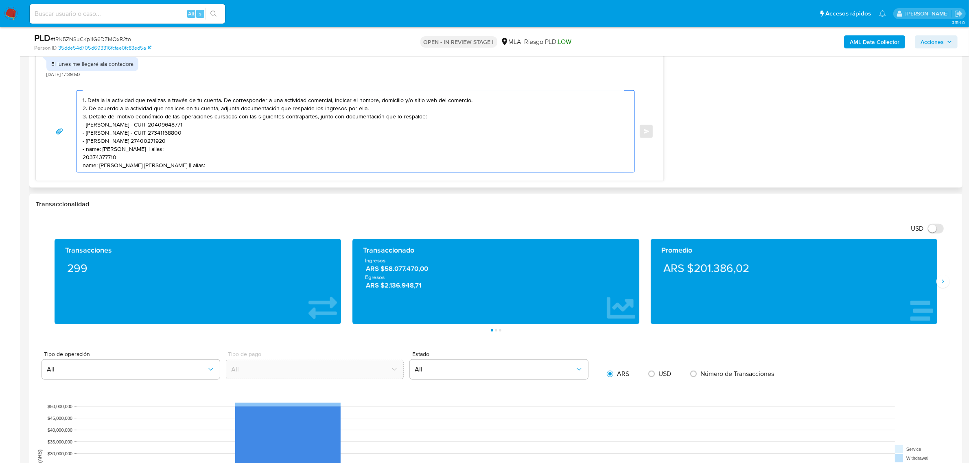
scroll to position [54, 0]
paste textarea "20245791365"
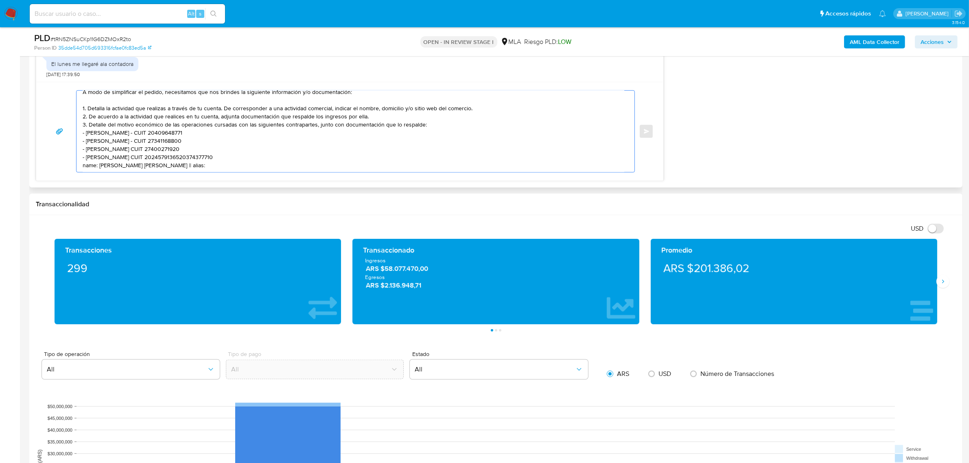
scroll to position [46, 0]
paste textarea "20374377710"
paste textarea "Es importante que sepas que, en caso de no responder a lo solicitado o si lo pr…"
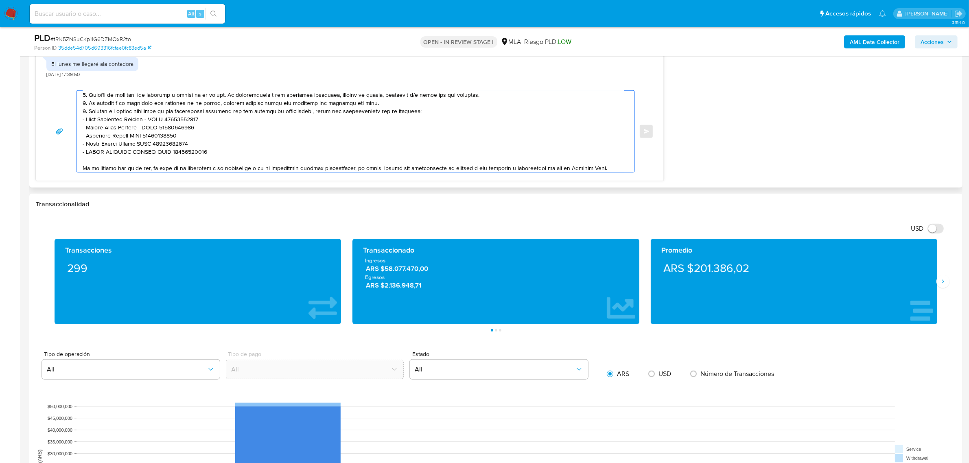
scroll to position [182, 0]
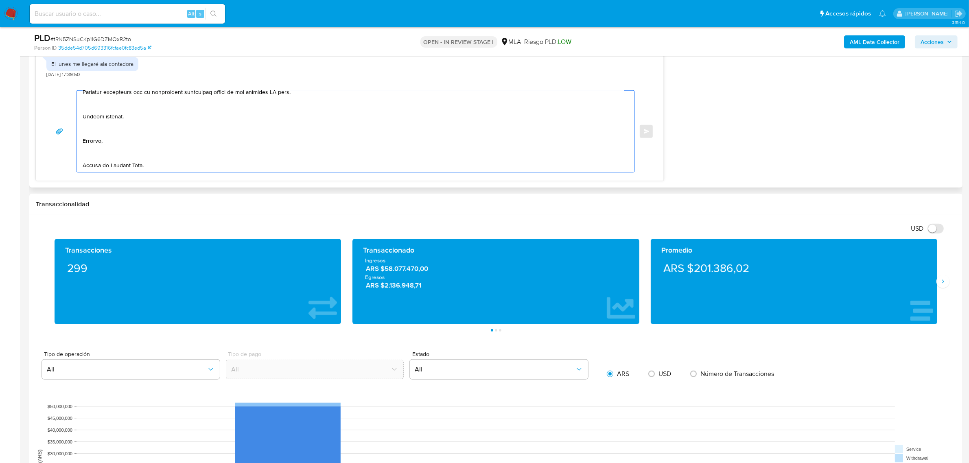
click at [96, 156] on textarea at bounding box center [354, 131] width 542 height 81
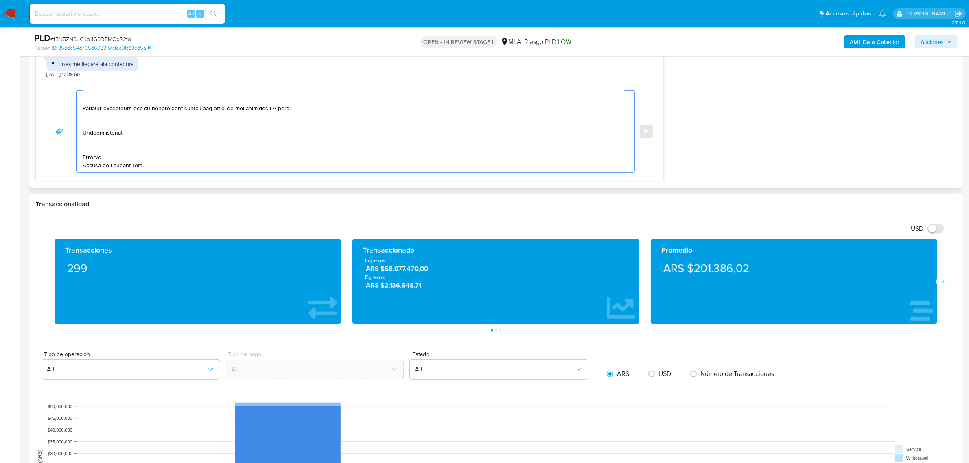
click at [94, 138] on textarea at bounding box center [354, 131] width 542 height 81
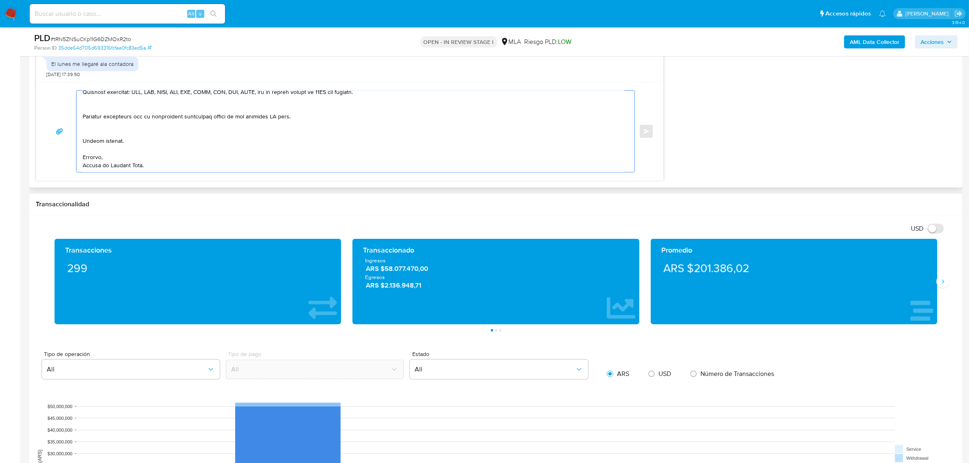
click at [108, 125] on textarea at bounding box center [354, 131] width 542 height 81
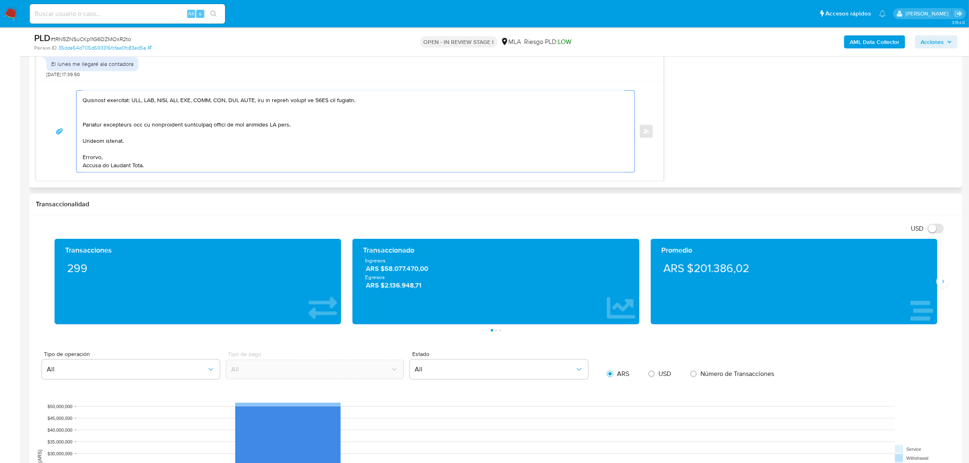
scroll to position [152, 0]
drag, startPoint x: 215, startPoint y: 118, endPoint x: 322, endPoint y: 114, distance: 107.2
click at [322, 114] on textarea at bounding box center [354, 131] width 542 height 81
click at [96, 113] on textarea at bounding box center [354, 131] width 542 height 81
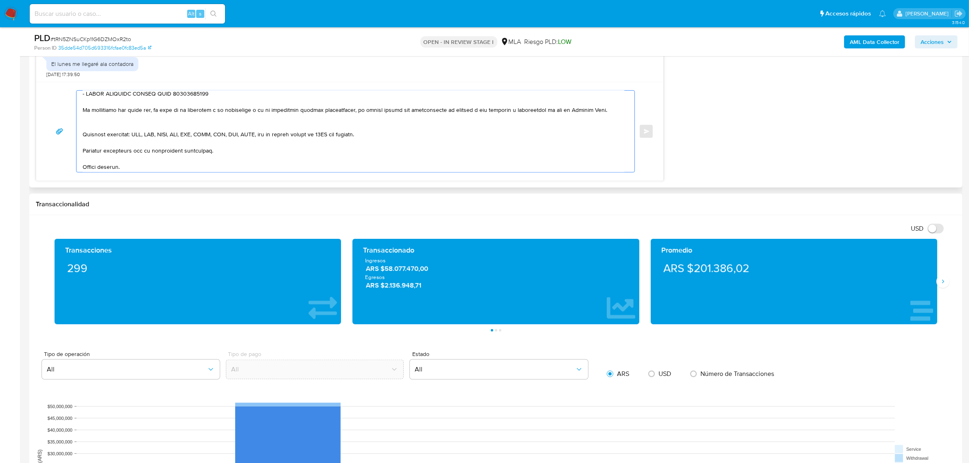
scroll to position [93, 0]
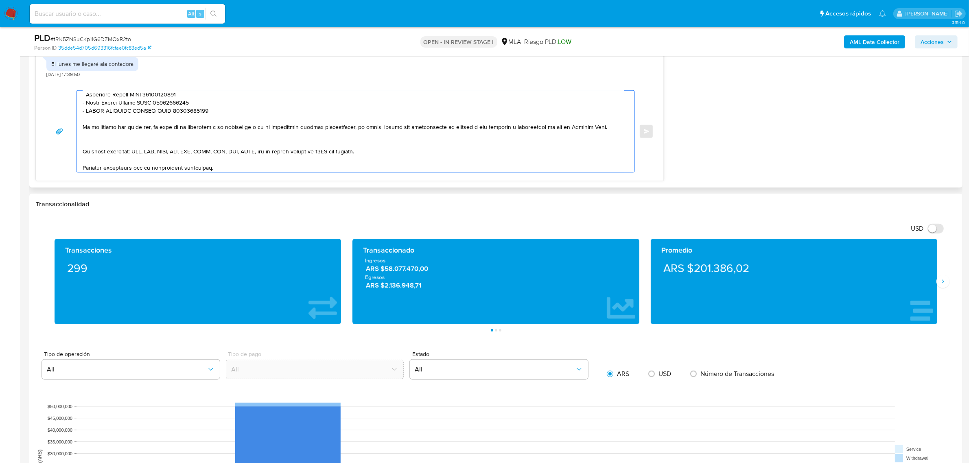
click at [112, 142] on textarea at bounding box center [354, 131] width 542 height 81
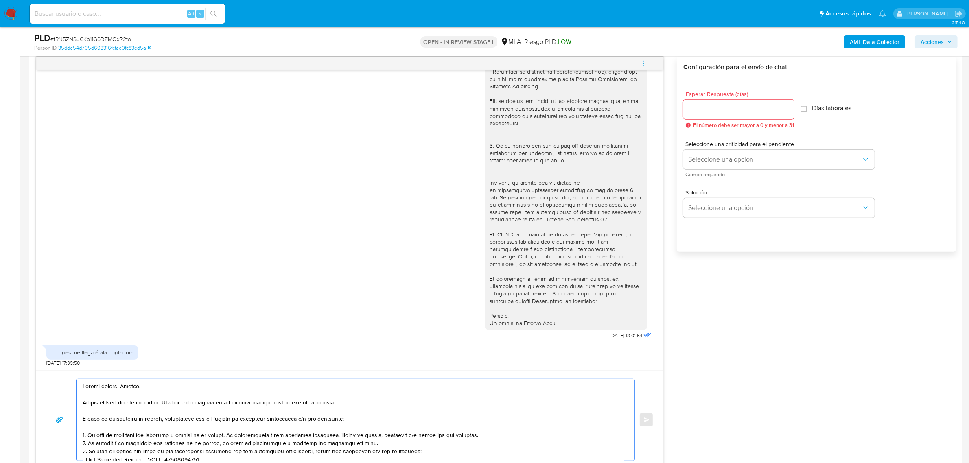
scroll to position [407, 0]
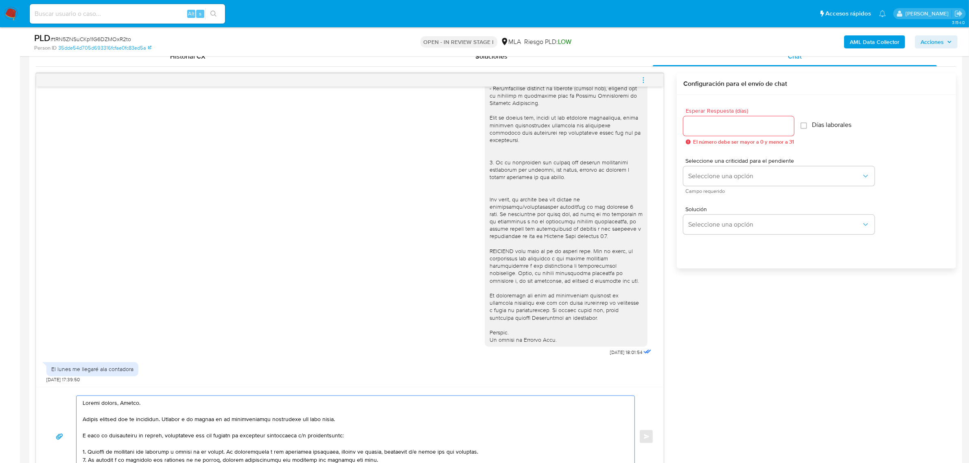
type textarea "Loremi dolors, Ametco. Adipis elitsed doe te incididun. Utlabor e do magnaa en …"
click at [708, 131] on input "Esperar Respuesta (días)" at bounding box center [739, 126] width 111 height 11
type input "2"
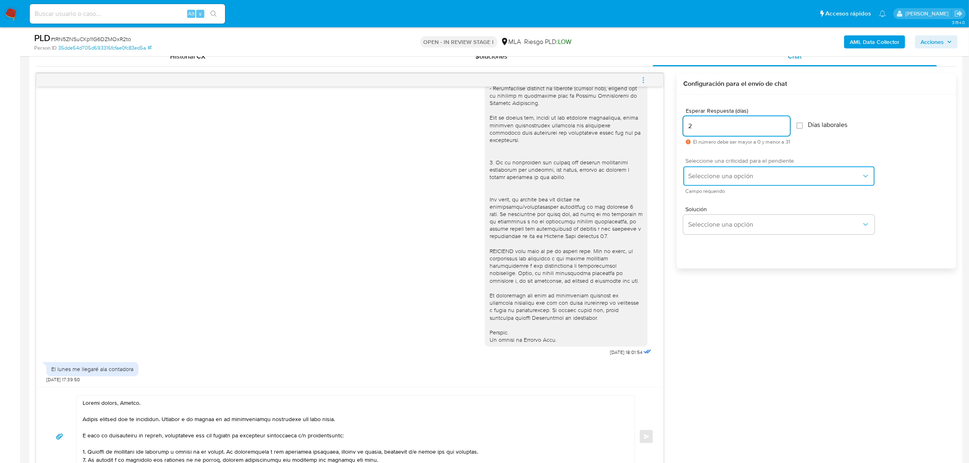
click at [709, 175] on span "Seleccione una opción" at bounding box center [774, 176] width 173 height 8
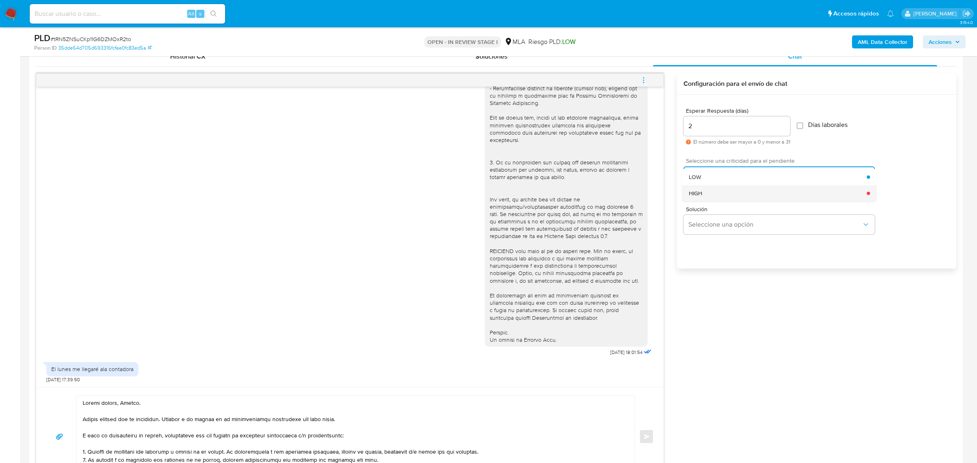
click at [723, 196] on div "HIGH" at bounding box center [778, 193] width 178 height 16
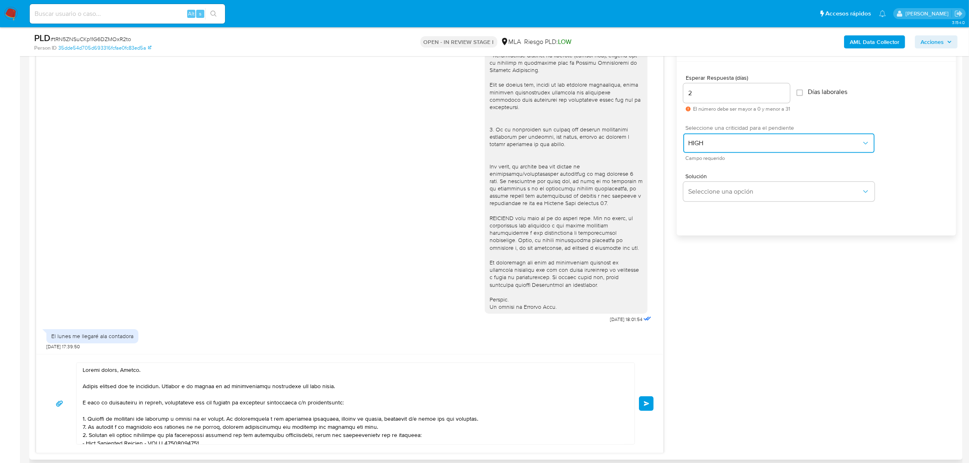
scroll to position [458, 0]
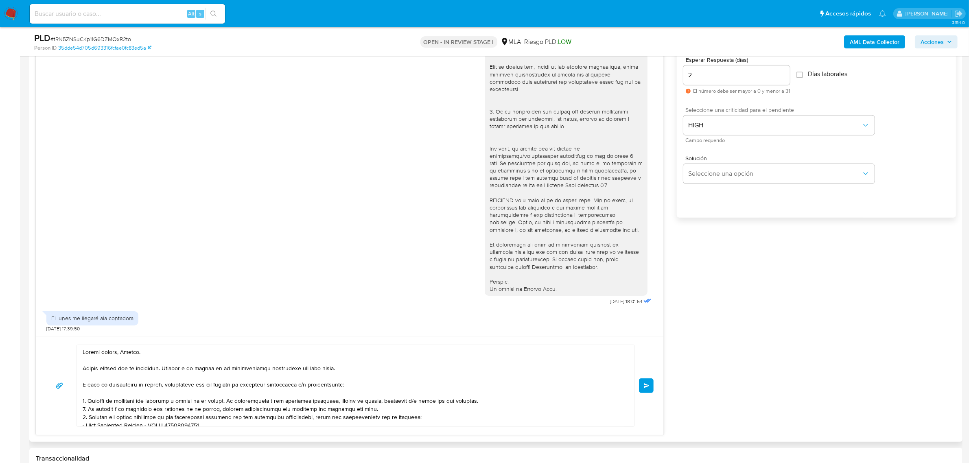
click at [644, 388] on span "Enviar" at bounding box center [647, 385] width 6 height 5
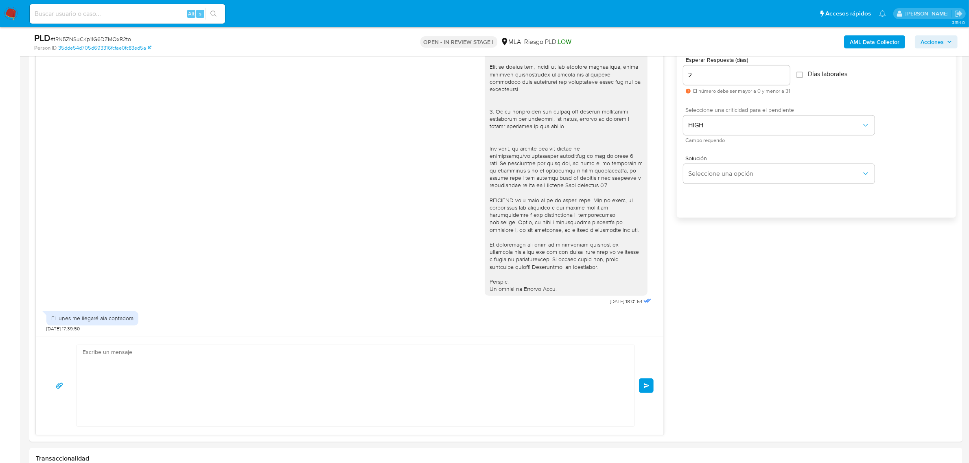
scroll to position [484, 0]
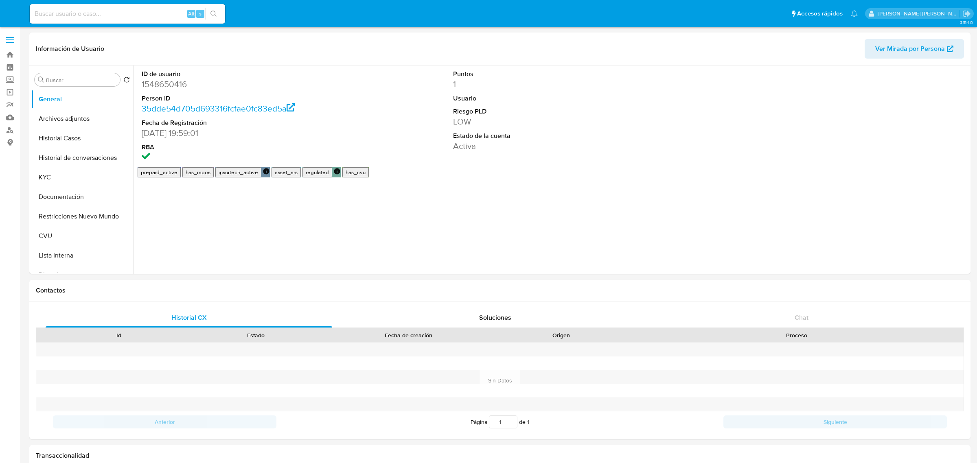
select select "10"
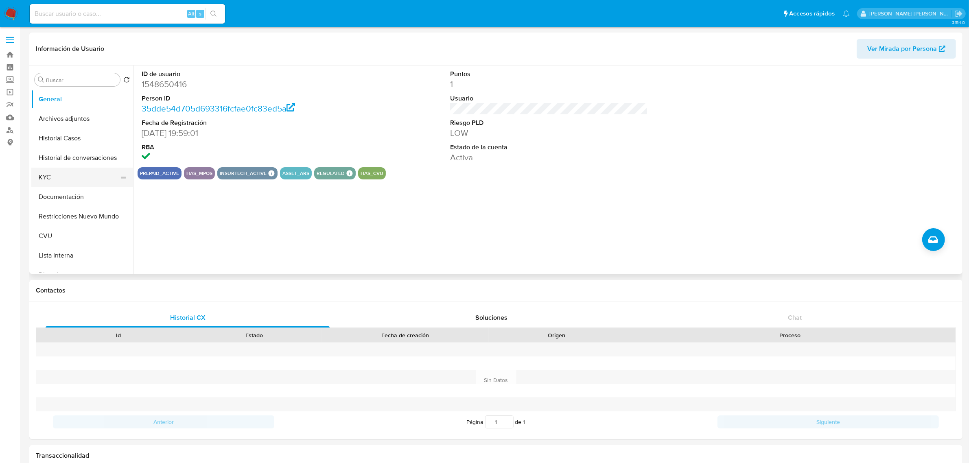
click at [66, 175] on button "KYC" at bounding box center [78, 178] width 95 height 20
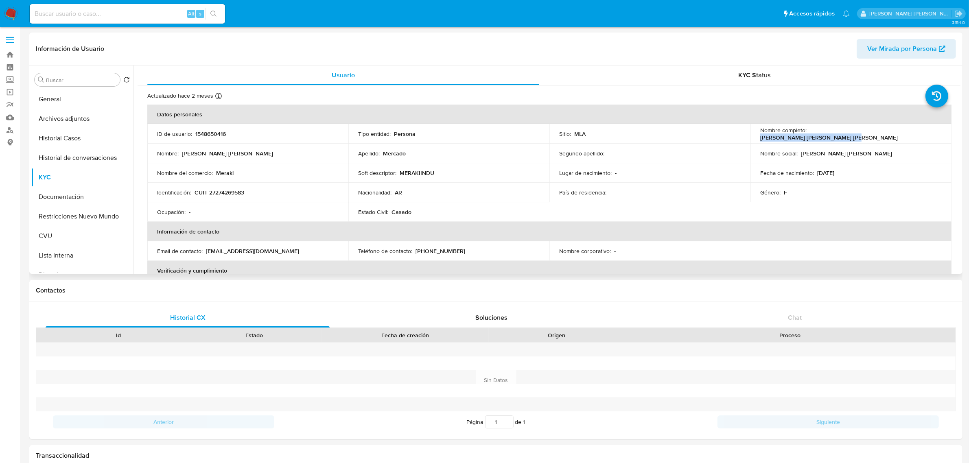
drag, startPoint x: 808, startPoint y: 134, endPoint x: 914, endPoint y: 132, distance: 105.9
click at [914, 132] on div "Nombre completo : [PERSON_NAME] [PERSON_NAME] [PERSON_NAME]" at bounding box center [851, 134] width 182 height 15
copy p "[PERSON_NAME] [PERSON_NAME] [PERSON_NAME]"
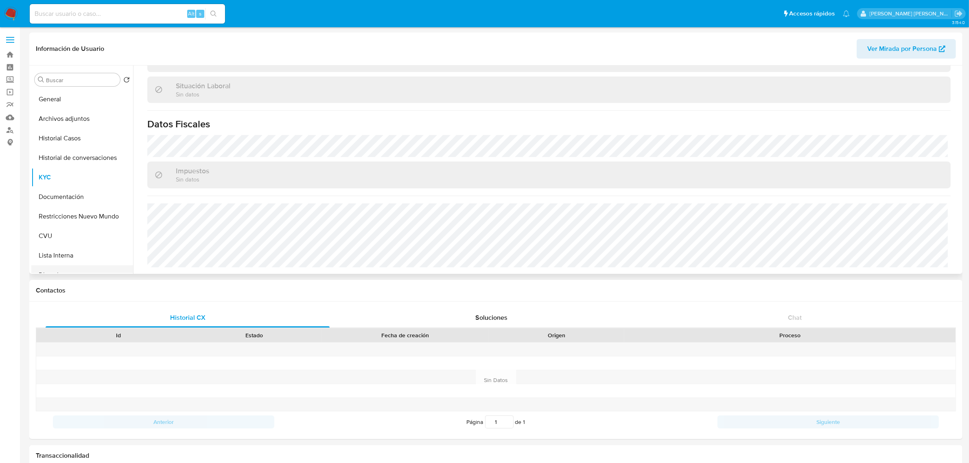
scroll to position [51, 0]
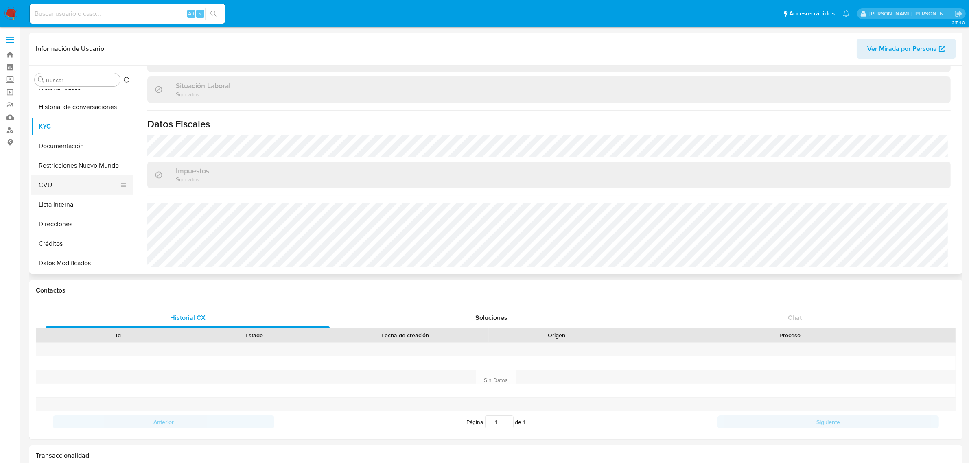
click at [54, 187] on button "CVU" at bounding box center [78, 185] width 95 height 20
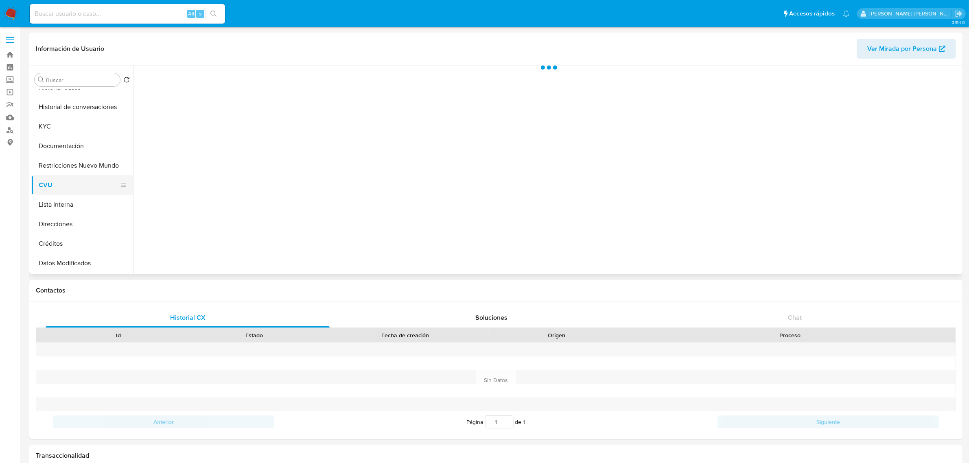
scroll to position [0, 0]
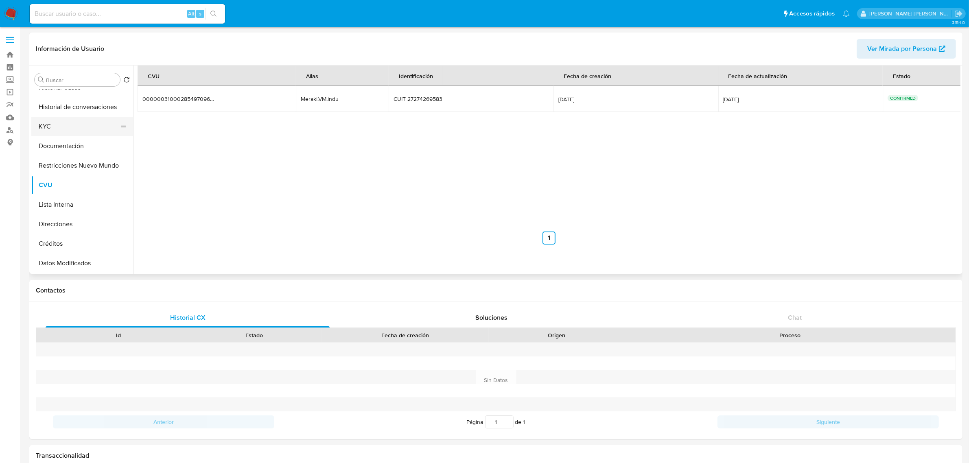
click at [83, 123] on button "KYC" at bounding box center [78, 127] width 95 height 20
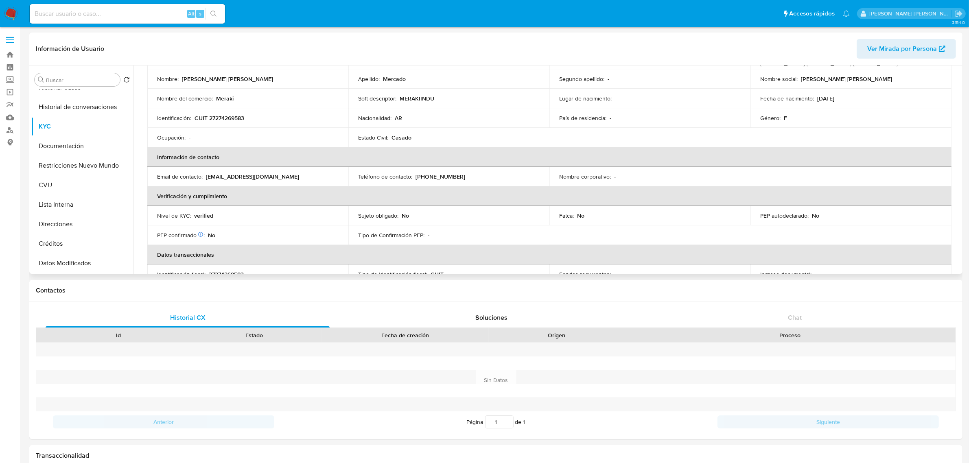
scroll to position [51, 0]
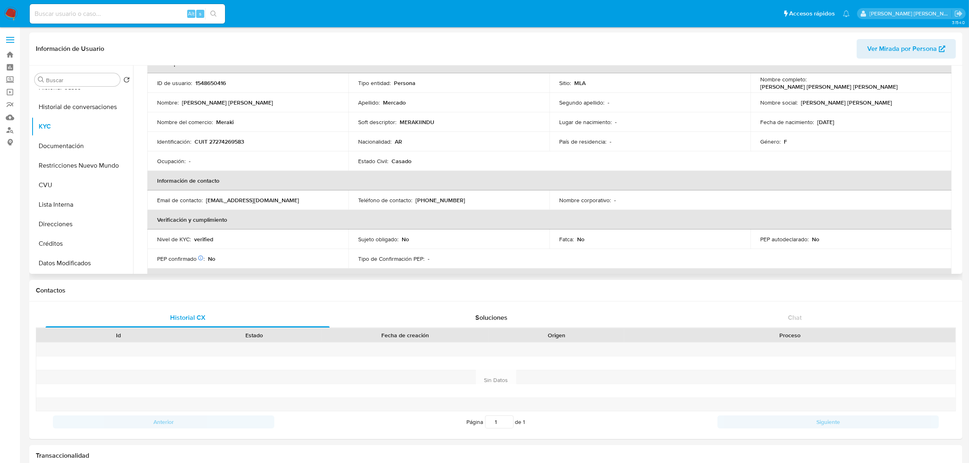
click at [225, 118] on p "Meraki" at bounding box center [225, 121] width 18 height 7
click at [226, 123] on p "Meraki" at bounding box center [225, 121] width 18 height 7
copy p "Meraki"
click at [74, 218] on button "Direcciones" at bounding box center [78, 225] width 95 height 20
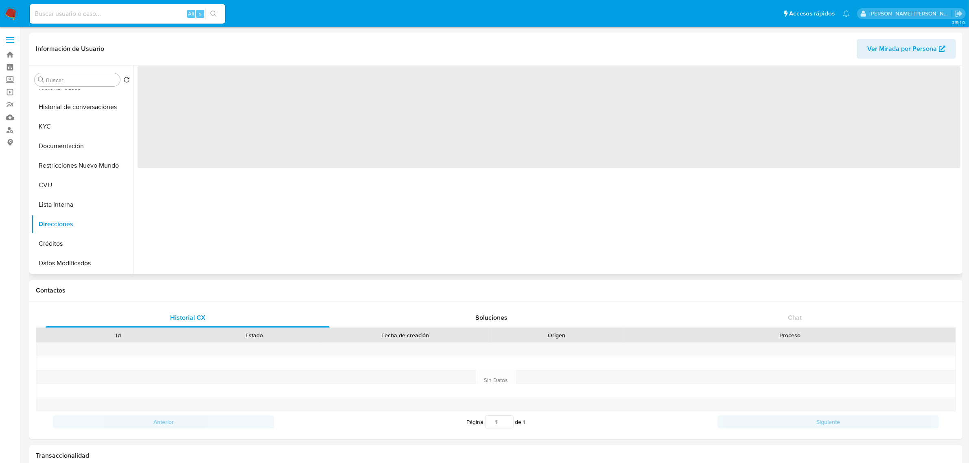
scroll to position [0, 0]
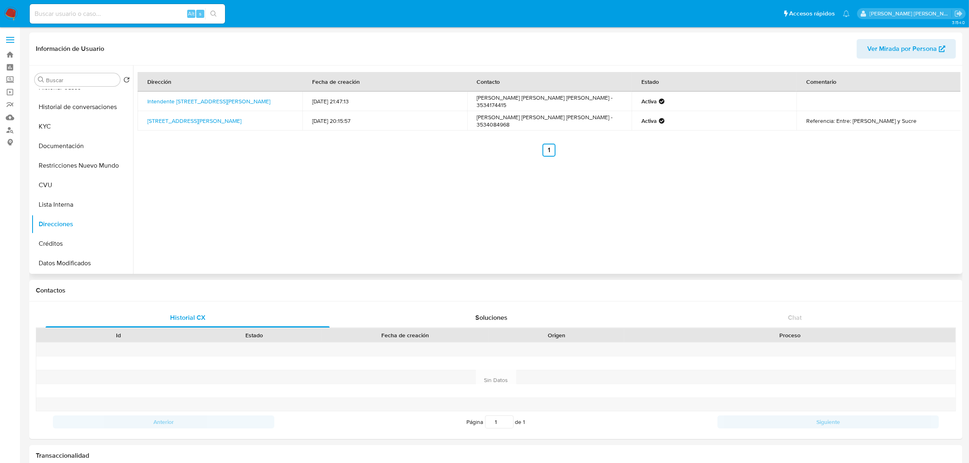
drag, startPoint x: 188, startPoint y: 125, endPoint x: 145, endPoint y: 115, distance: 44.7
click at [145, 115] on td "Intendente La Colina 1040, Villa María, Córdoba, 5900, Argentina 1040" at bounding box center [220, 121] width 165 height 20
copy link "Intendente La Colina 1040, Villa María, Córdoba, 5900, Argentina 1040"
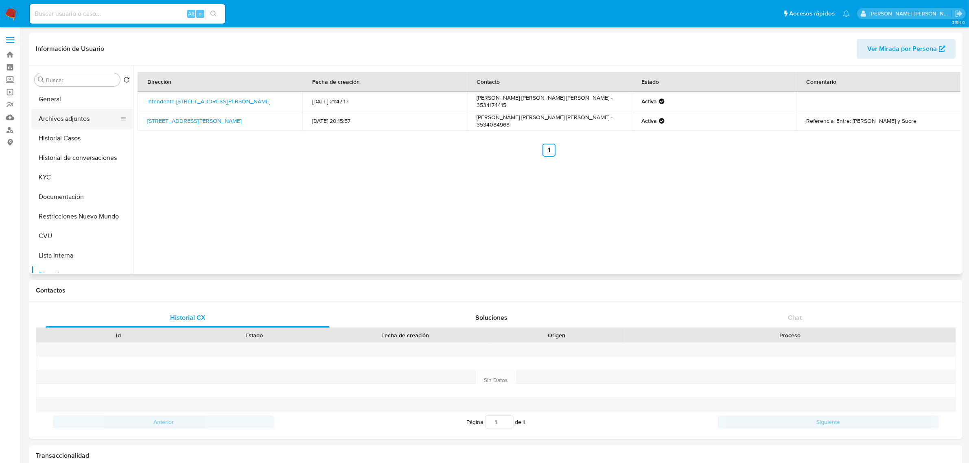
click at [66, 119] on button "Archivos adjuntos" at bounding box center [78, 119] width 95 height 20
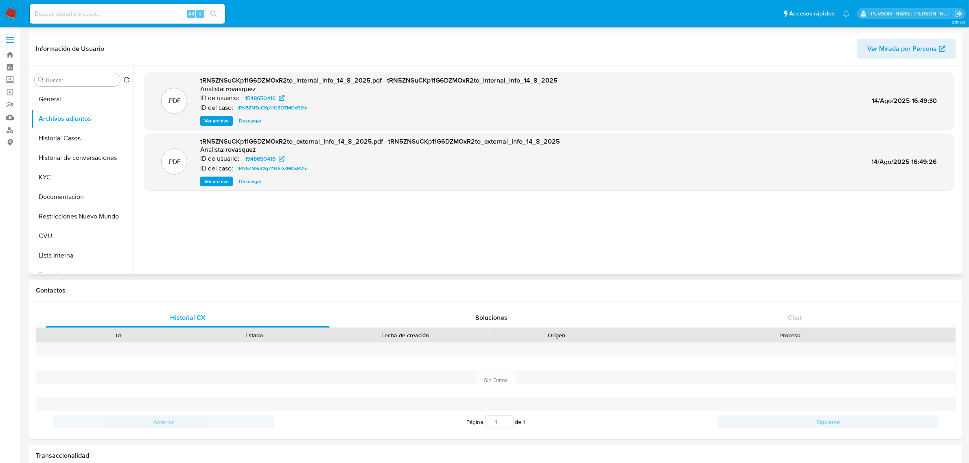
click at [212, 177] on span "Ver archivo" at bounding box center [216, 181] width 24 height 8
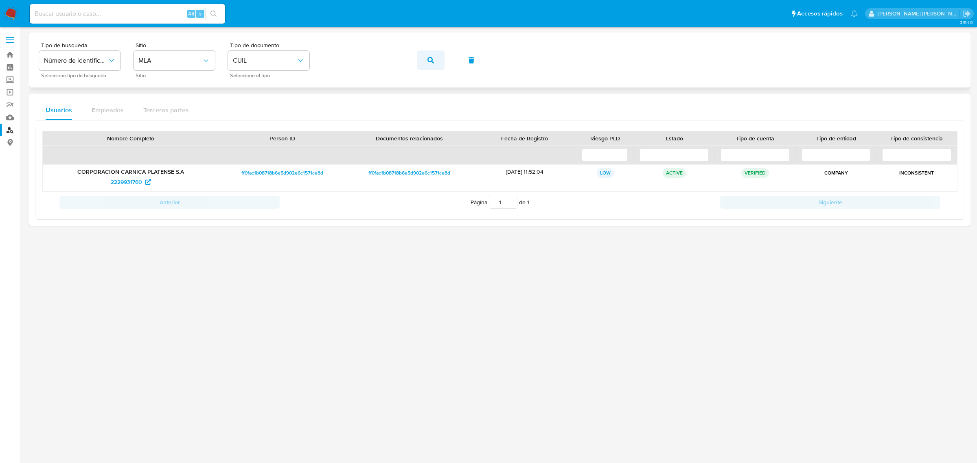
click at [429, 61] on icon "button" at bounding box center [430, 60] width 7 height 7
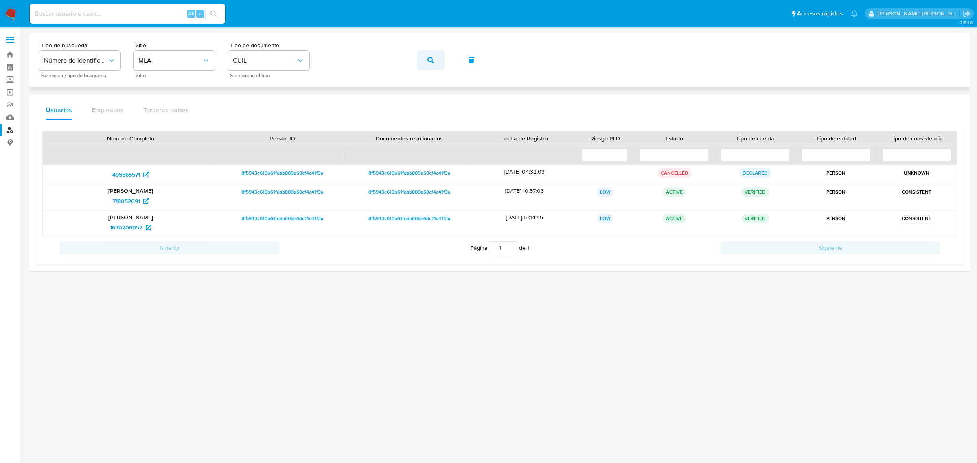
click at [425, 58] on button "button" at bounding box center [431, 60] width 28 height 20
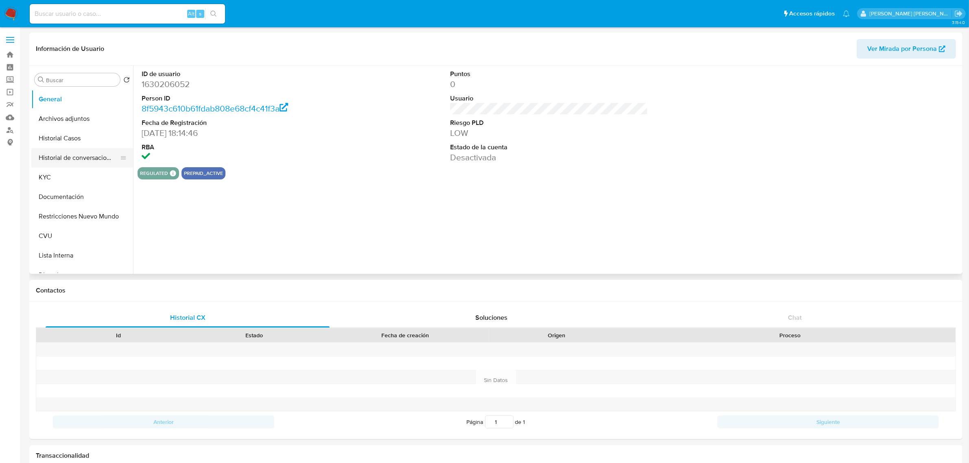
select select "10"
click at [76, 136] on button "Historial Casos" at bounding box center [78, 139] width 95 height 20
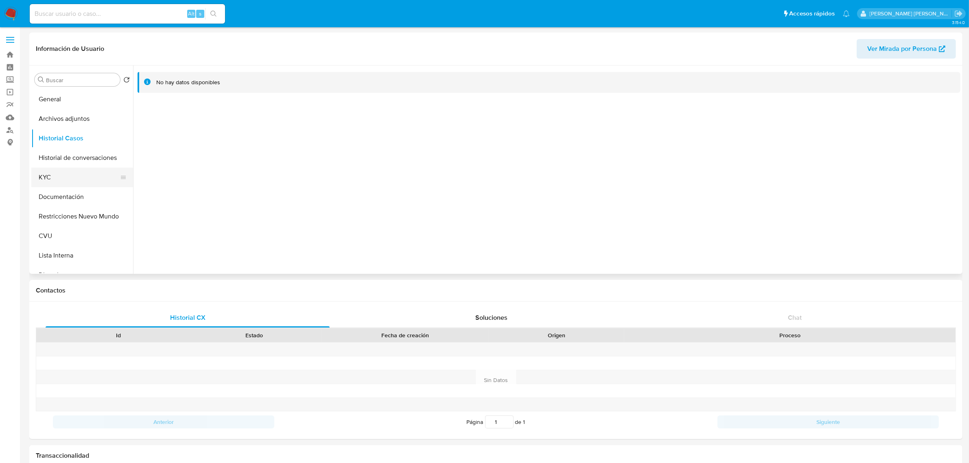
click at [52, 180] on button "KYC" at bounding box center [78, 178] width 95 height 20
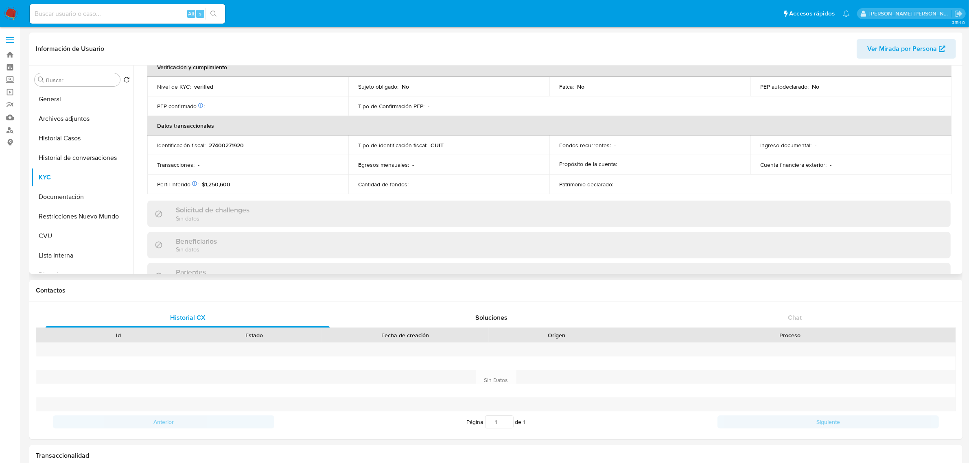
scroll to position [396, 0]
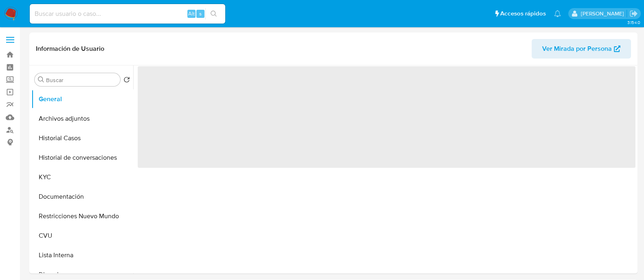
select select "10"
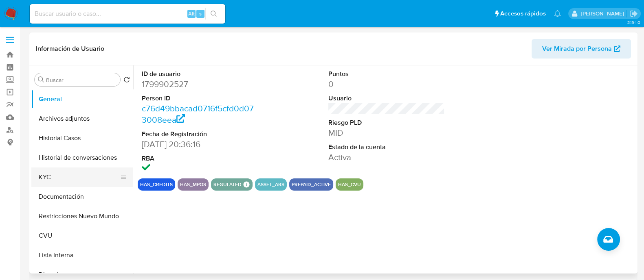
click at [63, 176] on button "KYC" at bounding box center [78, 178] width 95 height 20
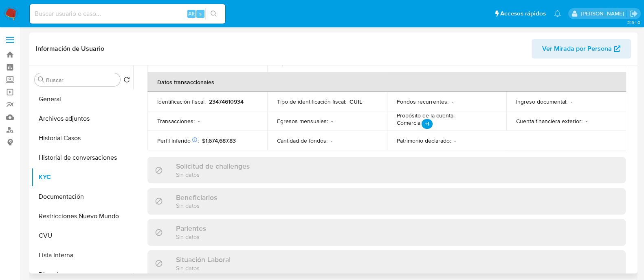
scroll to position [254, 0]
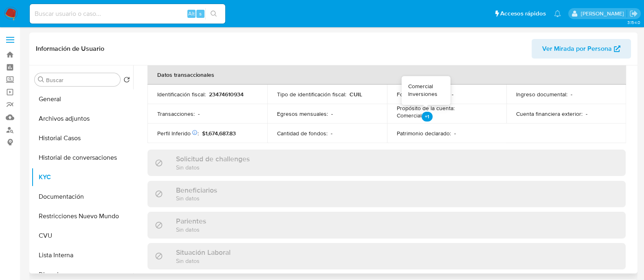
click at [426, 117] on p "+1" at bounding box center [426, 117] width 11 height 10
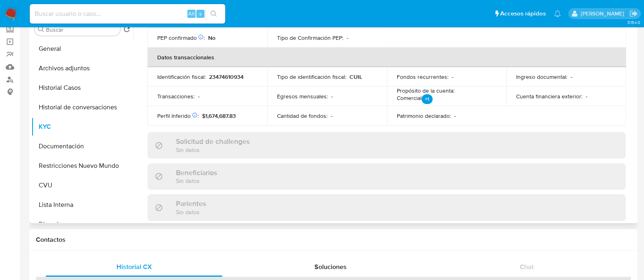
scroll to position [181, 0]
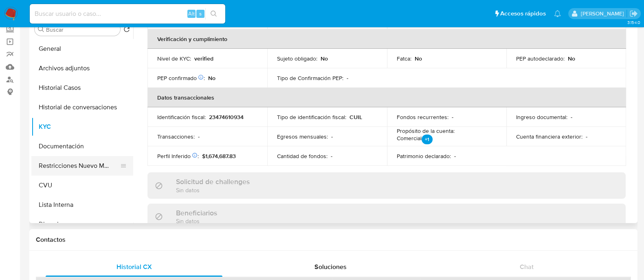
click at [75, 167] on button "Restricciones Nuevo Mundo" at bounding box center [78, 166] width 95 height 20
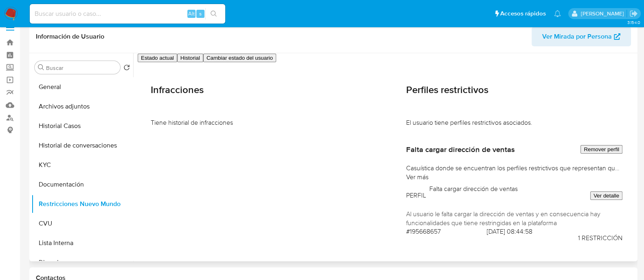
scroll to position [0, 0]
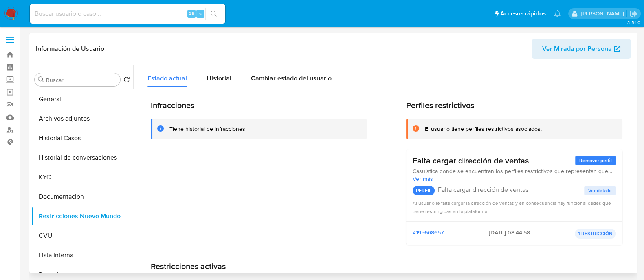
drag, startPoint x: 453, startPoint y: 168, endPoint x: 606, endPoint y: 173, distance: 153.6
click at [606, 173] on span "Casuística donde se encuentran los perfiles restrictivos que representan que un…" at bounding box center [513, 171] width 203 height 7
click at [542, 187] on div "PERFIL Falta cargar dirección de ventas Ver detalle" at bounding box center [513, 191] width 203 height 16
click at [484, 194] on p "Falta cargar dirección de ventas" at bounding box center [483, 190] width 90 height 8
click at [81, 143] on button "Historial Casos" at bounding box center [78, 139] width 95 height 20
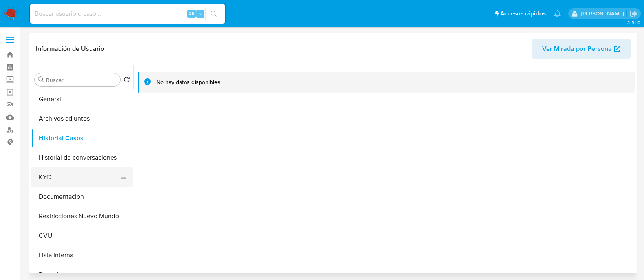
click at [72, 182] on button "KYC" at bounding box center [78, 178] width 95 height 20
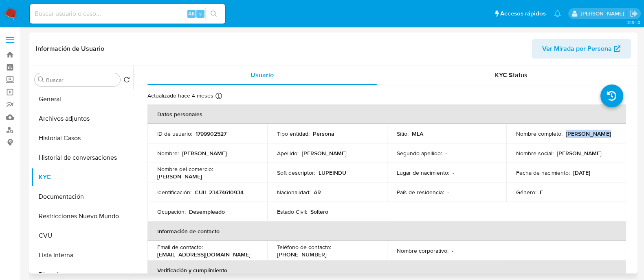
drag, startPoint x: 563, startPoint y: 135, endPoint x: 599, endPoint y: 132, distance: 36.3
click at [599, 132] on div "Nombre completo : Luciana Ayala" at bounding box center [566, 133] width 100 height 7
copy p "Luciana Ayala"
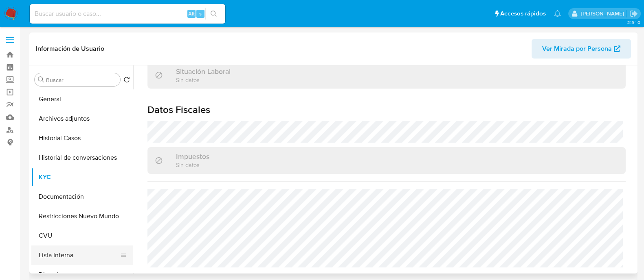
scroll to position [50, 0]
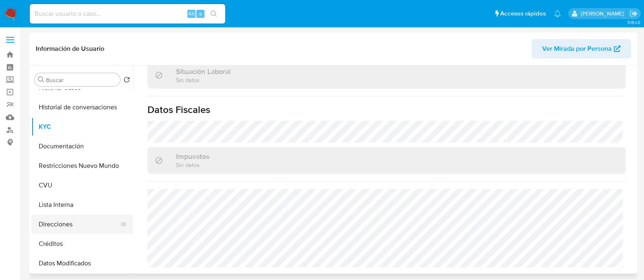
click at [66, 231] on button "Direcciones" at bounding box center [78, 225] width 95 height 20
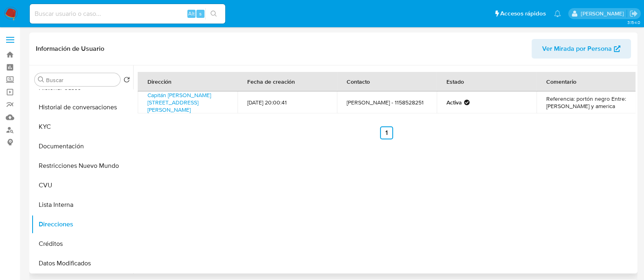
drag, startPoint x: 193, startPoint y: 107, endPoint x: 140, endPoint y: 99, distance: 52.9
click at [140, 99] on td "Capitán Bermúdez 2352, Grand Bourg, Buenos Aires, 1615, Argentina 2352" at bounding box center [188, 103] width 100 height 22
copy link "Capitán Bermúdez 2352, Grand Bourg, Buenos Aires, 1615, Argentina 2352"
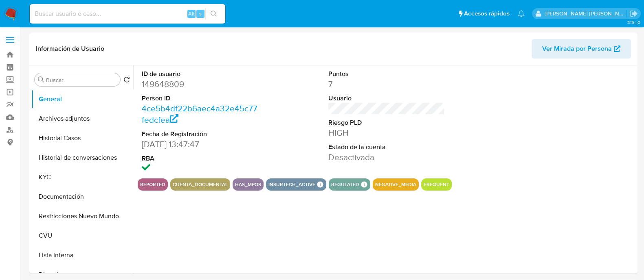
select select "10"
click at [96, 117] on button "Archivos adjuntos" at bounding box center [78, 119] width 95 height 20
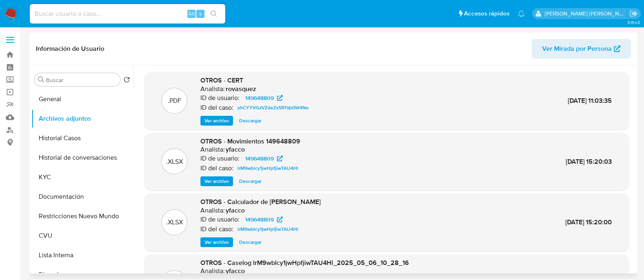
click at [214, 122] on span "Ver archivo" at bounding box center [216, 121] width 24 height 8
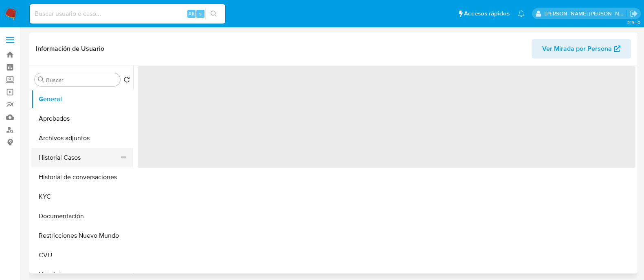
click at [51, 153] on button "Historial Casos" at bounding box center [78, 158] width 95 height 20
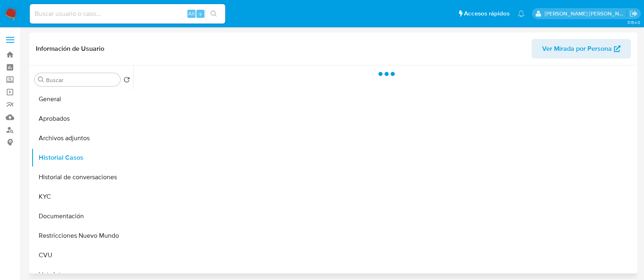
select select "10"
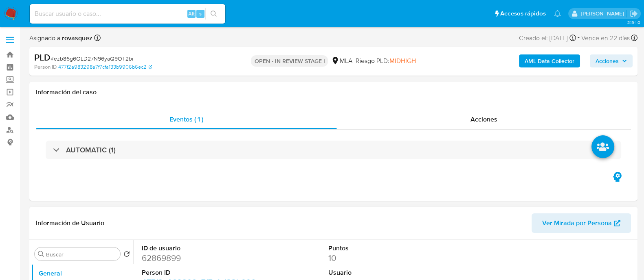
select select "10"
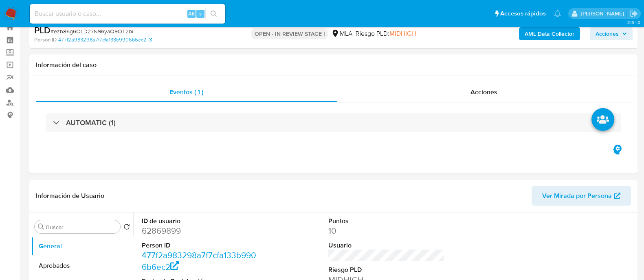
scroll to position [254, 0]
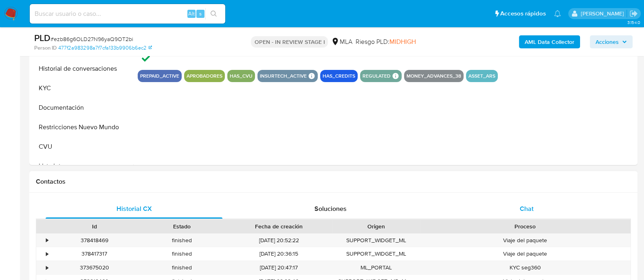
click at [523, 214] on div "Chat" at bounding box center [526, 209] width 177 height 20
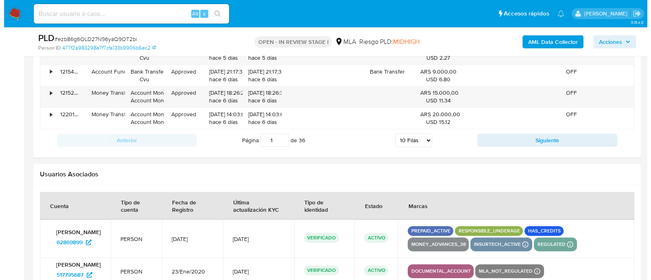
scroll to position [1476, 0]
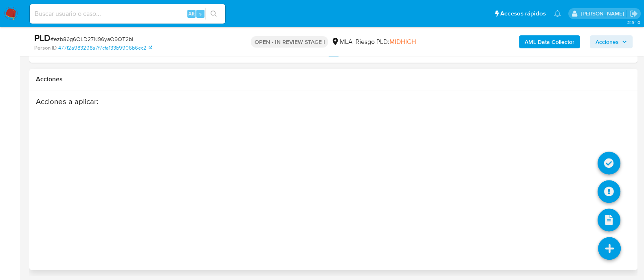
click at [609, 252] on icon at bounding box center [609, 248] width 23 height 23
click at [611, 242] on icon at bounding box center [609, 248] width 23 height 23
click at [610, 180] on icon at bounding box center [608, 191] width 23 height 23
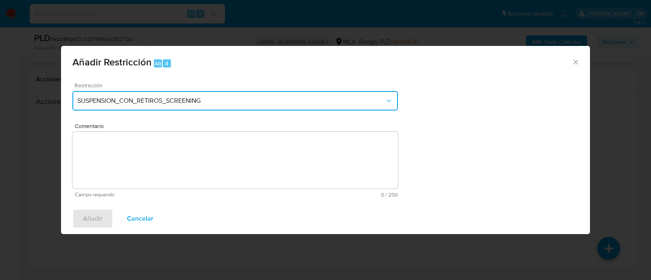
click at [233, 98] on span "SUSPENSION_CON_RETIROS_SCREENING" at bounding box center [231, 101] width 308 height 8
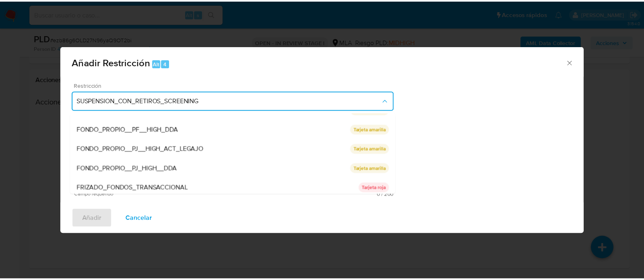
scroll to position [134, 0]
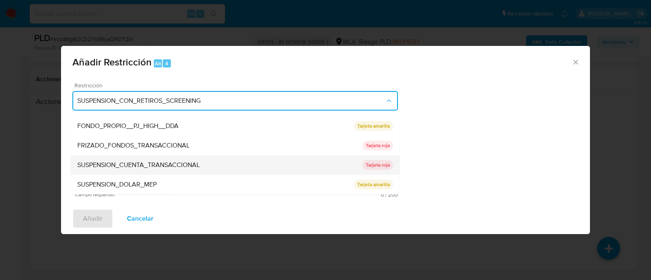
click at [222, 158] on div "SUSPENSION_CUENTA_TRANSACCIONAL" at bounding box center [219, 166] width 285 height 20
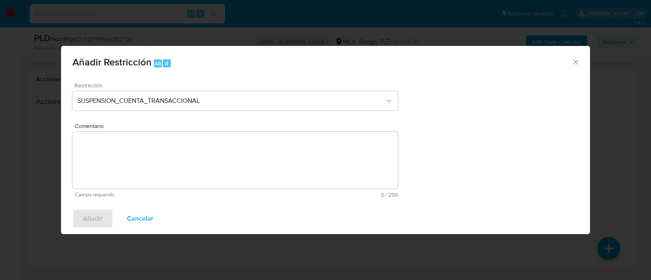
click at [221, 158] on textarea "Comentario" at bounding box center [235, 160] width 326 height 57
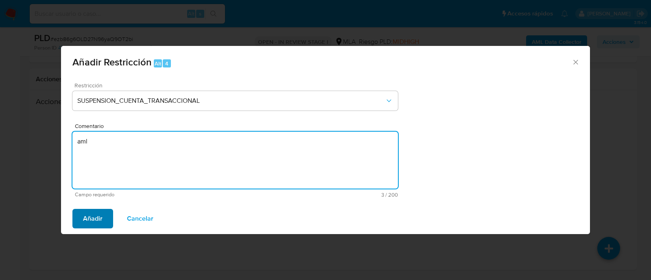
type textarea "aml"
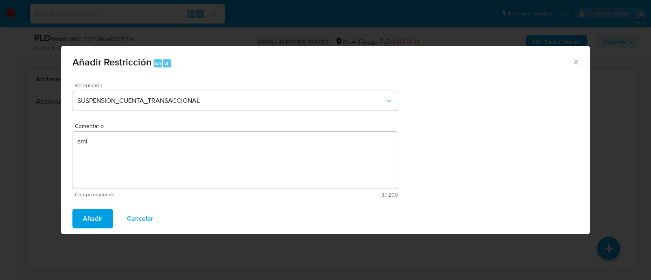
click at [83, 219] on span "Añadir" at bounding box center [93, 219] width 20 height 18
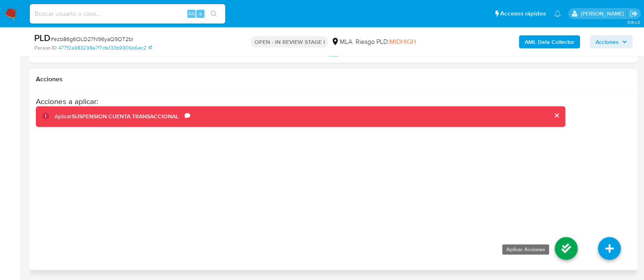
click at [565, 247] on icon at bounding box center [565, 248] width 23 height 23
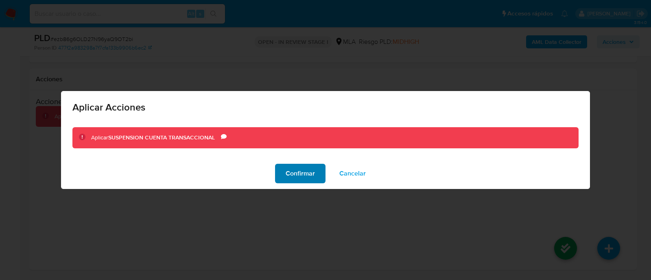
click at [305, 173] on span "Confirmar" at bounding box center [300, 174] width 29 height 18
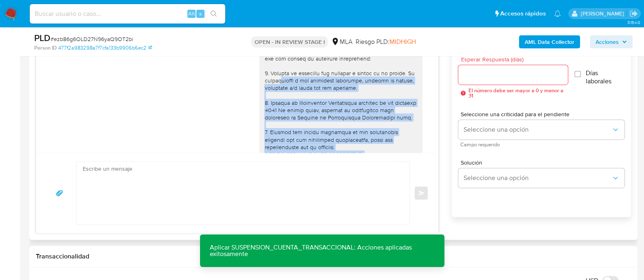
scroll to position [615, 0]
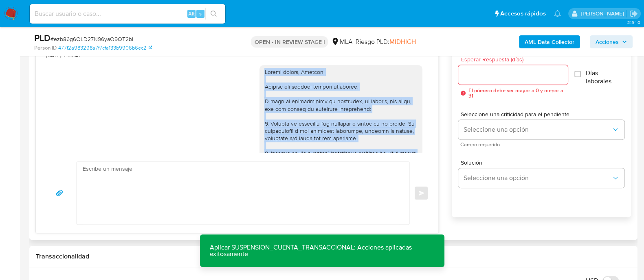
drag, startPoint x: 320, startPoint y: 106, endPoint x: 254, endPoint y: 96, distance: 67.0
click at [259, 96] on div at bounding box center [340, 205] width 163 height 280
copy div "Buenas tardes, Adriana. Gracias por esperar nuestra respuesta. A modo de comple…"
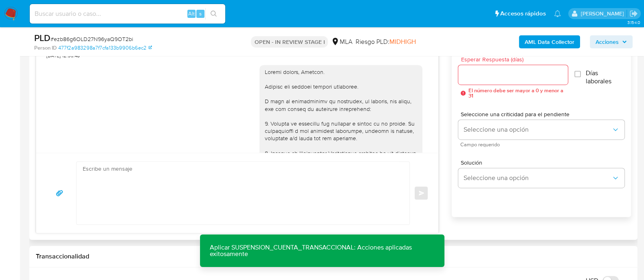
click at [163, 179] on textarea at bounding box center [241, 193] width 316 height 63
paste textarea "Buenas tardes, Adriana. Gracias por esperar nuestra respuesta. A modo de comple…"
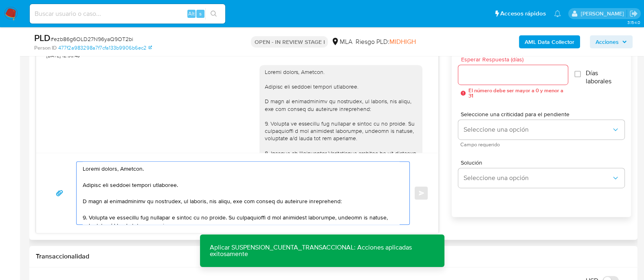
scroll to position [166, 0]
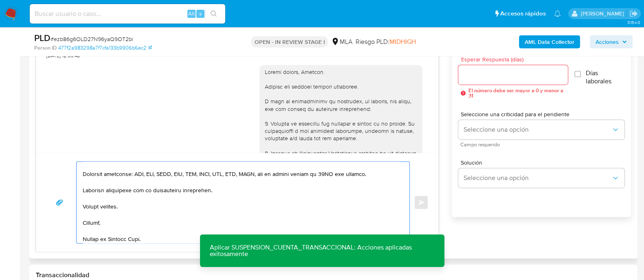
type textarea "Buenas tardes, Adriana. Gracias por esperar nuestra respuesta. A modo de comple…"
click at [489, 71] on input "Esperar Respuesta (días)" at bounding box center [512, 75] width 109 height 11
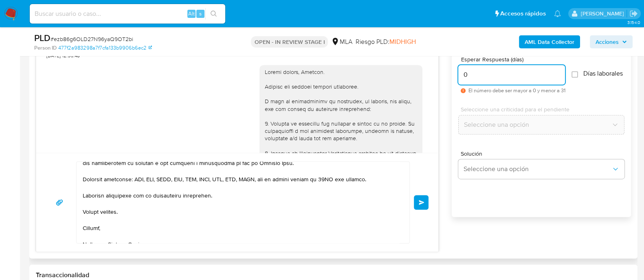
scroll to position [169, 0]
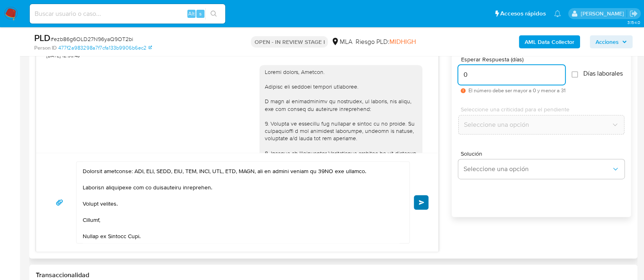
type input "0"
click at [423, 203] on span "Enviar" at bounding box center [422, 202] width 6 height 5
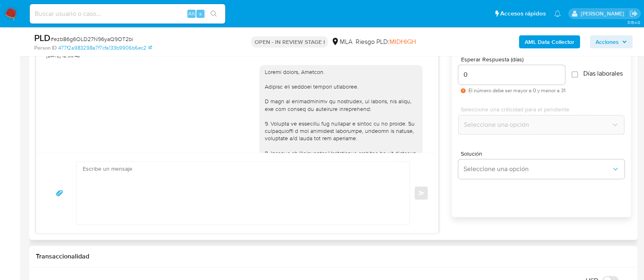
scroll to position [1166, 0]
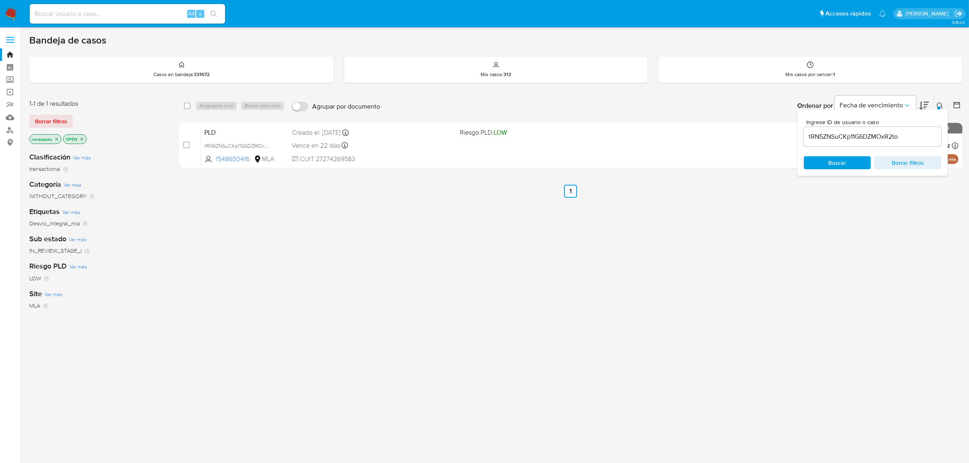
click at [835, 137] on input "tRN5ZNSuCKp11G6DZMOxR2to" at bounding box center [873, 136] width 138 height 11
paste input "TCFWKFoA2f5v8qMUfqKG5iu6"
type input "TCFWKFoA2f5v8qMUfqKG5iu6"
click at [828, 162] on span "Buscar" at bounding box center [838, 162] width 56 height 11
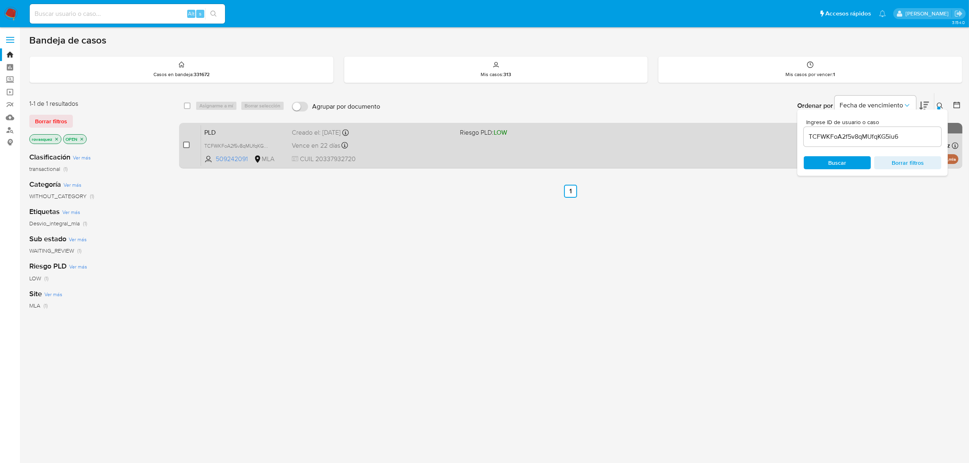
click at [186, 143] on input "checkbox" at bounding box center [186, 145] width 7 height 7
checkbox input "true"
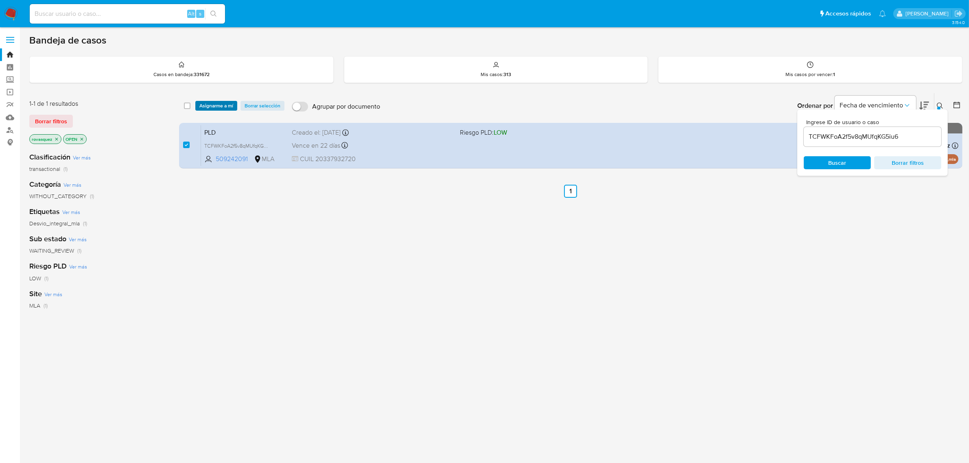
click at [217, 109] on span "Asignarme a mí" at bounding box center [216, 106] width 34 height 8
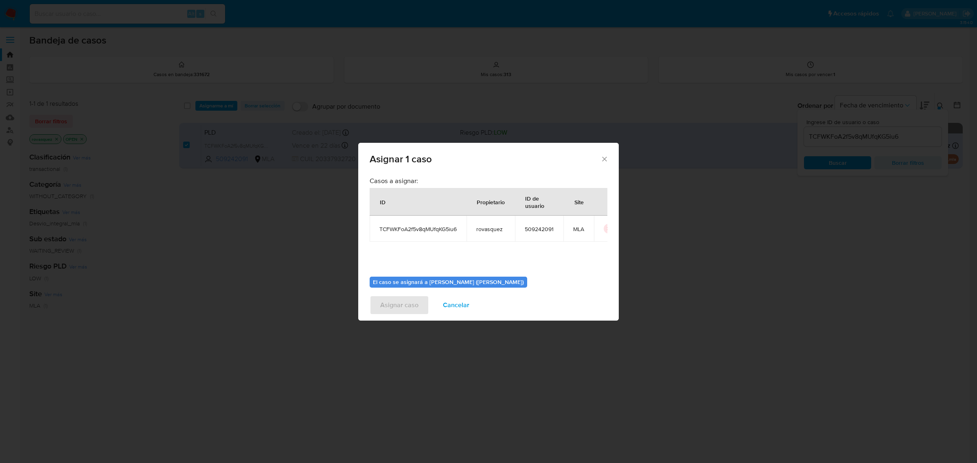
scroll to position [42, 0]
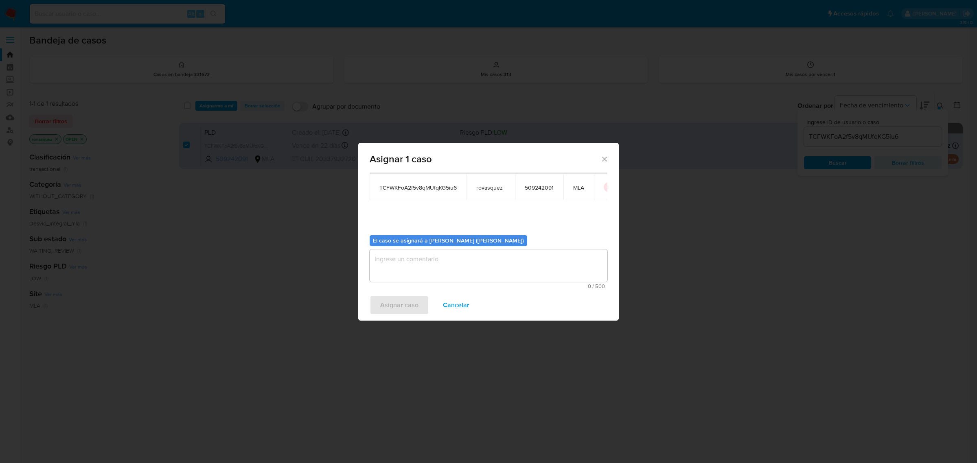
click at [443, 269] on textarea "assign-modal" at bounding box center [489, 266] width 238 height 33
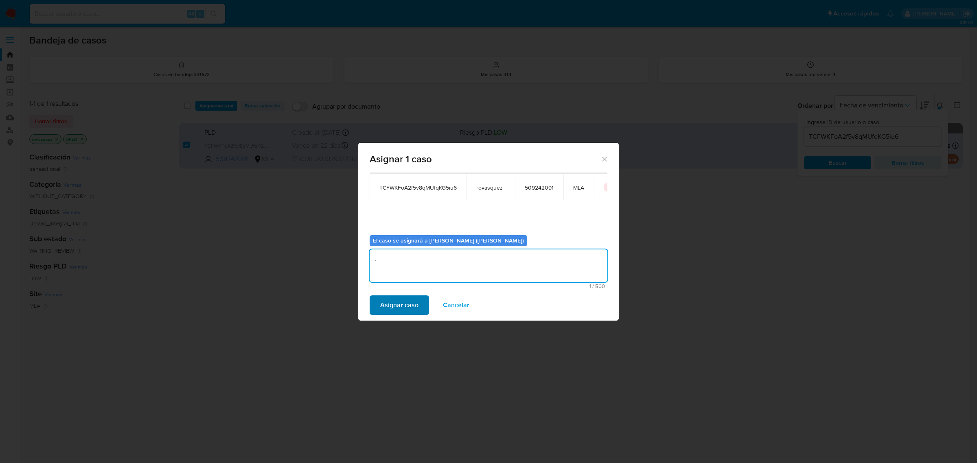
type textarea "."
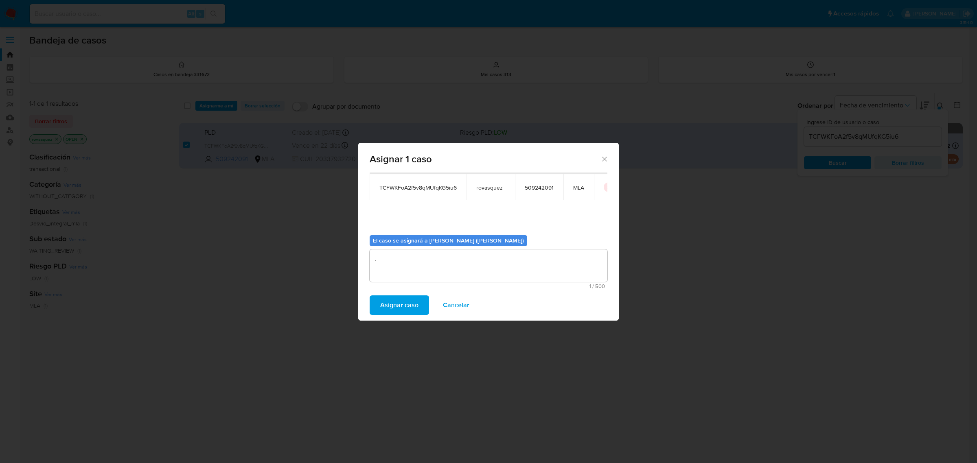
click at [408, 307] on span "Asignar caso" at bounding box center [399, 305] width 38 height 18
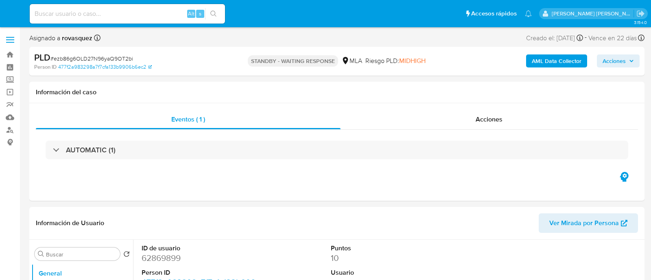
select select "10"
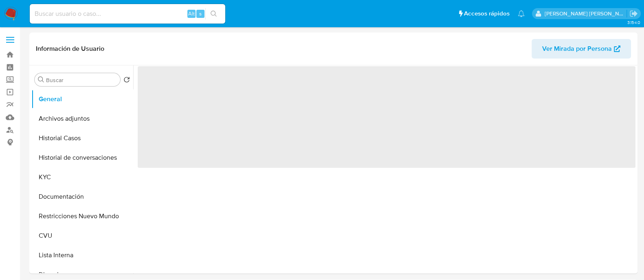
select select "10"
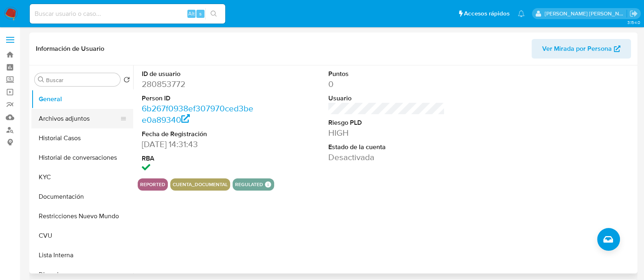
click at [59, 120] on button "Archivos adjuntos" at bounding box center [78, 119] width 95 height 20
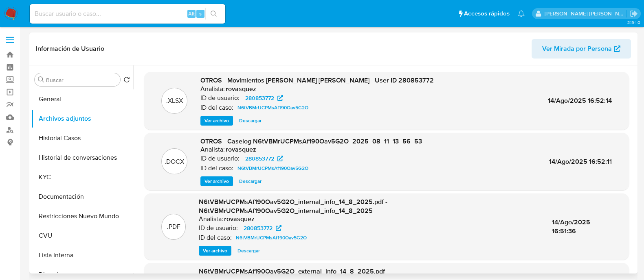
click at [221, 183] on span "Ver archivo" at bounding box center [216, 181] width 24 height 8
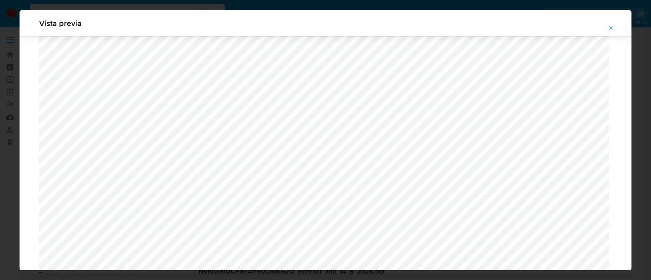
scroll to position [747, 0]
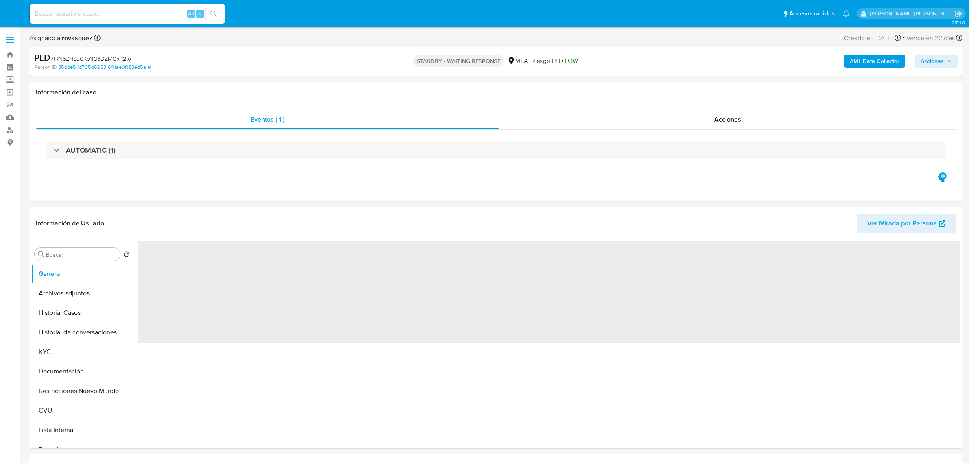
select select "10"
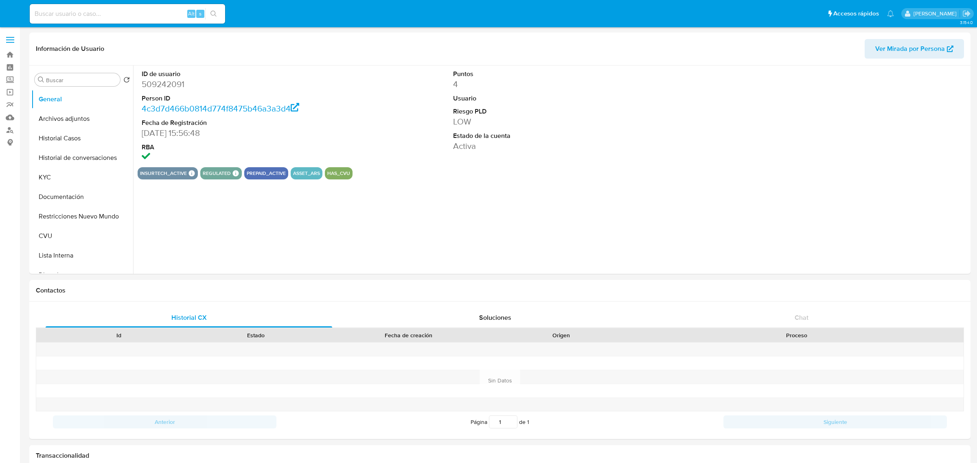
select select "10"
click at [72, 144] on button "Historial Casos" at bounding box center [78, 139] width 95 height 20
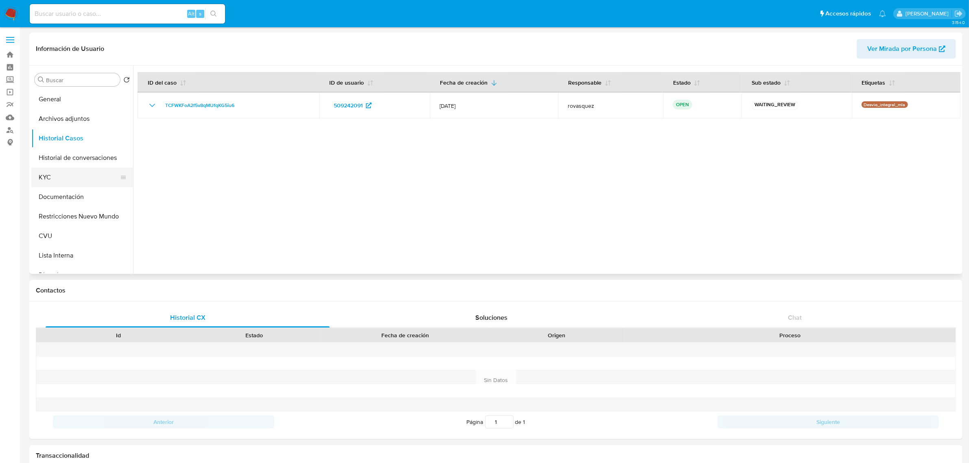
click at [54, 177] on button "KYC" at bounding box center [78, 178] width 95 height 20
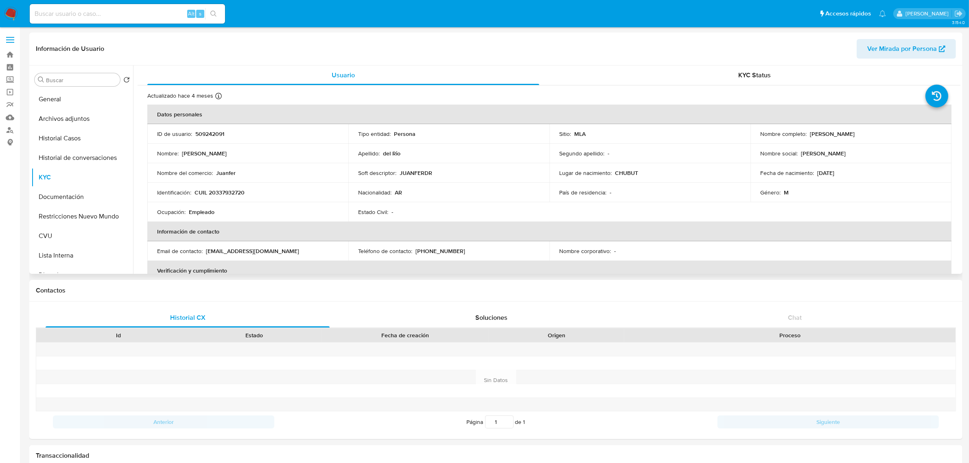
click at [227, 194] on p "CUIL 20337932720" at bounding box center [220, 192] width 50 height 7
copy p "20337932720"
click at [237, 192] on p "CUIL 20337932720" at bounding box center [220, 192] width 50 height 7
click at [237, 193] on p "CUIL 20337932720" at bounding box center [220, 192] width 50 height 7
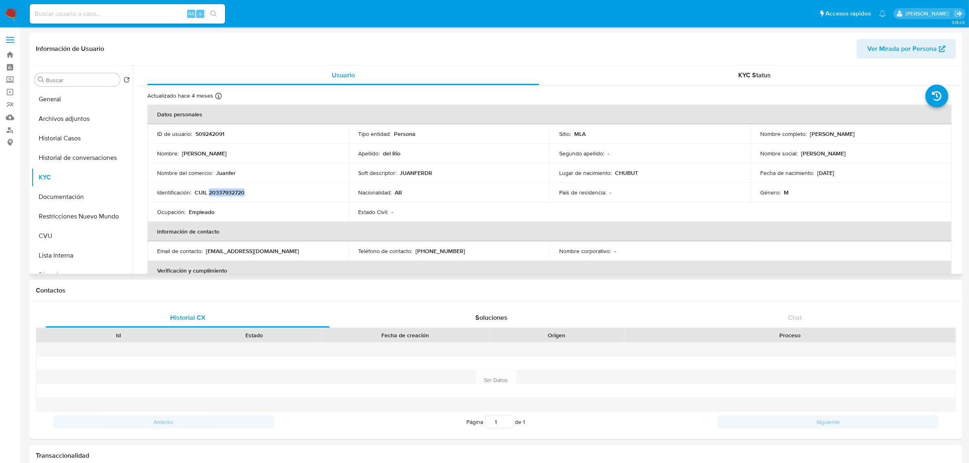
drag, startPoint x: 806, startPoint y: 135, endPoint x: 910, endPoint y: 133, distance: 103.4
click at [910, 133] on div "Nombre completo : Juan Fernando del Rio" at bounding box center [851, 133] width 182 height 7
copy div "Juan Fernando del Rio"
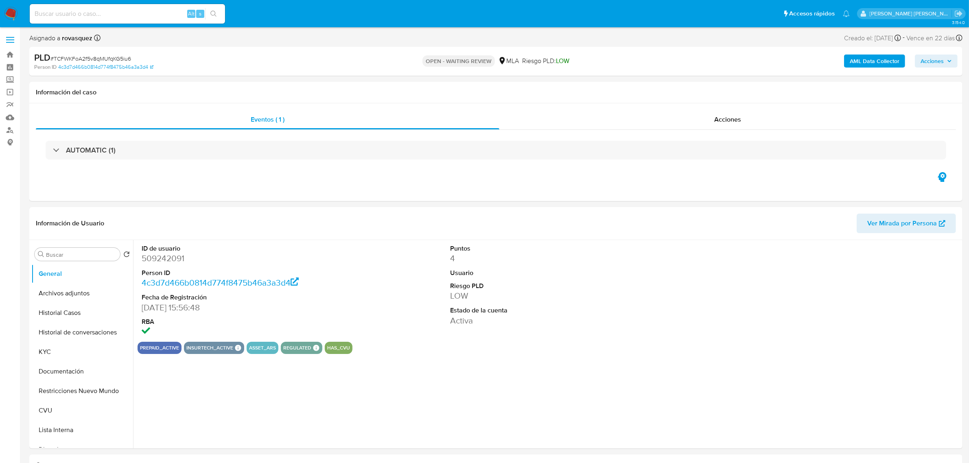
select select "10"
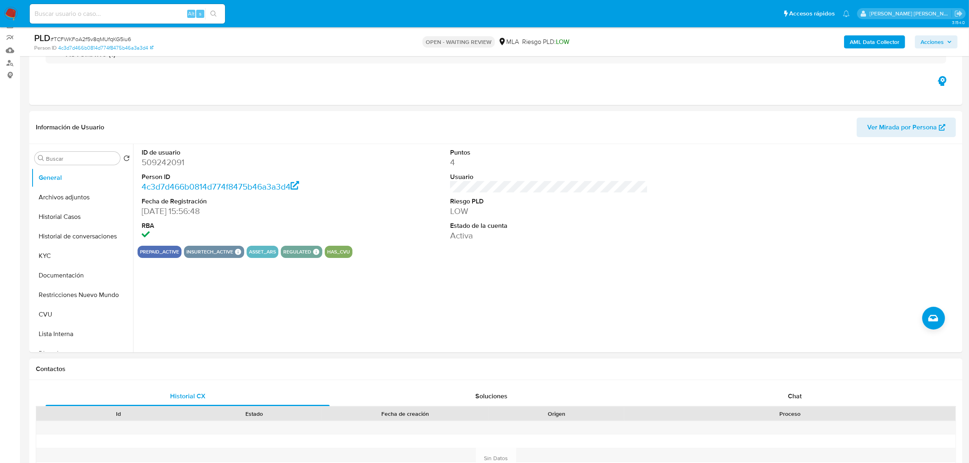
scroll to position [254, 0]
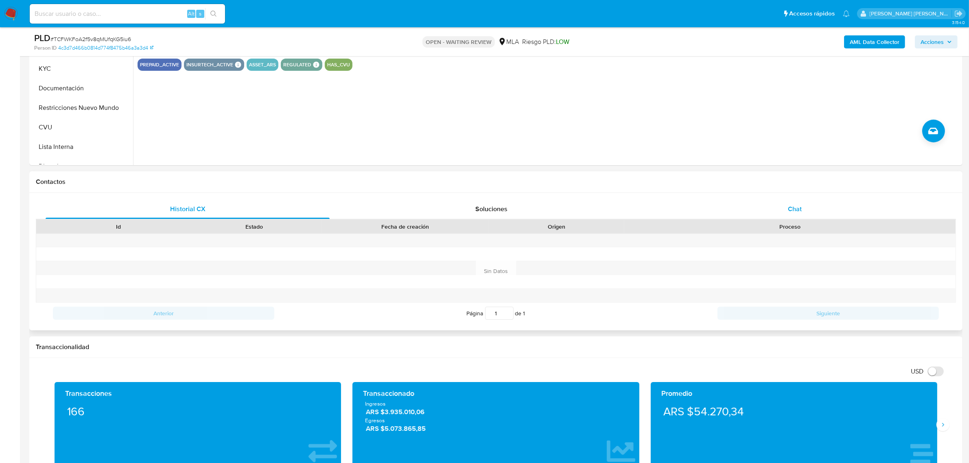
click at [797, 206] on span "Chat" at bounding box center [795, 208] width 14 height 9
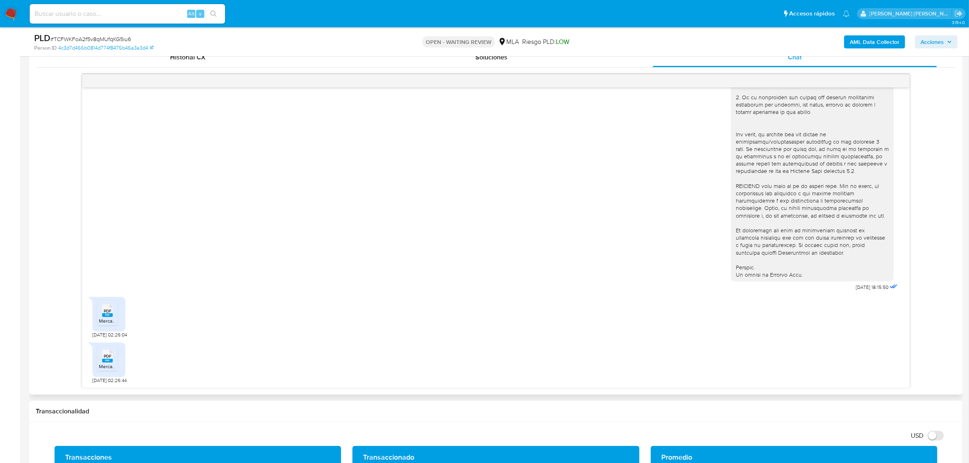
scroll to position [407, 0]
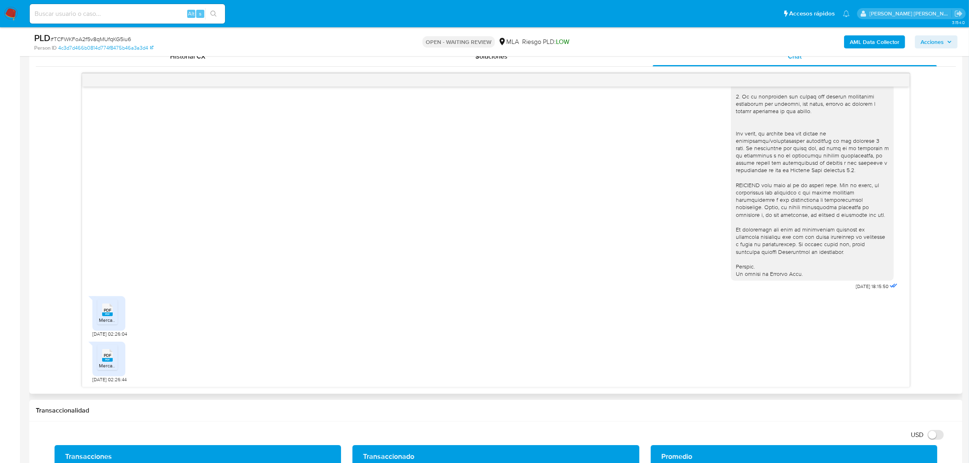
click at [108, 312] on span "PDF" at bounding box center [108, 310] width 8 height 5
click at [108, 357] on span "PDF" at bounding box center [108, 355] width 8 height 5
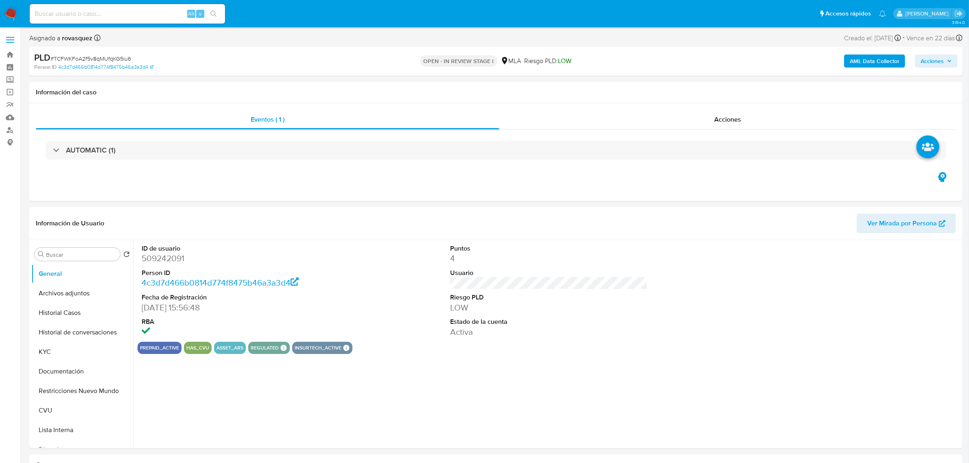
select select "10"
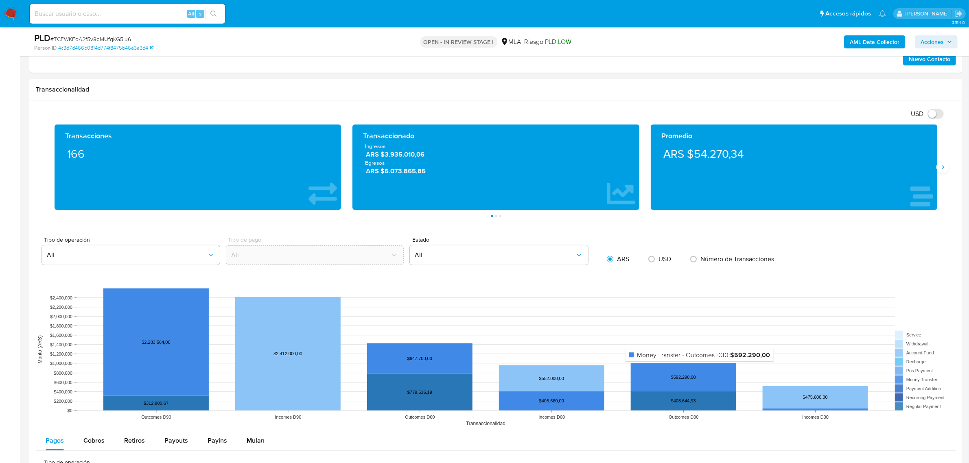
scroll to position [356, 0]
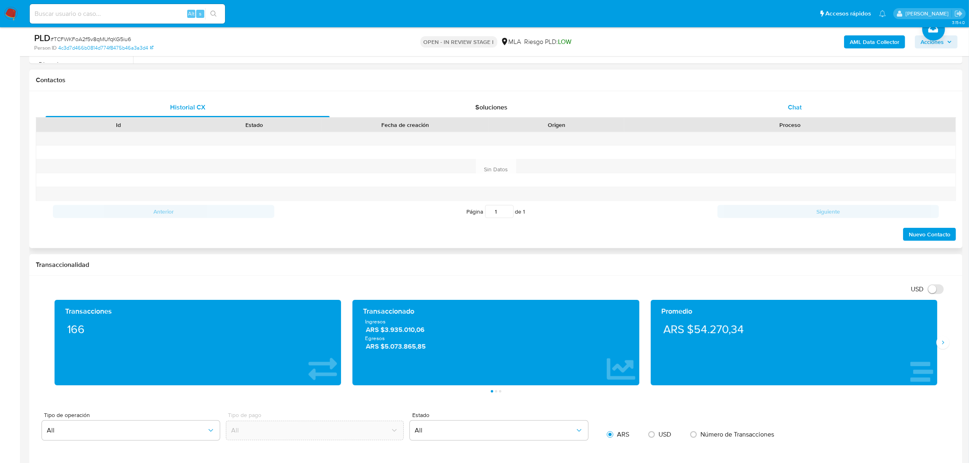
click at [792, 107] on span "Chat" at bounding box center [795, 107] width 14 height 9
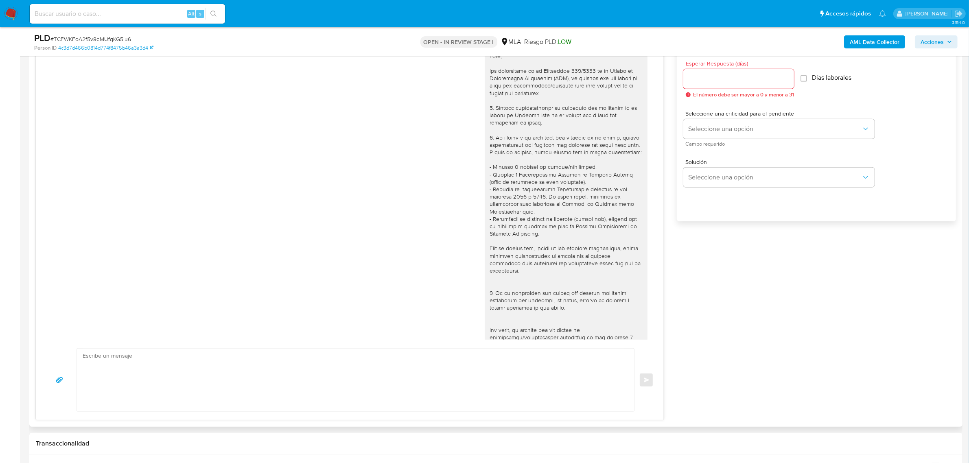
scroll to position [458, 0]
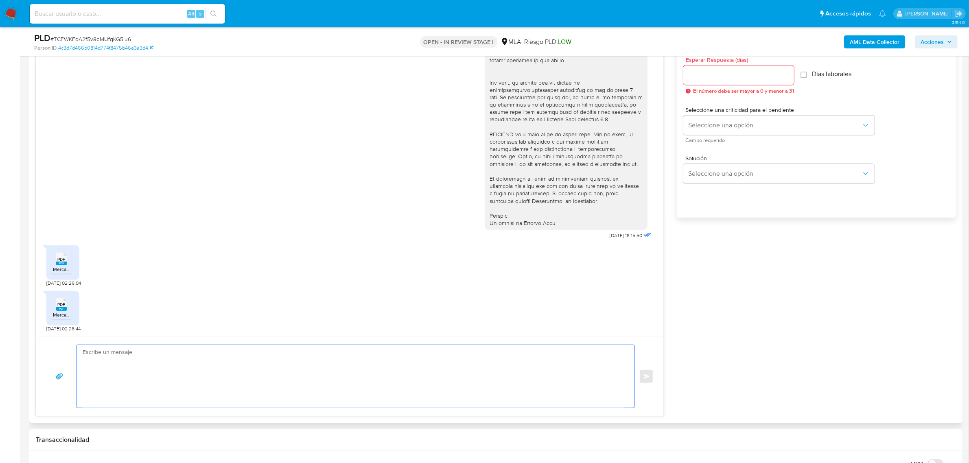
click at [158, 379] on textarea at bounding box center [354, 376] width 542 height 63
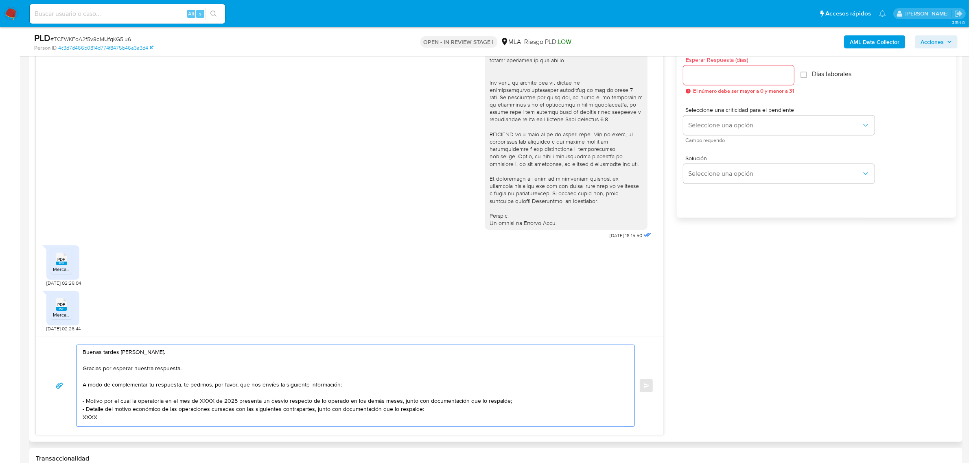
click at [88, 416] on textarea "Buenas tardes Juan. Gracias por esperar nuestra respuesta. A modo de complement…" at bounding box center [354, 385] width 542 height 81
paste textarea "20536333003 Jesus Daniel Sugman 27440013649 Jenifer Daiana Nicolas 20363217274 …"
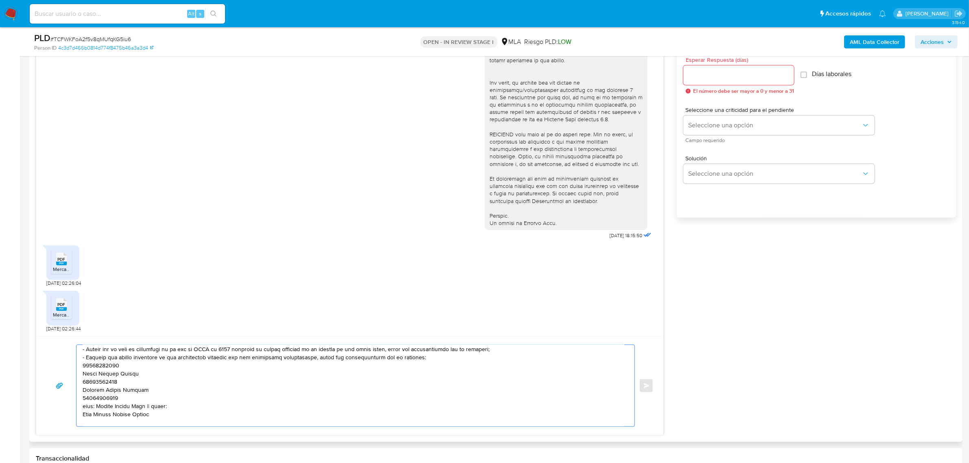
click at [100, 365] on textarea at bounding box center [354, 385] width 542 height 81
paste textarea "20536333003"
paste textarea "27440013649"
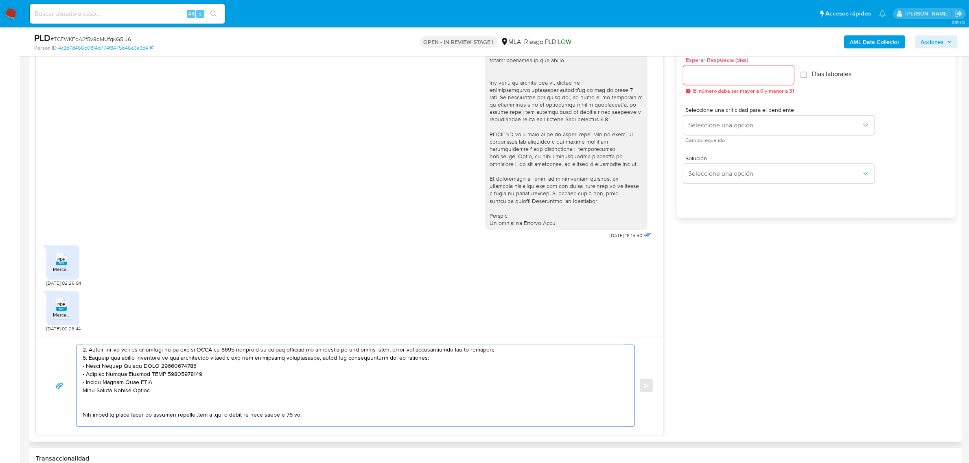
paste textarea "20363217274"
click at [209, 351] on textarea at bounding box center [354, 385] width 542 height 81
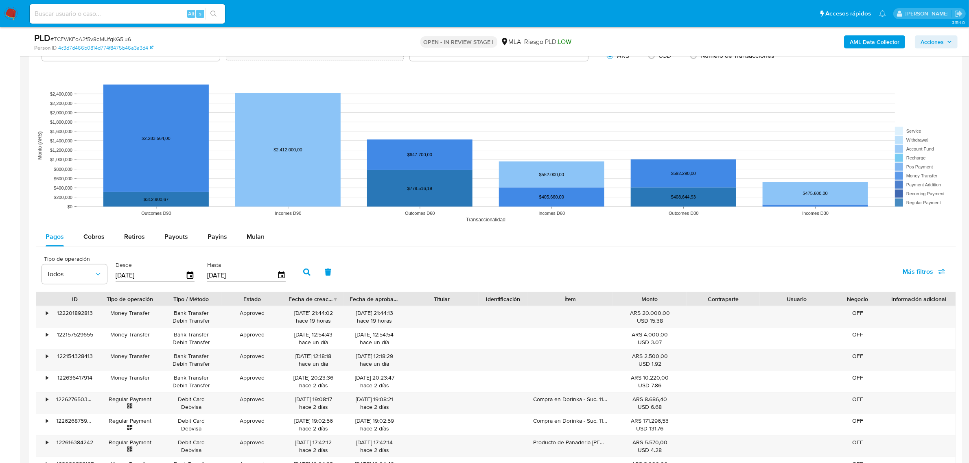
drag, startPoint x: 101, startPoint y: 390, endPoint x: 295, endPoint y: 487, distance: 217.6
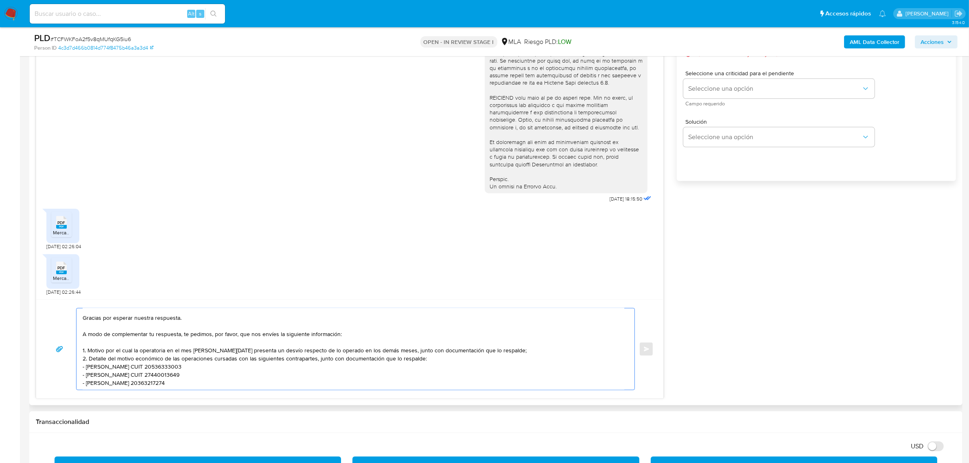
scroll to position [518, 0]
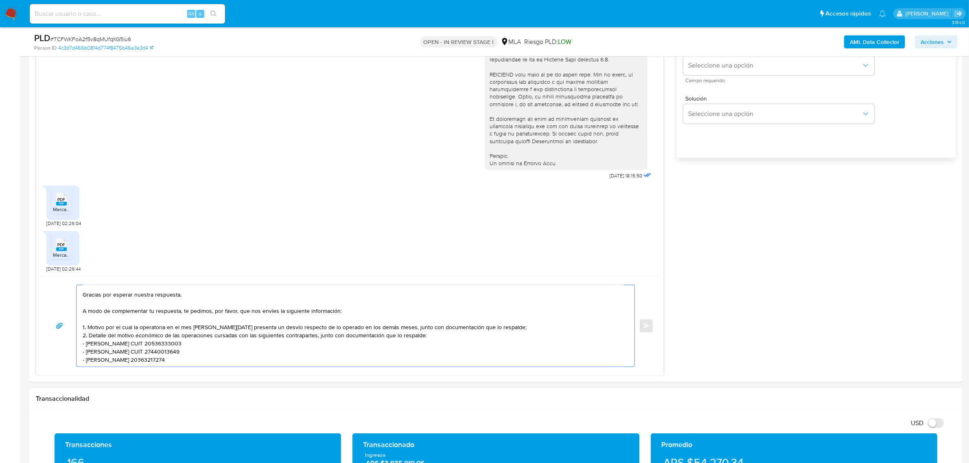
paste textarea "Es importante que sepas que, en caso de no responder a lo solicitado o si lo pr…"
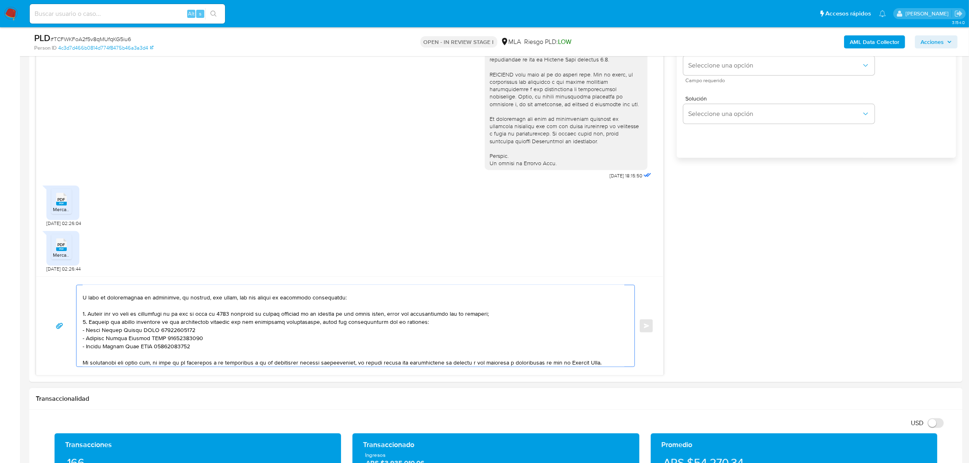
scroll to position [158, 0]
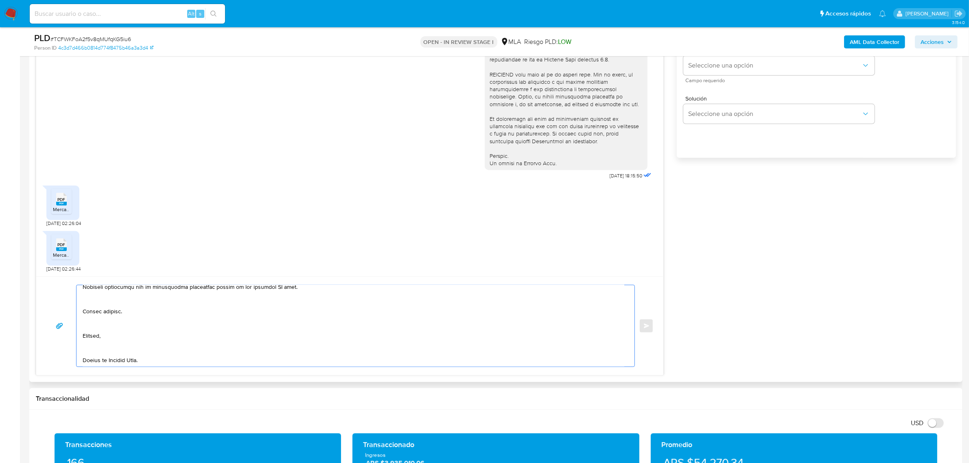
click at [115, 351] on textarea at bounding box center [354, 325] width 542 height 81
click at [90, 345] on textarea at bounding box center [354, 325] width 542 height 81
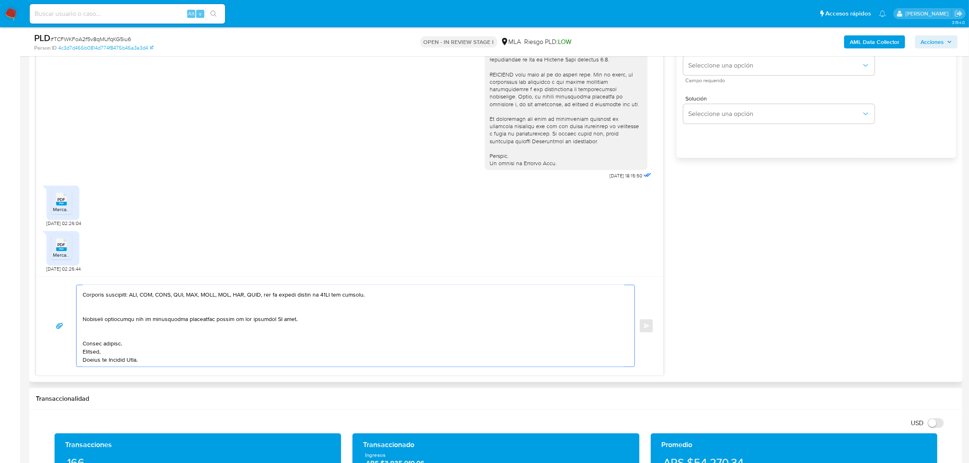
scroll to position [119, 0]
click at [101, 333] on textarea at bounding box center [354, 325] width 542 height 81
drag, startPoint x: 213, startPoint y: 320, endPoint x: 359, endPoint y: 320, distance: 146.2
click at [359, 320] on textarea at bounding box center [354, 325] width 542 height 81
click at [139, 310] on textarea "Buenas tardes Juan. Gracias por esperar nuestra respuesta. A modo de complement…" at bounding box center [354, 325] width 542 height 81
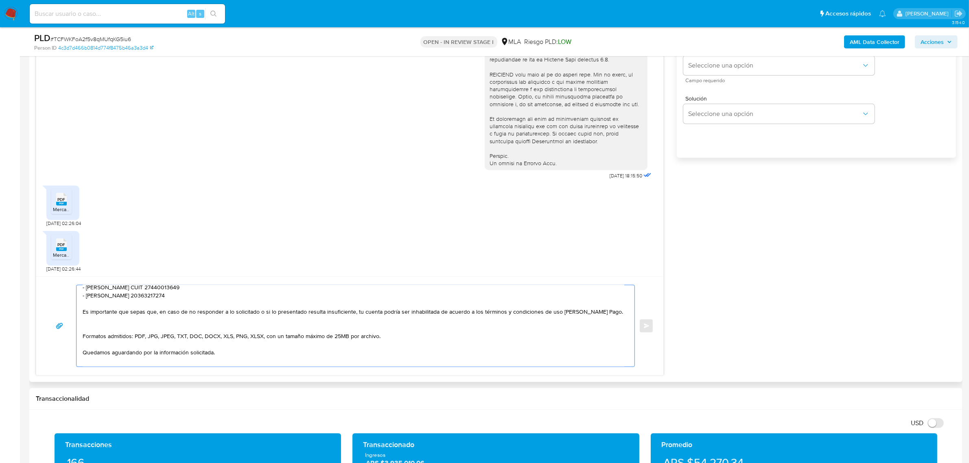
scroll to position [60, 0]
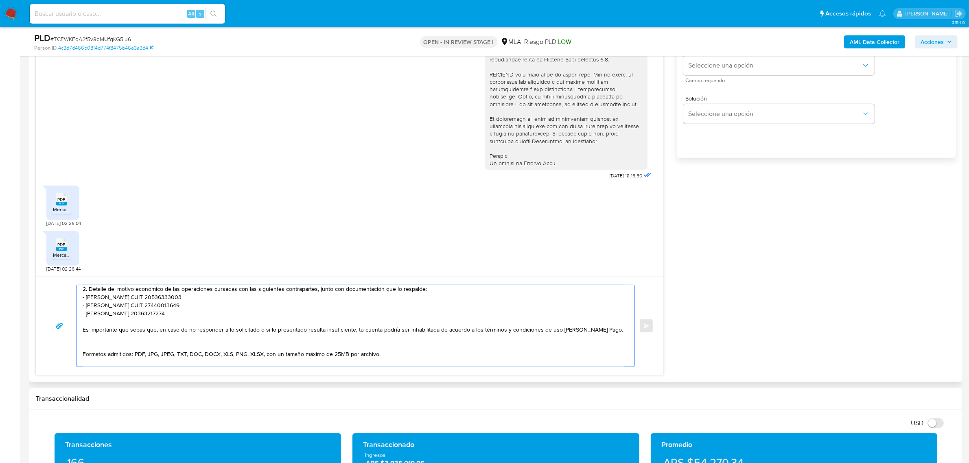
click at [99, 343] on textarea "Buenas tardes Juan. Gracias por esperar nuestra respuesta. A modo de complement…" at bounding box center [354, 325] width 542 height 81
click at [111, 321] on textarea "Buenas tardes Juan. Gracias por esperar nuestra respuesta. A modo de complement…" at bounding box center [354, 325] width 542 height 81
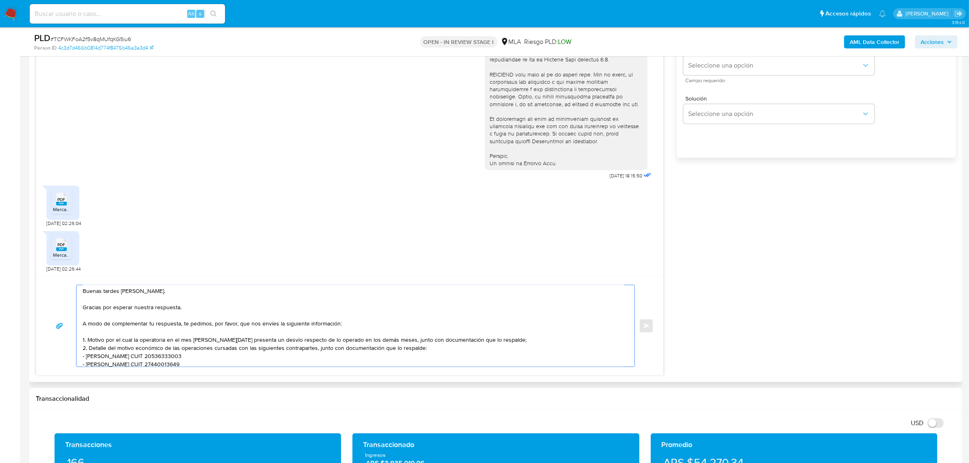
scroll to position [0, 0]
type textarea "Buenas tardes Juan. Gracias por esperar nuestra respuesta. A modo de complement…"
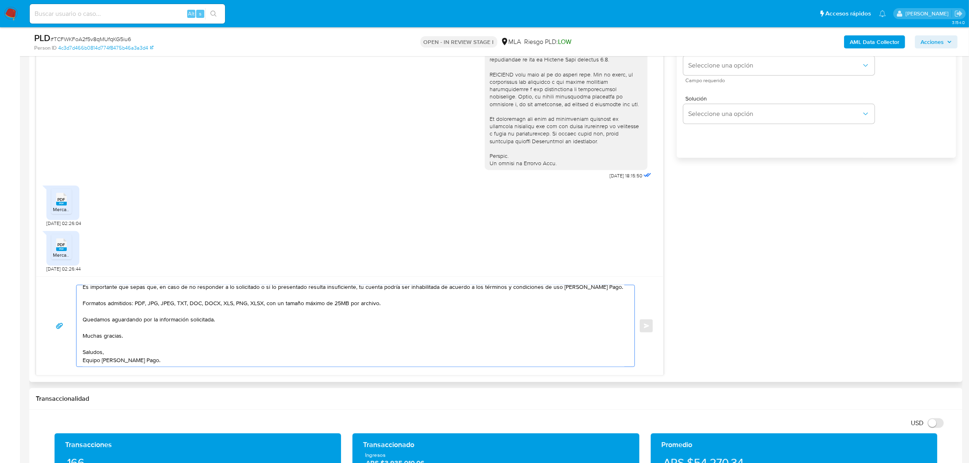
scroll to position [416, 0]
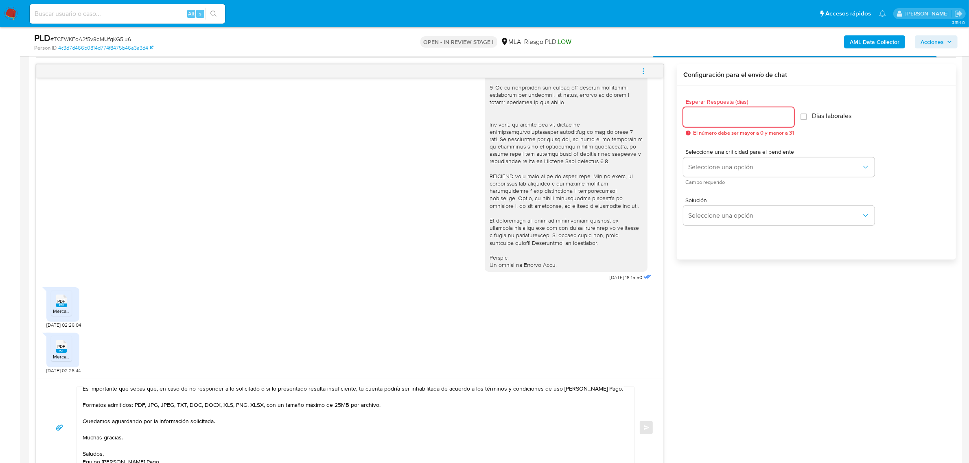
click at [703, 120] on input "Esperar Respuesta (días)" at bounding box center [739, 117] width 111 height 11
type input "2"
click at [710, 168] on span "Seleccione una opción" at bounding box center [774, 167] width 173 height 8
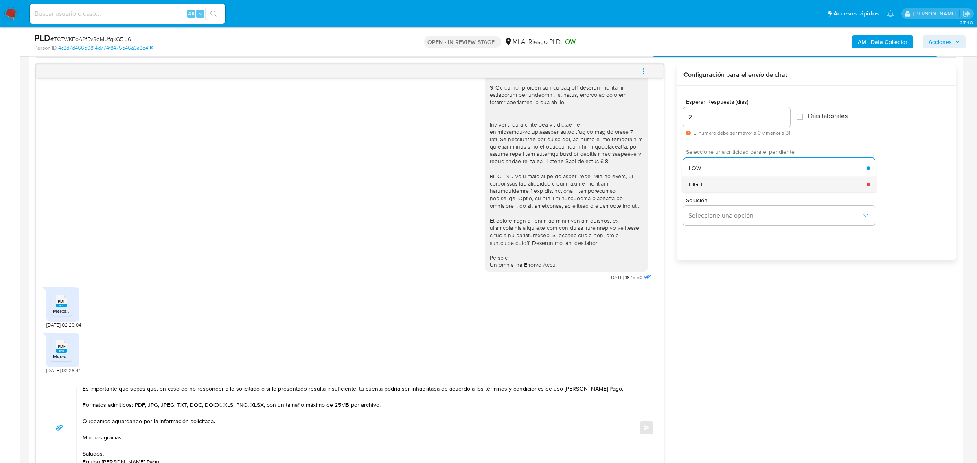
click at [716, 186] on div "HIGH" at bounding box center [778, 184] width 178 height 16
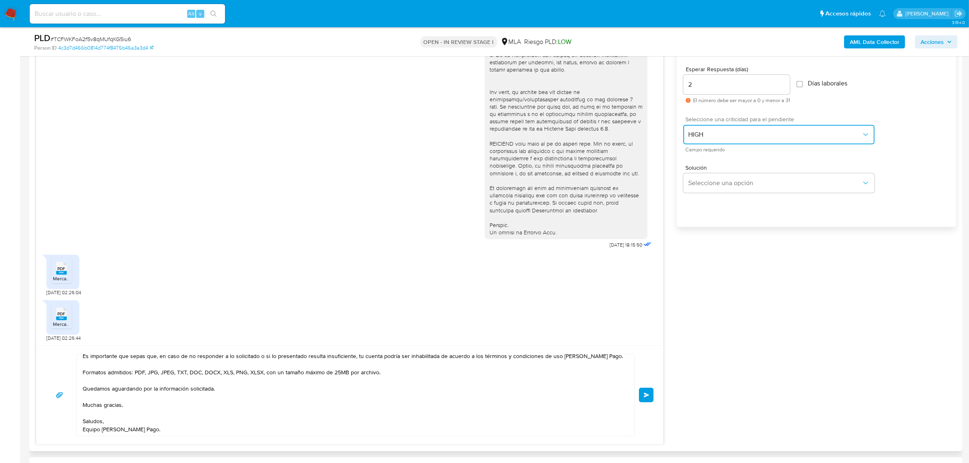
scroll to position [467, 0]
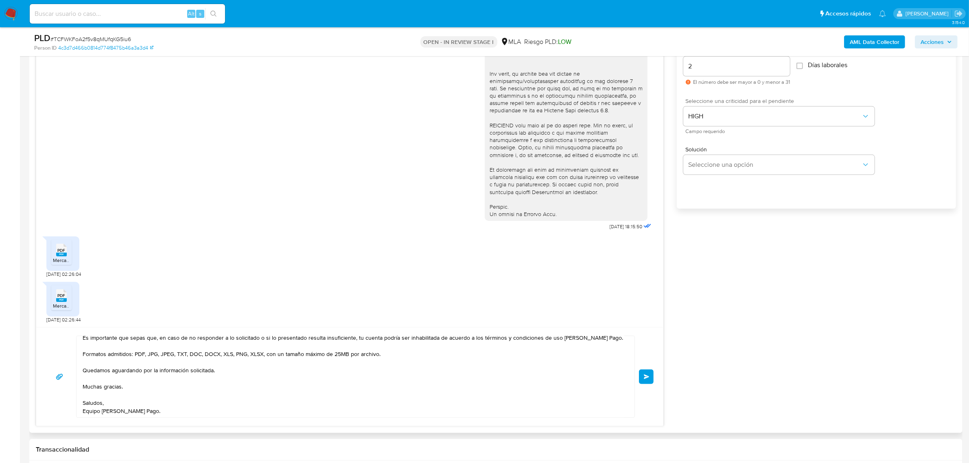
click at [649, 381] on button "Enviar" at bounding box center [646, 377] width 15 height 15
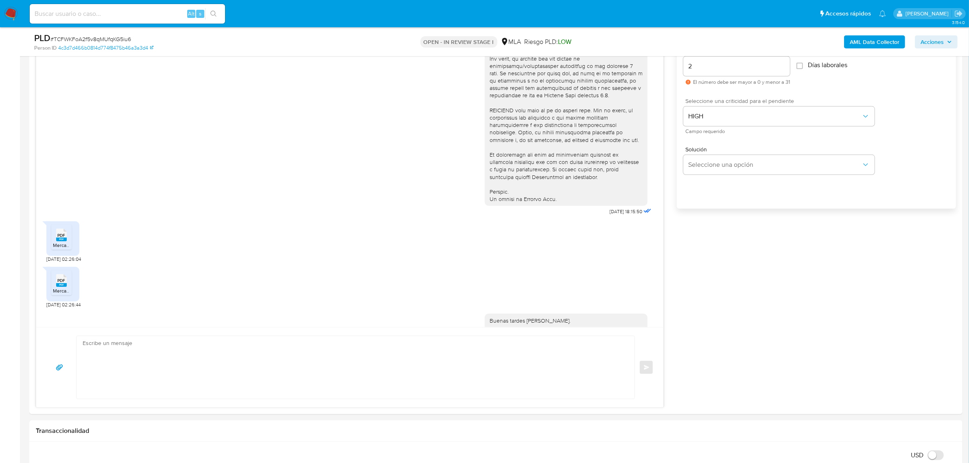
scroll to position [513, 0]
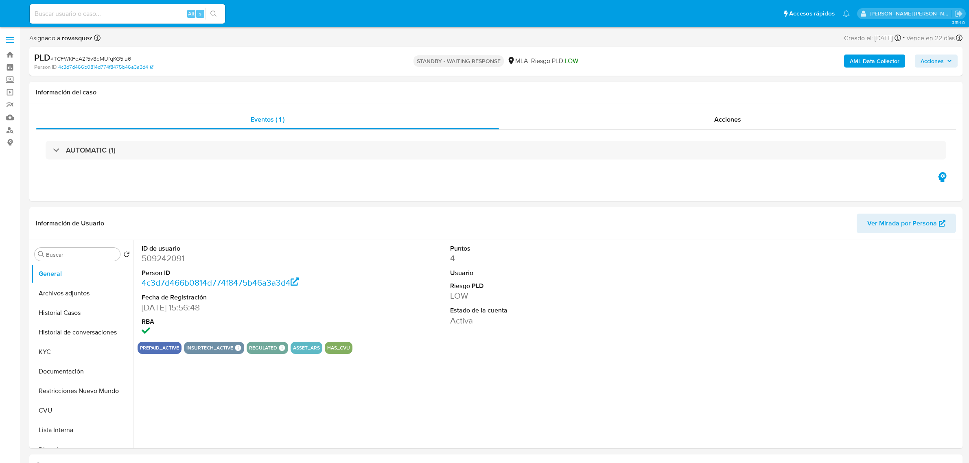
select select "10"
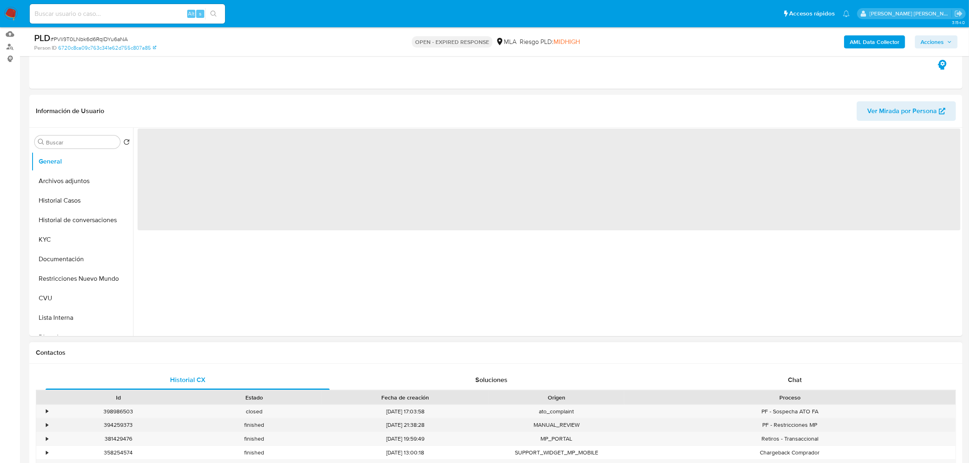
scroll to position [153, 0]
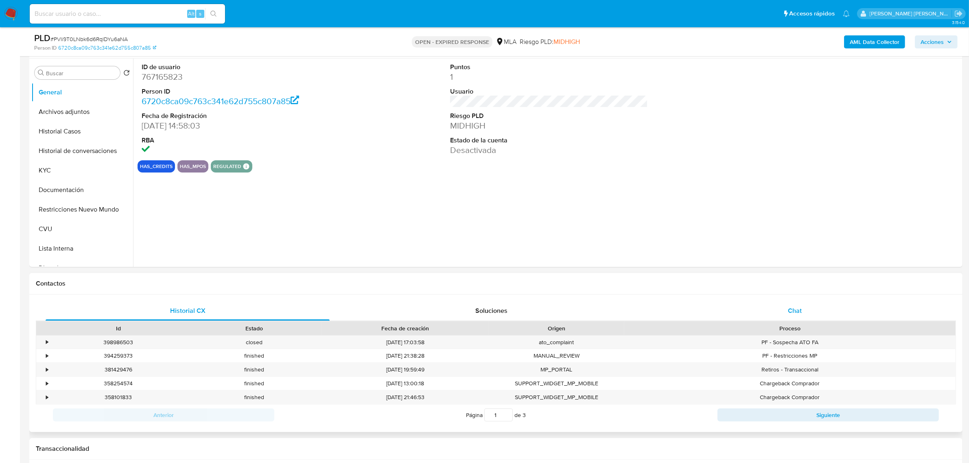
click at [792, 309] on span "Chat" at bounding box center [795, 310] width 14 height 9
select select "10"
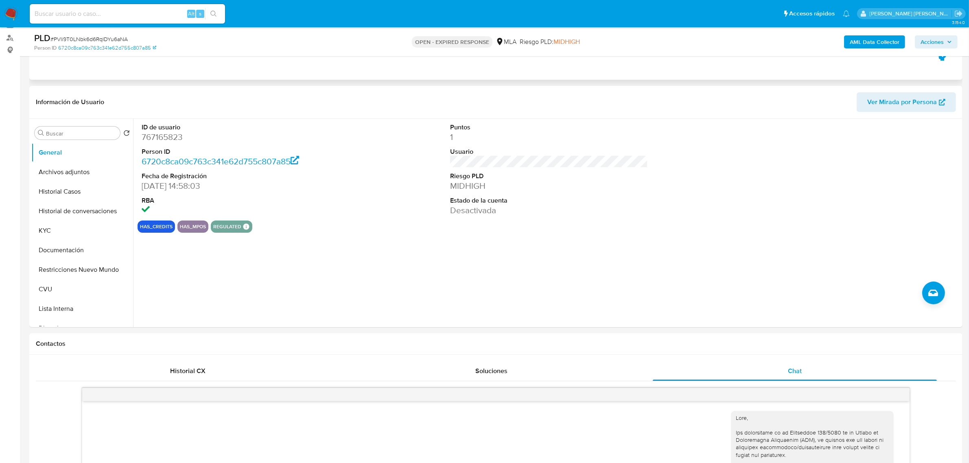
scroll to position [0, 0]
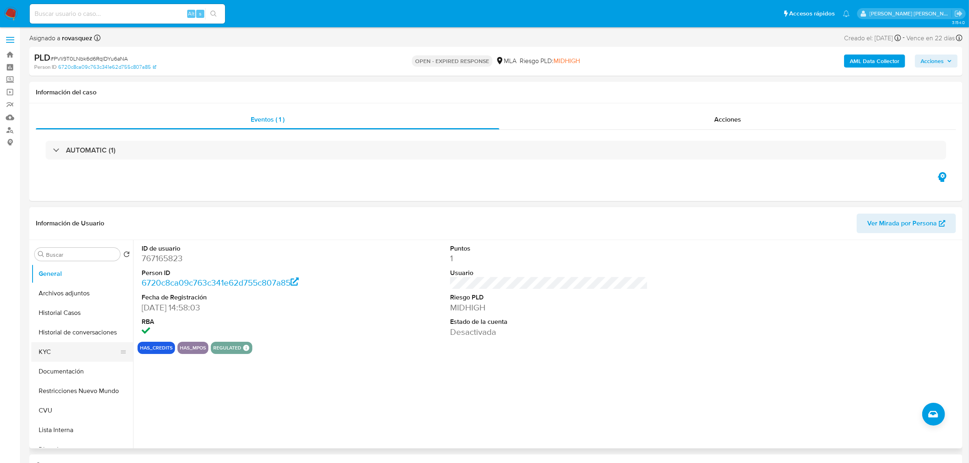
click at [65, 353] on button "KYC" at bounding box center [78, 352] width 95 height 20
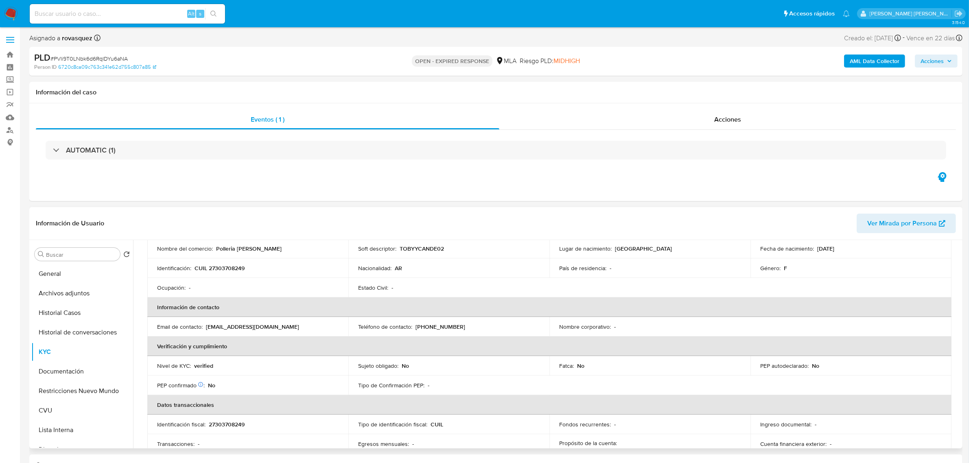
scroll to position [102, 0]
click at [250, 326] on p "[EMAIL_ADDRESS][DOMAIN_NAME]" at bounding box center [252, 323] width 93 height 7
click at [250, 325] on p "[EMAIL_ADDRESS][DOMAIN_NAME]" at bounding box center [252, 323] width 93 height 7
click at [246, 324] on p "[EMAIL_ADDRESS][DOMAIN_NAME]" at bounding box center [252, 323] width 93 height 7
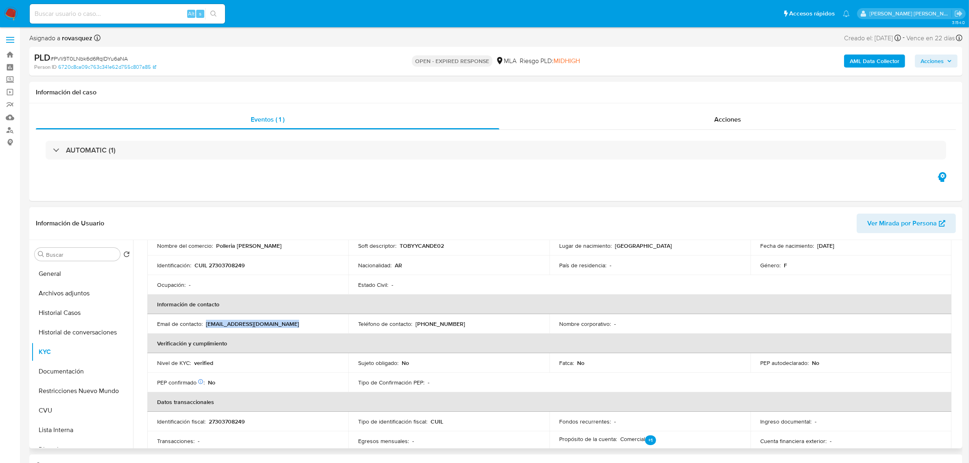
drag, startPoint x: 207, startPoint y: 324, endPoint x: 288, endPoint y: 329, distance: 81.1
click at [288, 329] on td "Email de contacto : [EMAIL_ADDRESS][DOMAIN_NAME]" at bounding box center [247, 324] width 201 height 20
copy p "[EMAIL_ADDRESS][DOMAIN_NAME]"
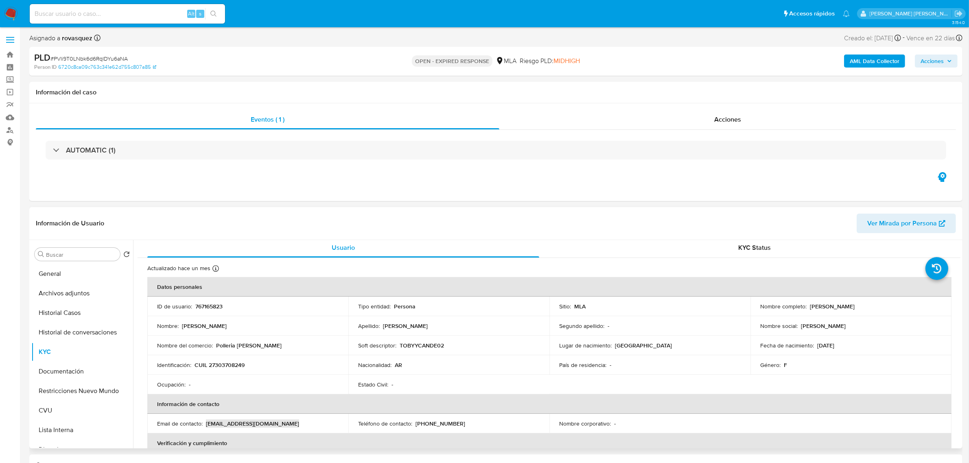
scroll to position [0, 0]
